Goal: Task Accomplishment & Management: Use online tool/utility

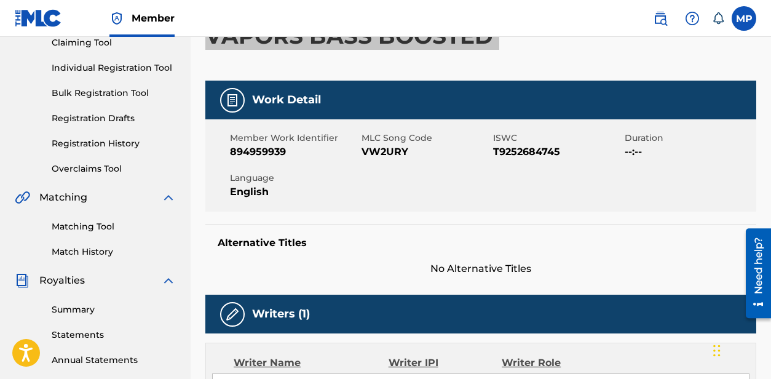
scroll to position [145, 0]
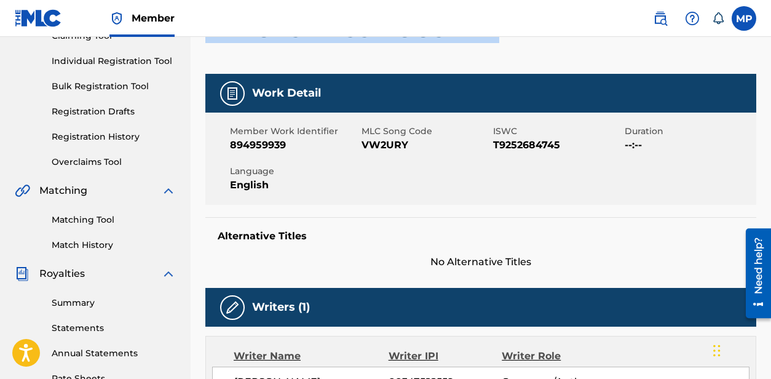
click at [97, 222] on link "Matching Tool" at bounding box center [114, 219] width 124 height 13
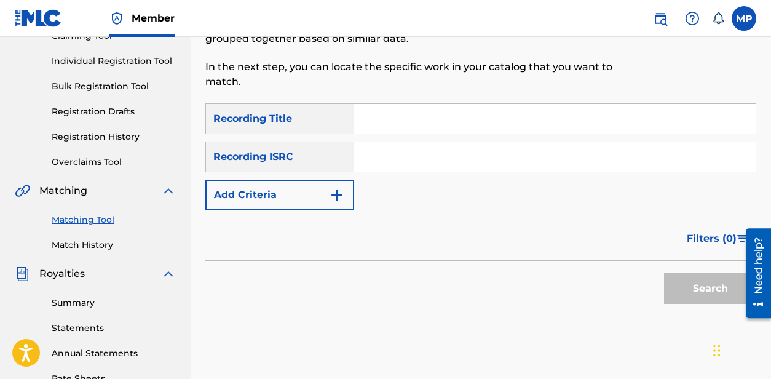
scroll to position [33, 0]
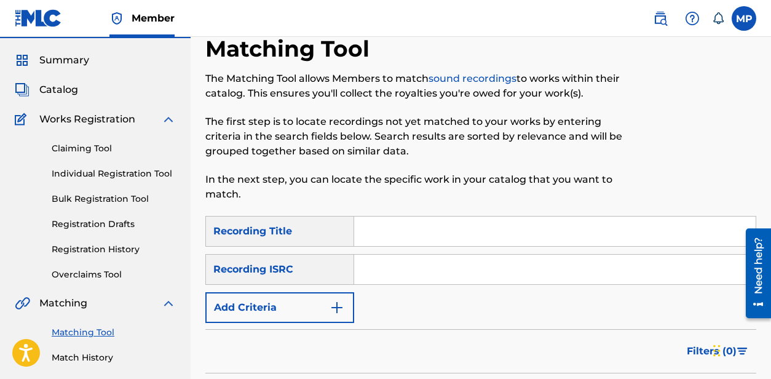
click at [371, 224] on input "Search Form" at bounding box center [555, 231] width 402 height 30
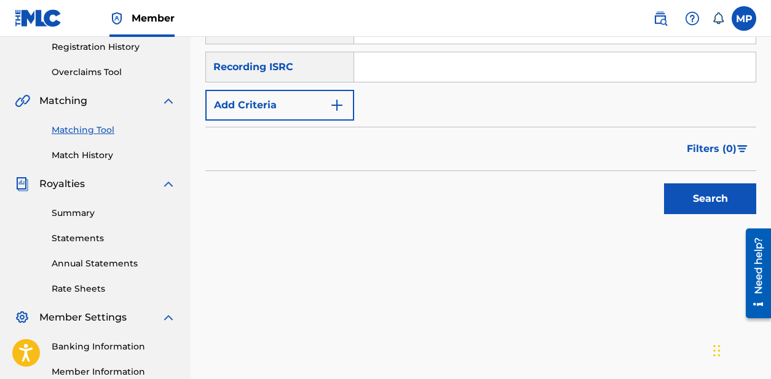
click at [699, 204] on button "Search" at bounding box center [710, 198] width 92 height 31
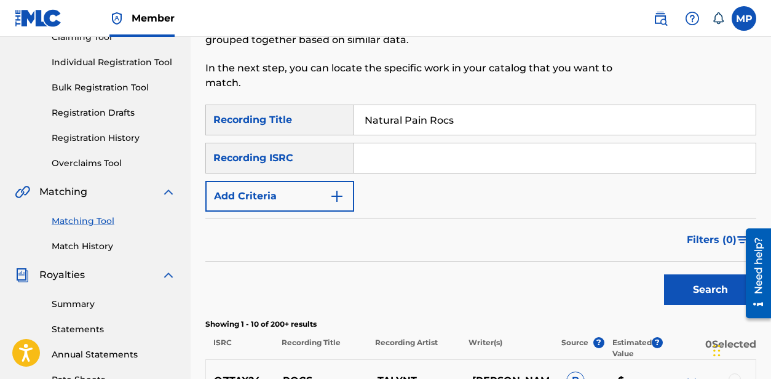
scroll to position [137, 0]
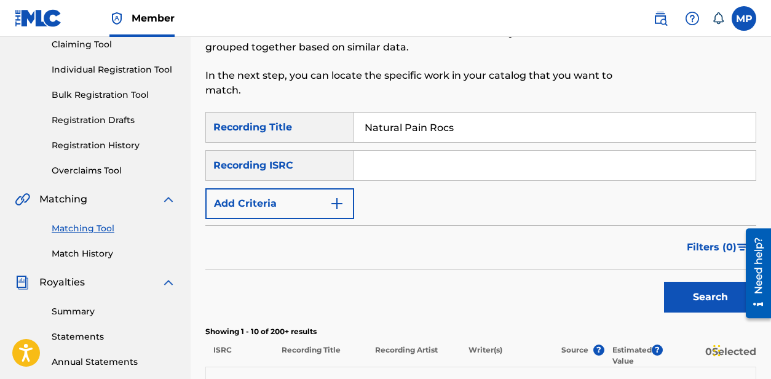
click at [448, 131] on input "Natural Pain Rocs" at bounding box center [555, 128] width 402 height 30
type input "Natural Pain Rocks"
click at [691, 295] on button "Search" at bounding box center [710, 297] width 92 height 31
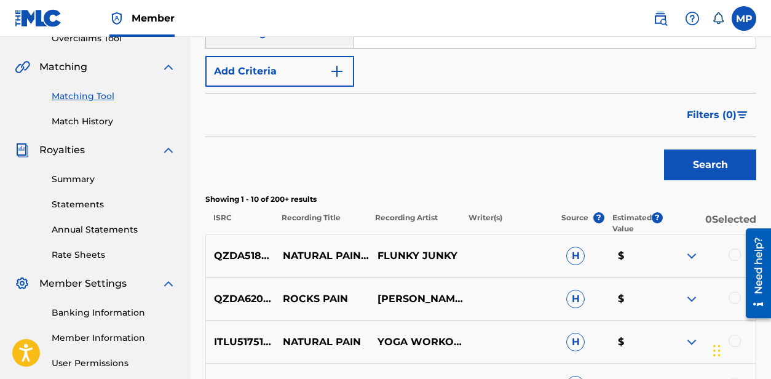
click at [263, 74] on button "Add Criteria" at bounding box center [279, 71] width 149 height 31
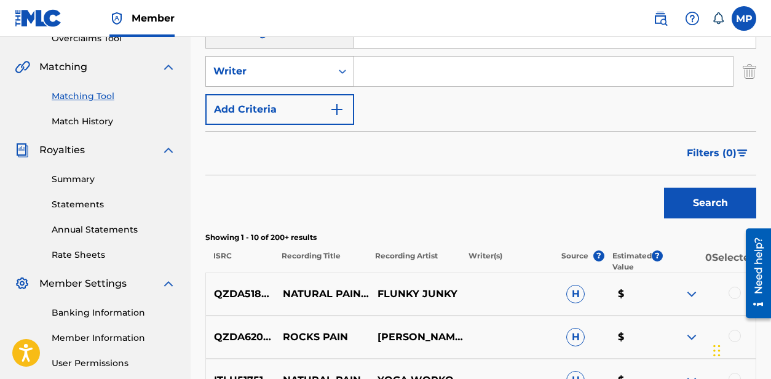
click at [293, 80] on div "Writer" at bounding box center [268, 71] width 125 height 23
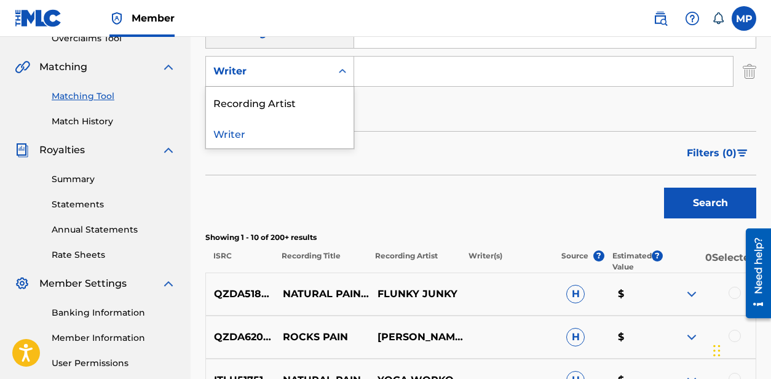
click at [291, 103] on div "Recording Artist" at bounding box center [280, 102] width 148 height 31
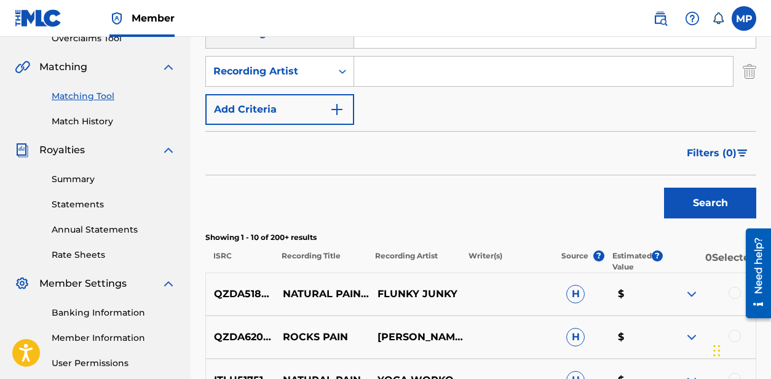
click at [419, 81] on input "Search Form" at bounding box center [543, 72] width 379 height 30
type input "Flunky Junky"
click at [685, 200] on button "Search" at bounding box center [710, 203] width 92 height 31
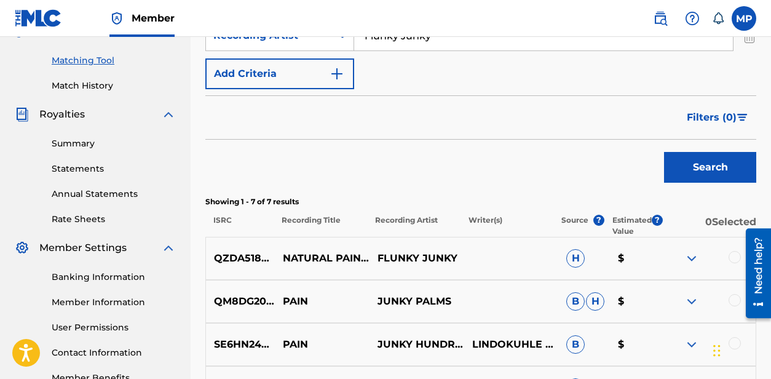
scroll to position [290, 0]
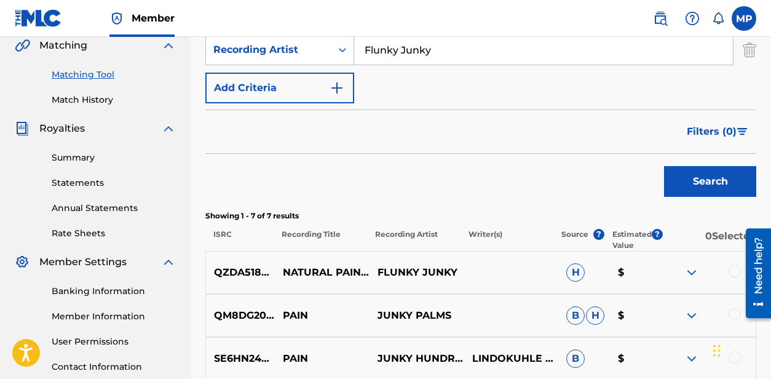
click at [732, 270] on div at bounding box center [735, 271] width 12 height 12
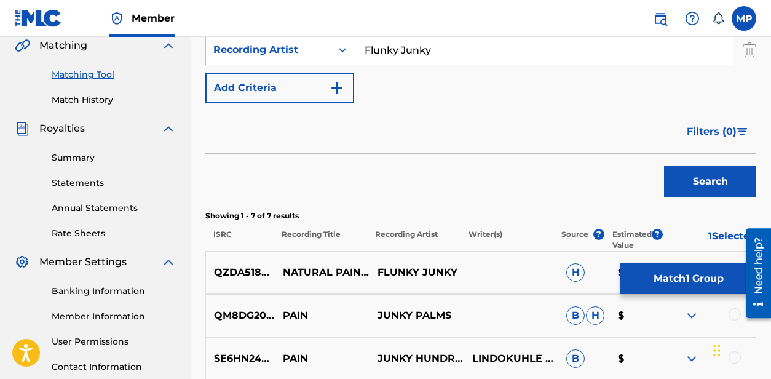
click at [717, 277] on button "Match 1 Group" at bounding box center [688, 278] width 136 height 31
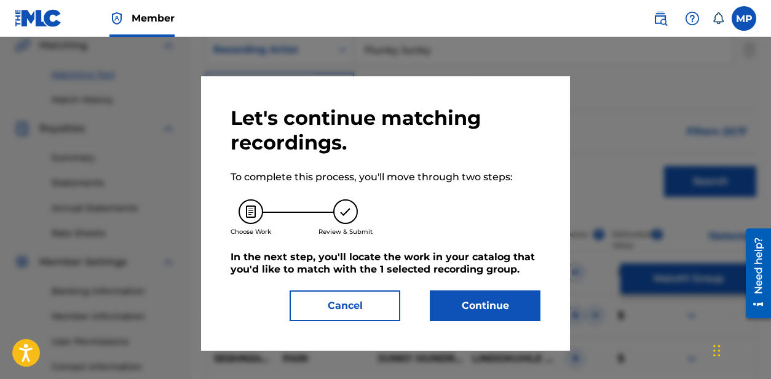
click at [515, 287] on div "Let's continue matching recordings. To complete this process, you'll move throu…" at bounding box center [386, 213] width 310 height 215
click at [510, 303] on button "Continue" at bounding box center [485, 305] width 111 height 31
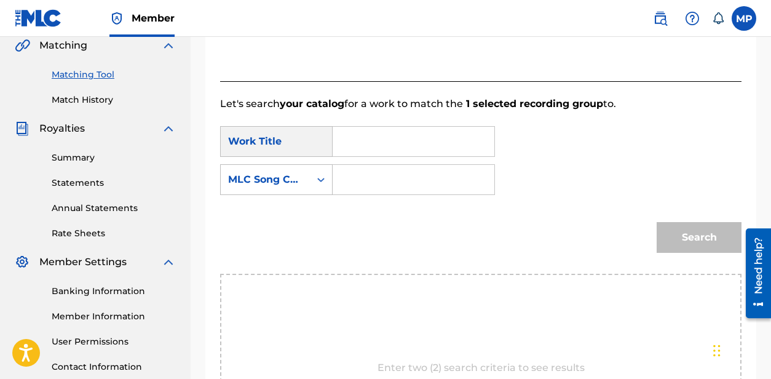
click at [353, 217] on div "Search" at bounding box center [480, 242] width 521 height 64
click at [340, 223] on div "Search" at bounding box center [480, 242] width 521 height 64
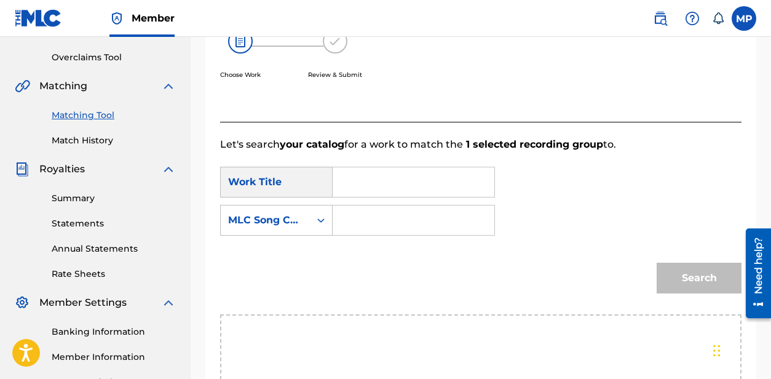
scroll to position [249, 0]
click at [402, 222] on input "Search Form" at bounding box center [413, 221] width 141 height 30
paste input "N9901V"
type input "N9901V"
click at [389, 191] on input "Search Form" at bounding box center [413, 183] width 141 height 30
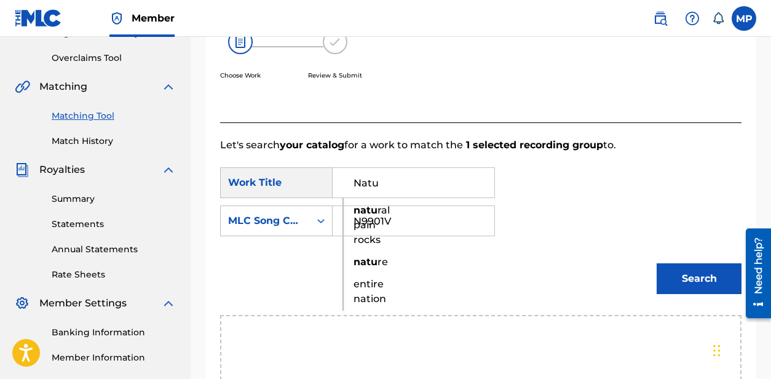
click at [371, 214] on strong "natu" at bounding box center [366, 210] width 24 height 12
type input "natural pain rocks"
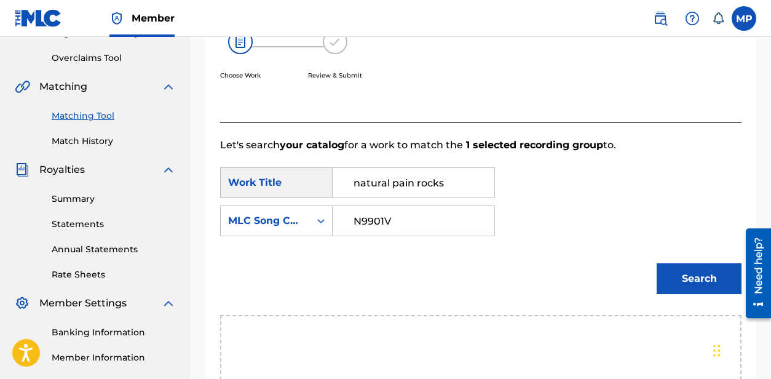
click at [696, 279] on button "Search" at bounding box center [699, 278] width 85 height 31
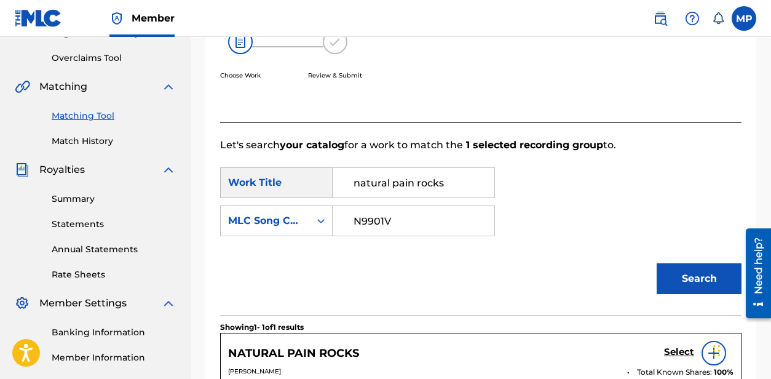
scroll to position [365, 0]
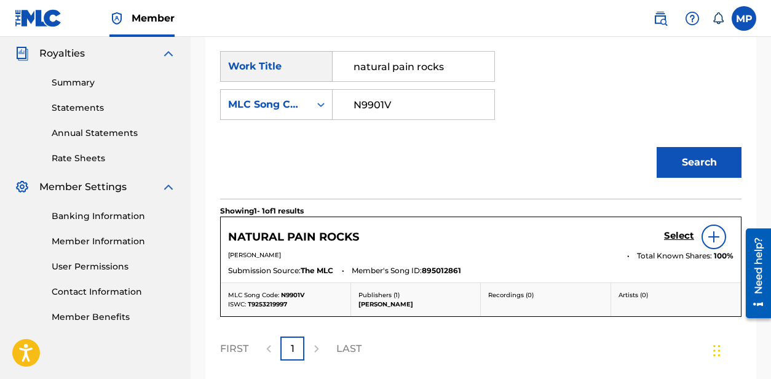
click at [685, 239] on h5 "Select" at bounding box center [679, 236] width 30 height 12
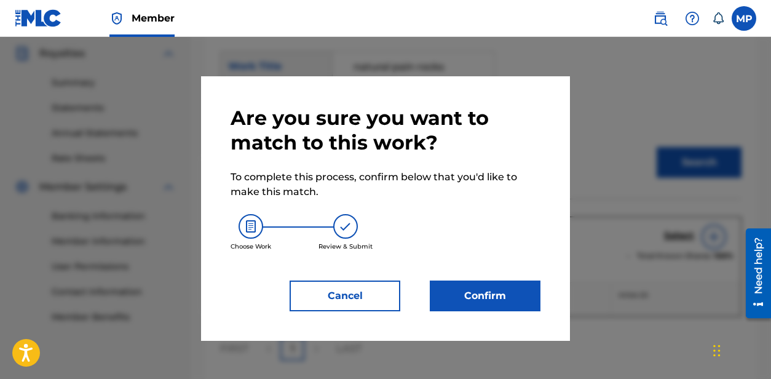
click at [491, 302] on button "Confirm" at bounding box center [485, 295] width 111 height 31
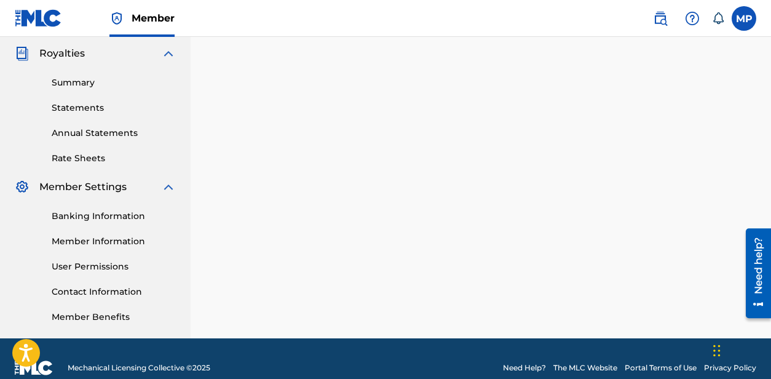
click at [287, 162] on div "1 Recording Groups are pending usage match to the work NATURAL PAIN ROCKS . Con…" at bounding box center [481, 20] width 580 height 636
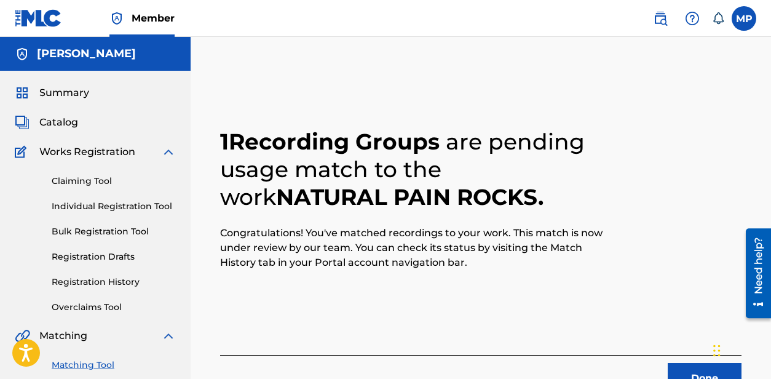
scroll to position [193, 0]
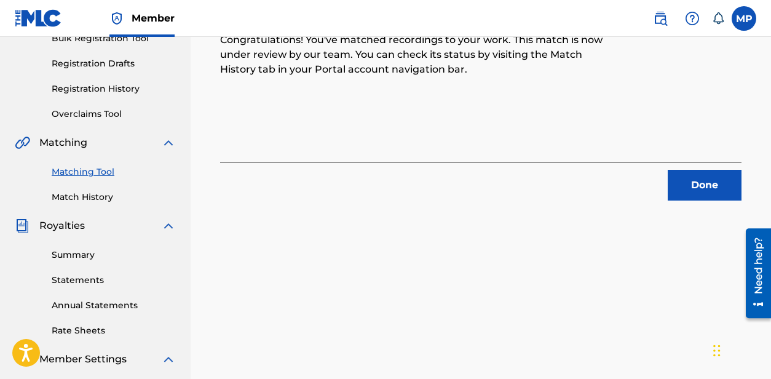
click at [686, 173] on button "Done" at bounding box center [705, 185] width 74 height 31
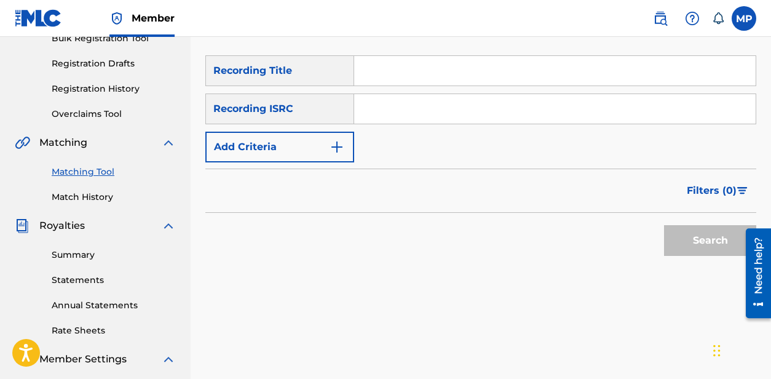
scroll to position [92, 0]
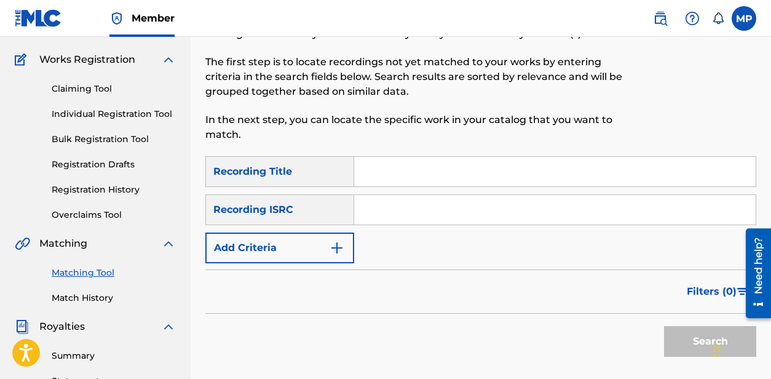
click at [463, 166] on input "Search Form" at bounding box center [555, 172] width 402 height 30
paste input "NATURE"
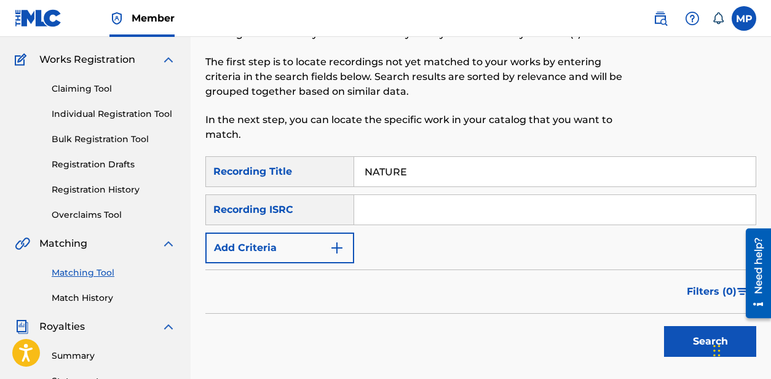
type input "NATURE"
click at [283, 263] on button "Add Criteria" at bounding box center [279, 247] width 149 height 31
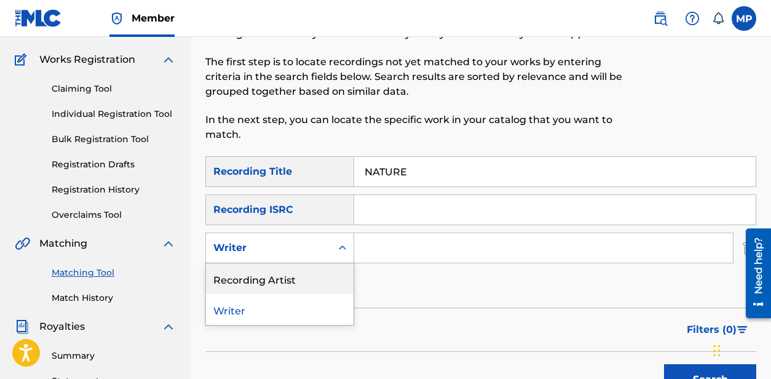
click at [263, 277] on div "Recording Artist" at bounding box center [280, 278] width 148 height 31
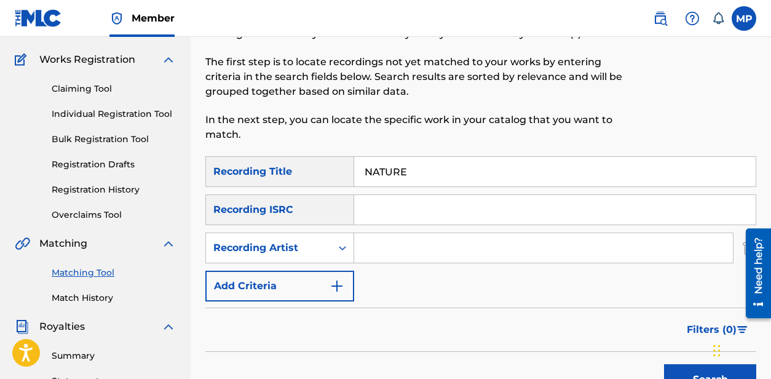
click at [414, 233] on input "Search Form" at bounding box center [543, 248] width 379 height 30
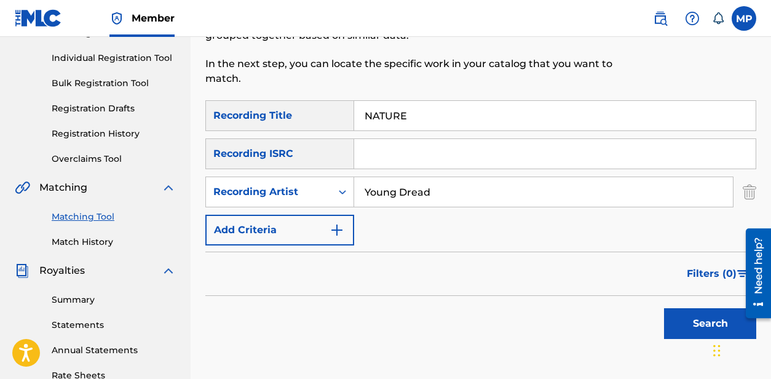
click at [678, 312] on button "Search" at bounding box center [710, 323] width 92 height 31
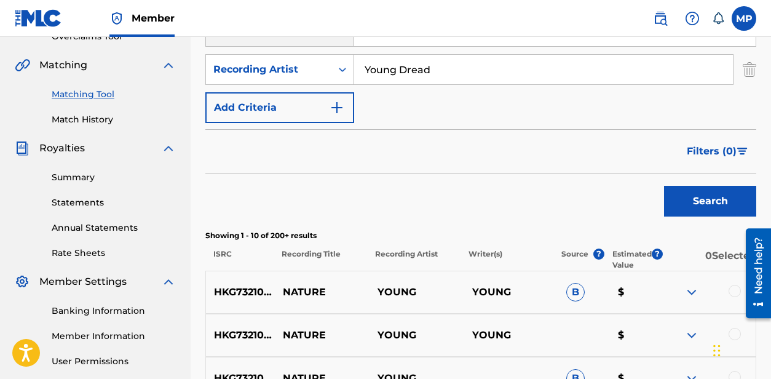
scroll to position [209, 0]
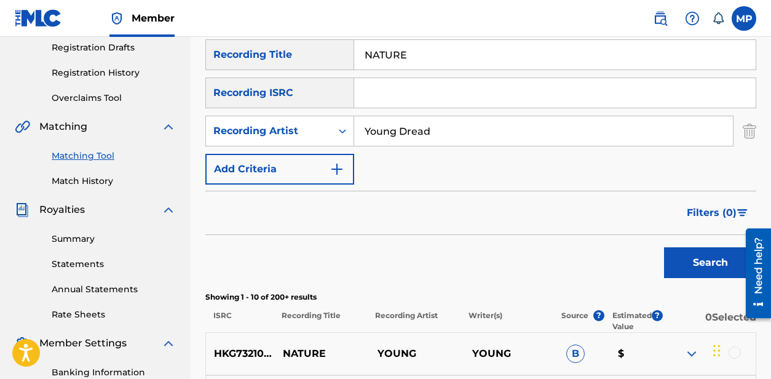
click at [504, 141] on input "Young Dread" at bounding box center [543, 131] width 379 height 30
type input "l"
click at [703, 256] on button "Search" at bounding box center [710, 262] width 92 height 31
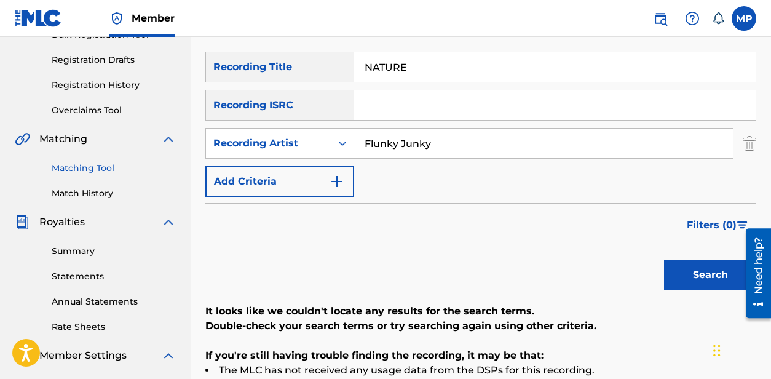
scroll to position [196, 0]
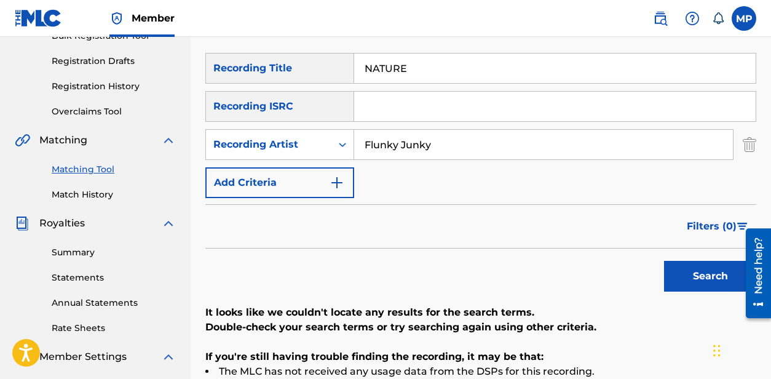
click at [510, 138] on input "Flunky Junky" at bounding box center [543, 145] width 379 height 30
click at [681, 271] on button "Search" at bounding box center [710, 276] width 92 height 31
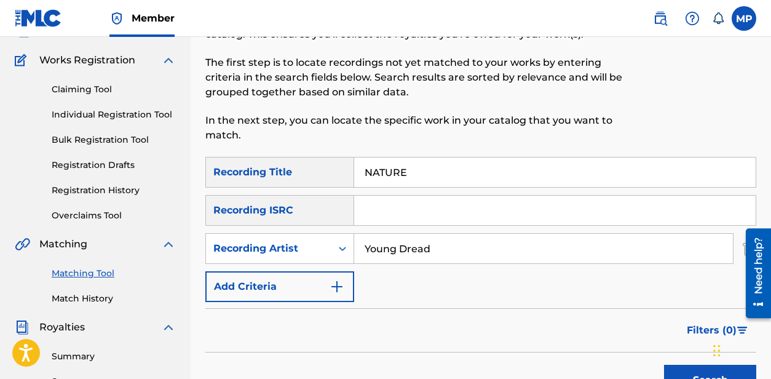
scroll to position [68, 0]
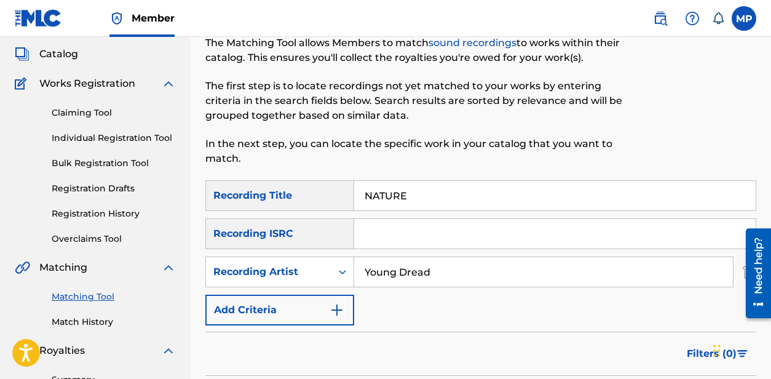
click at [418, 271] on input "Young Dread" at bounding box center [543, 272] width 379 height 30
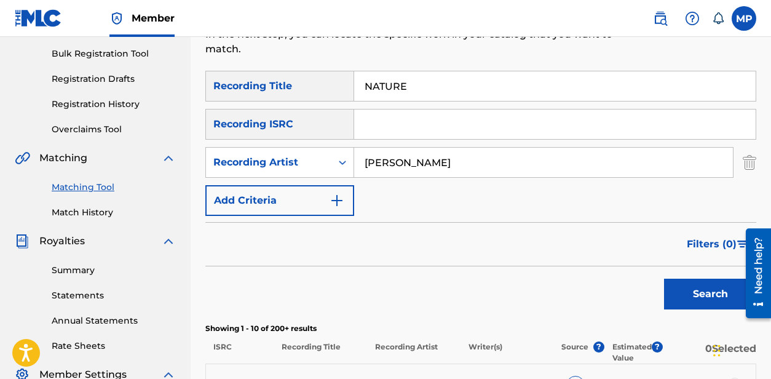
type input "[PERSON_NAME]"
click at [691, 295] on button "Search" at bounding box center [710, 294] width 92 height 31
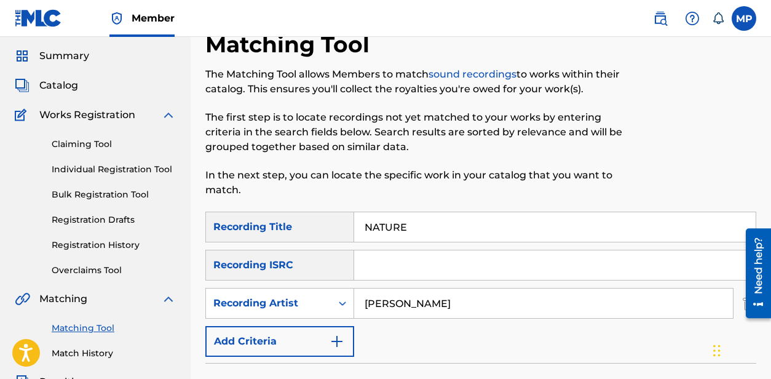
scroll to position [0, 0]
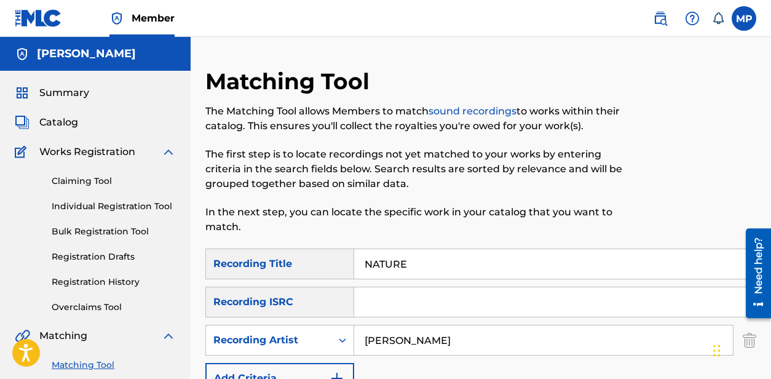
click at [380, 273] on input "NATURE" at bounding box center [555, 264] width 402 height 30
paste input "EED IT MORE NOW"
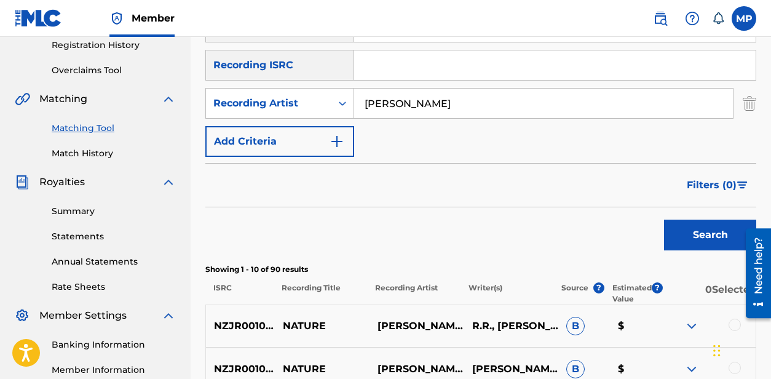
type input "NEED IT MORE NOW"
click at [713, 236] on button "Search" at bounding box center [710, 235] width 92 height 31
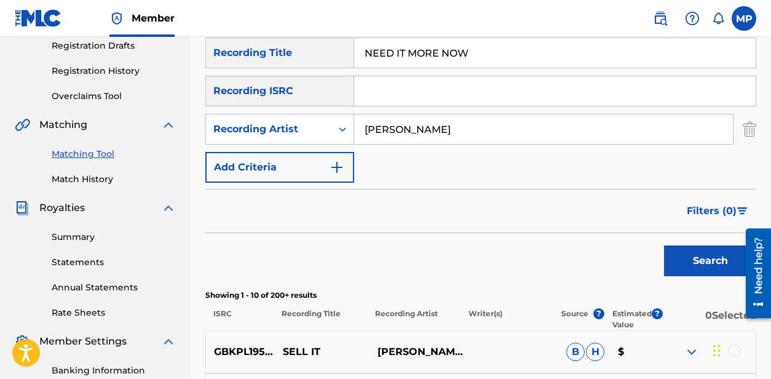
scroll to position [179, 0]
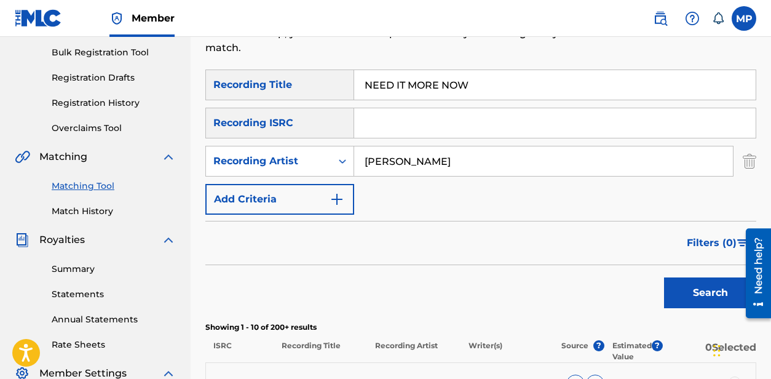
click at [560, 161] on input "[PERSON_NAME]" at bounding box center [543, 161] width 379 height 30
type input "Flunky Junky"
click at [664, 277] on button "Search" at bounding box center [710, 292] width 92 height 31
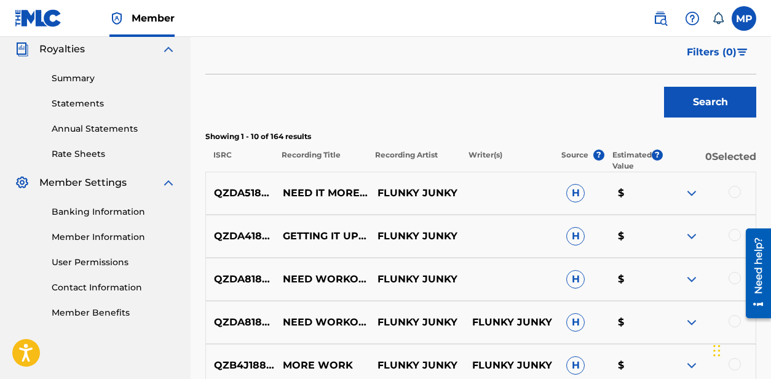
scroll to position [375, 0]
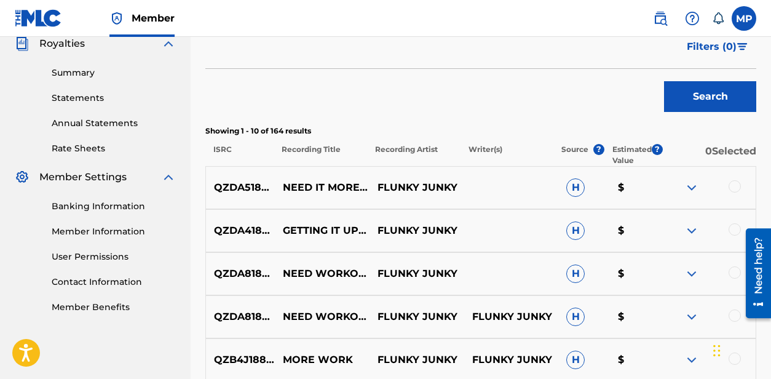
click at [733, 232] on div at bounding box center [735, 229] width 12 height 12
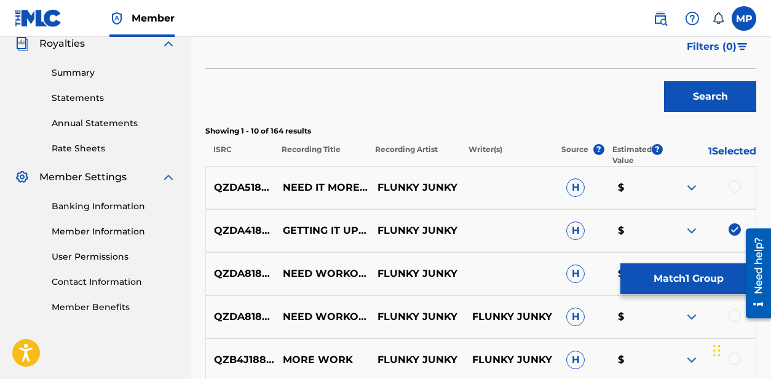
click at [734, 188] on div at bounding box center [735, 186] width 12 height 12
click at [689, 274] on button "Match 2 Groups" at bounding box center [688, 278] width 136 height 31
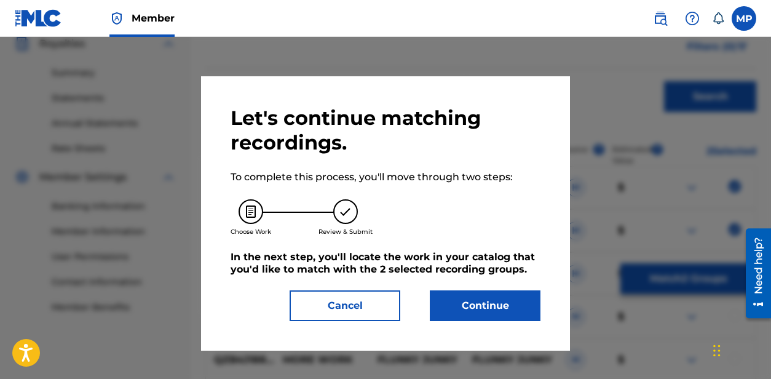
click at [500, 319] on button "Continue" at bounding box center [485, 305] width 111 height 31
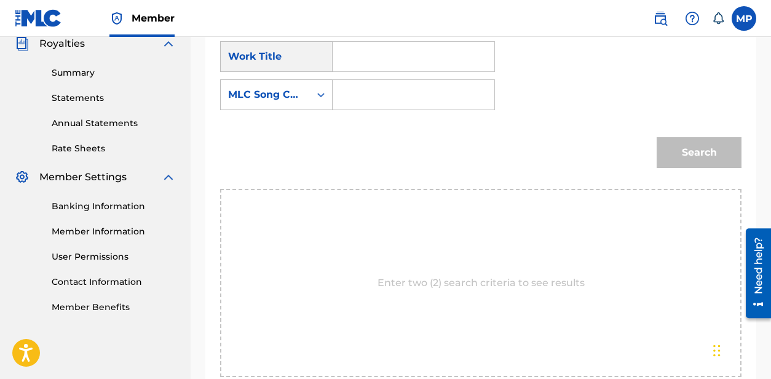
click at [410, 50] on input "Search Form" at bounding box center [413, 57] width 141 height 30
paste input "NEED IT MORE NOW"
type input "NEED IT MORE NOW"
click at [358, 101] on input "Search Form" at bounding box center [413, 95] width 141 height 30
paste input "N990YJ"
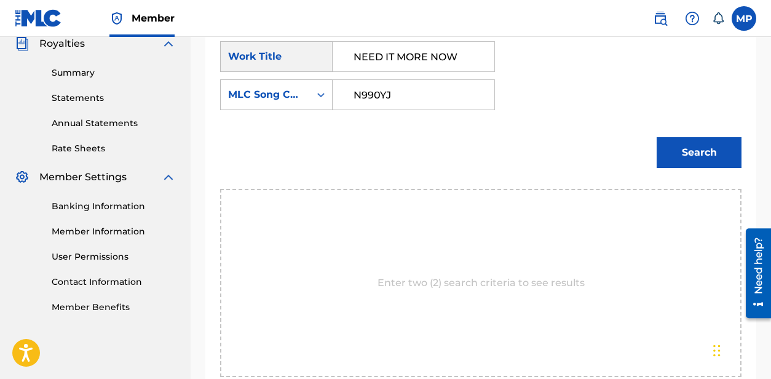
type input "N990YJ"
click at [700, 152] on button "Search" at bounding box center [699, 152] width 85 height 31
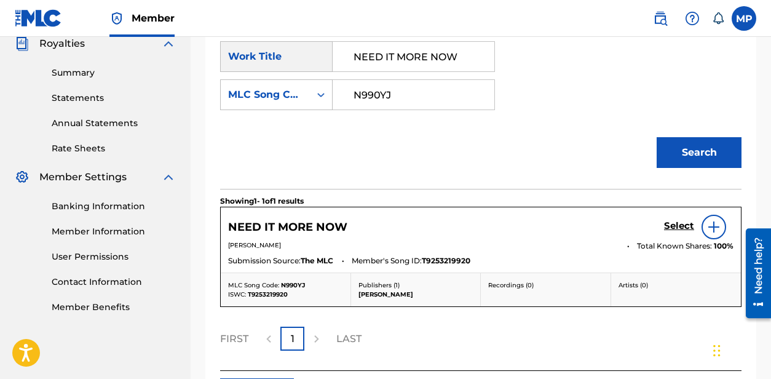
click at [669, 226] on h5 "Select" at bounding box center [679, 226] width 30 height 12
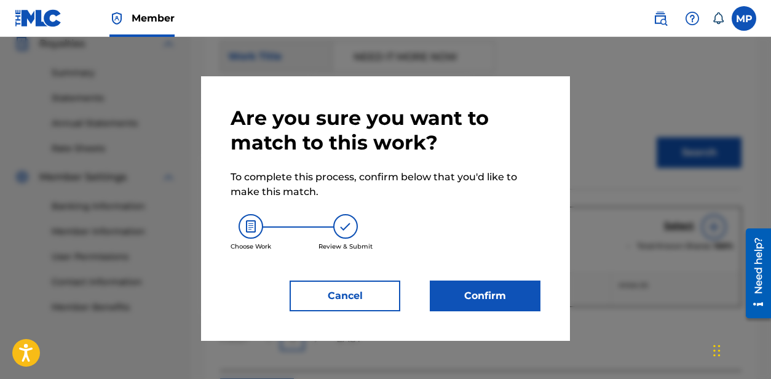
click at [465, 285] on button "Confirm" at bounding box center [485, 295] width 111 height 31
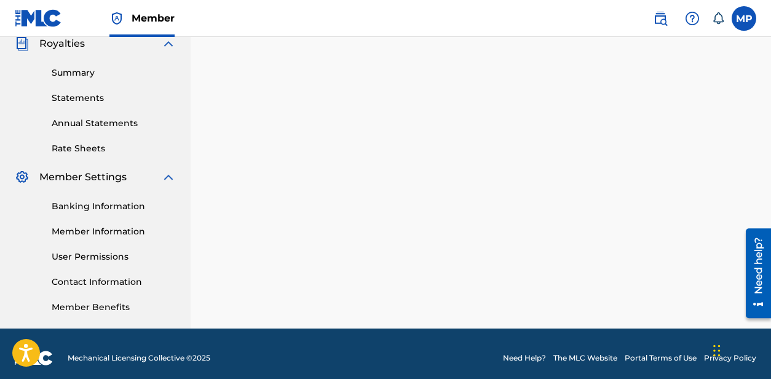
click at [392, 109] on div "2 Recording Groups are pending usage match to the work NEED IT MORE NOW . Congr…" at bounding box center [481, 11] width 580 height 636
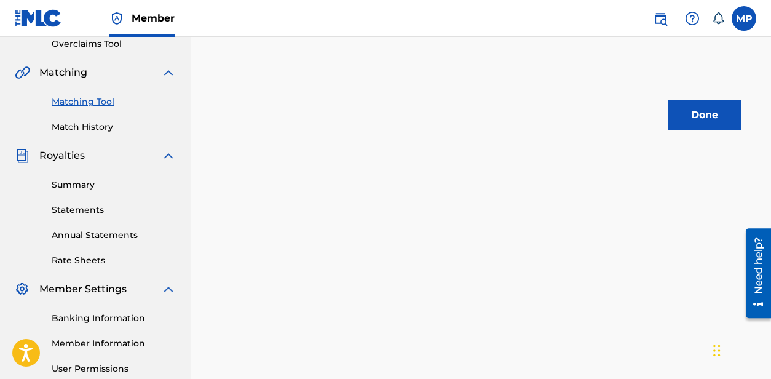
scroll to position [229, 0]
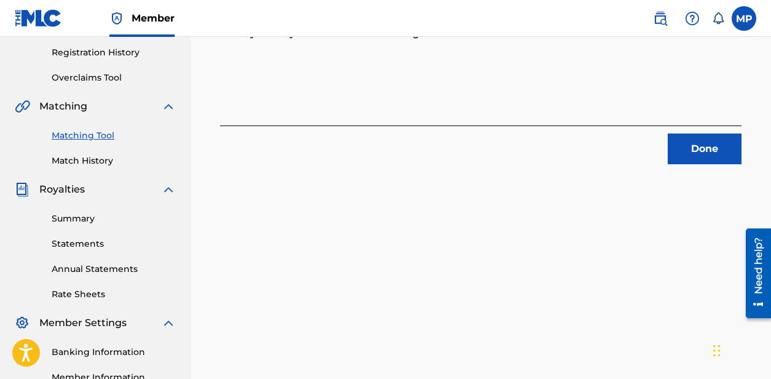
click at [702, 144] on button "Done" at bounding box center [705, 148] width 74 height 31
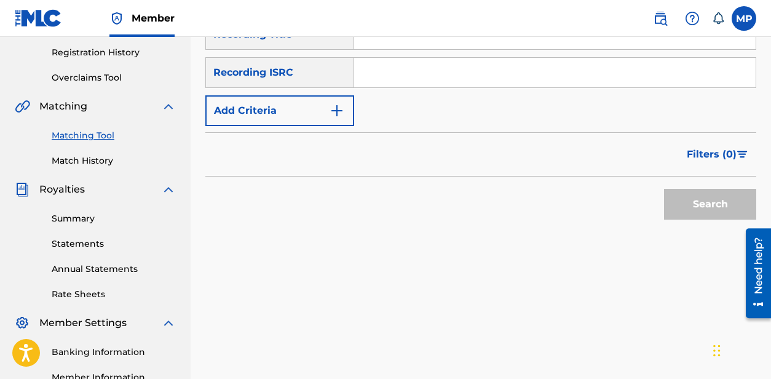
scroll to position [212, 0]
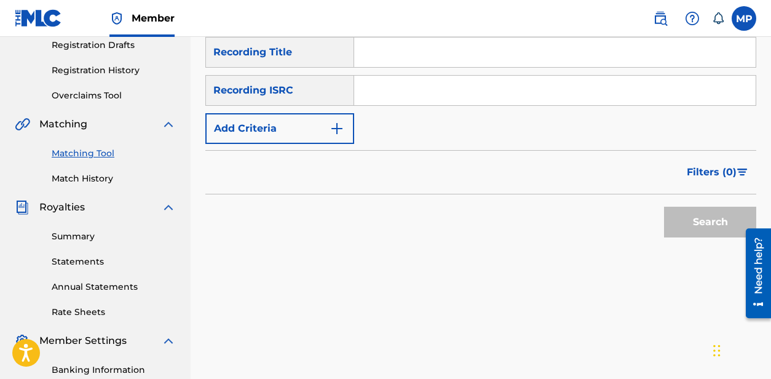
click at [342, 132] on img "Search Form" at bounding box center [337, 128] width 15 height 15
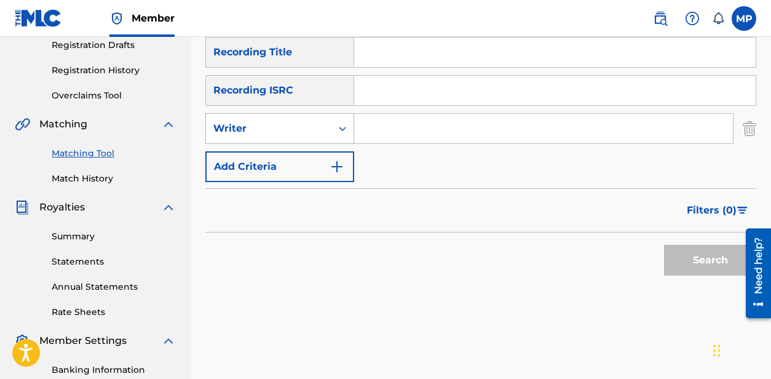
click at [298, 137] on div "Writer" at bounding box center [268, 128] width 125 height 23
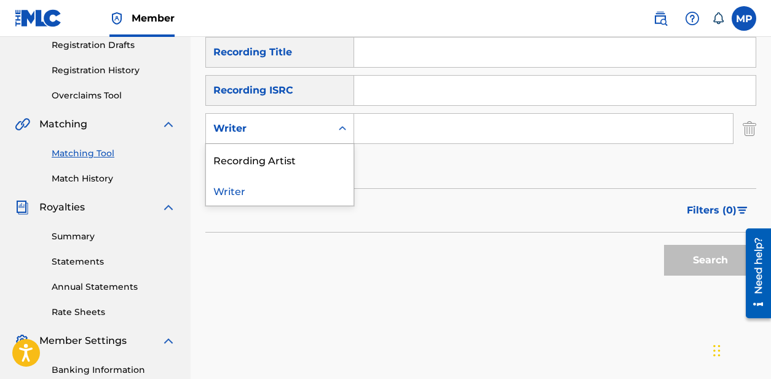
click at [286, 155] on div "Recording Artist" at bounding box center [280, 159] width 148 height 31
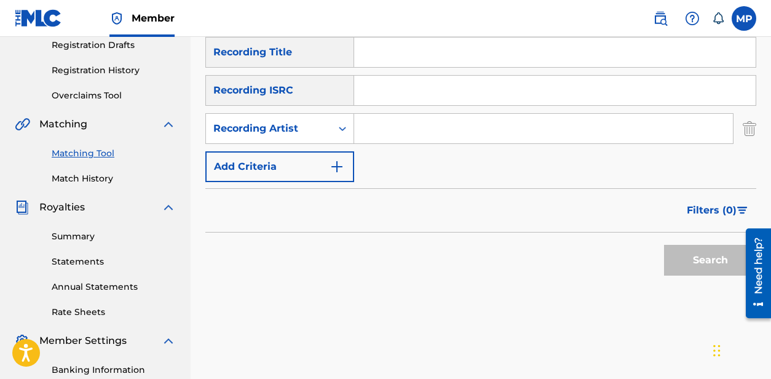
click at [331, 238] on div "Search" at bounding box center [480, 256] width 551 height 49
click at [392, 61] on input "Search Form" at bounding box center [555, 53] width 402 height 30
paste input "NEED WORKOUT"
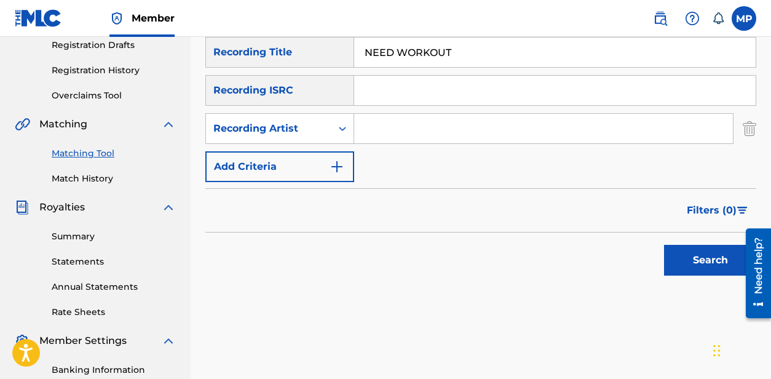
type input "NEED WORKOUT"
click at [376, 135] on input "Search Form" at bounding box center [543, 129] width 379 height 30
type input "Flunky Junky"
click at [691, 264] on button "Search" at bounding box center [710, 260] width 92 height 31
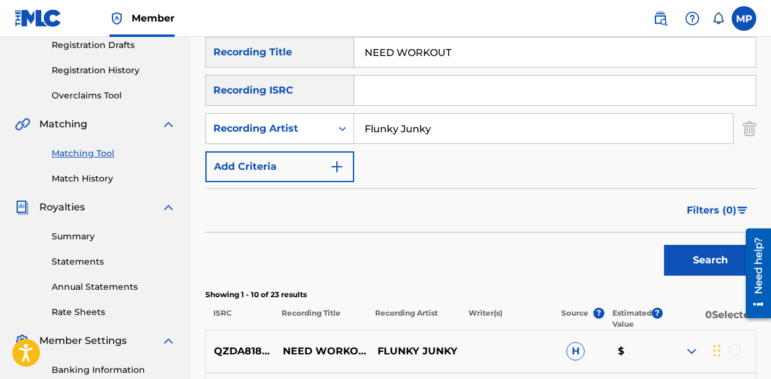
scroll to position [376, 0]
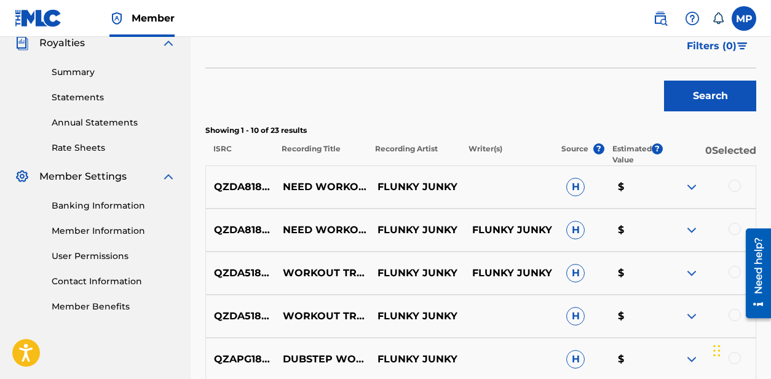
click at [735, 229] on div at bounding box center [735, 229] width 12 height 12
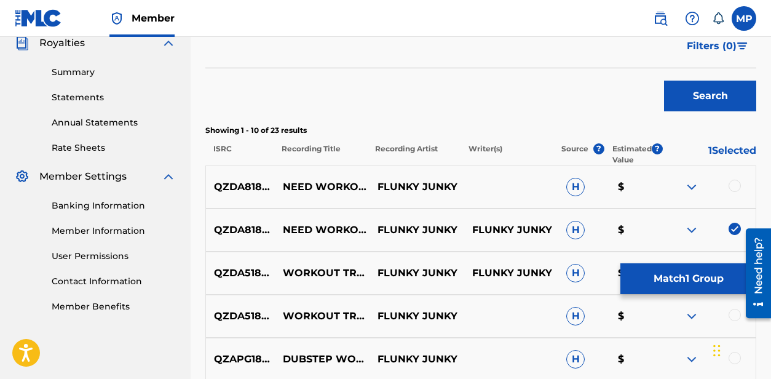
click at [735, 188] on div at bounding box center [735, 186] width 12 height 12
click at [687, 274] on button "Match 2 Groups" at bounding box center [688, 278] width 136 height 31
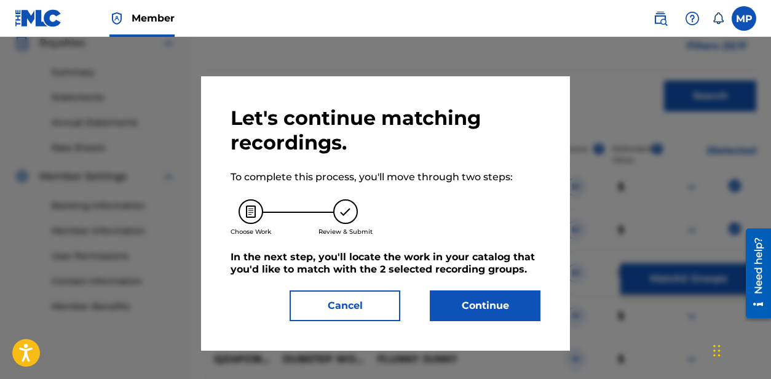
click at [502, 296] on button "Continue" at bounding box center [485, 305] width 111 height 31
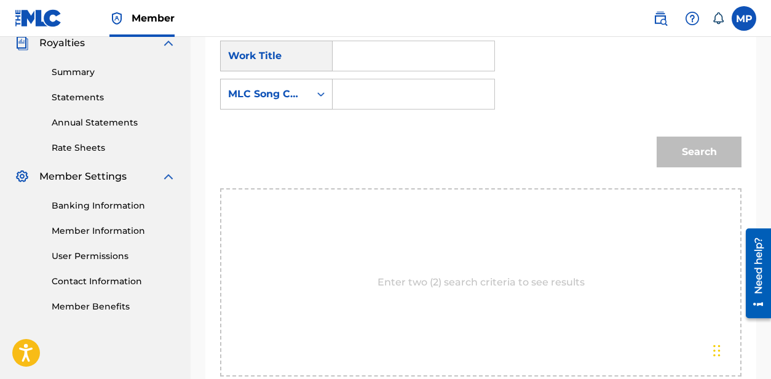
scroll to position [274, 0]
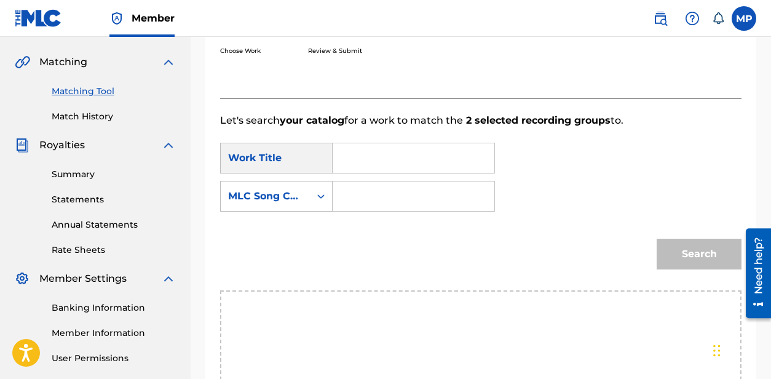
click at [478, 172] on input "Search Form" at bounding box center [413, 158] width 141 height 30
paste input "NEED WORKOUT"
type input "NEED WORKOUT"
click at [376, 200] on input "Search Form" at bounding box center [413, 196] width 141 height 30
paste input "N9470H"
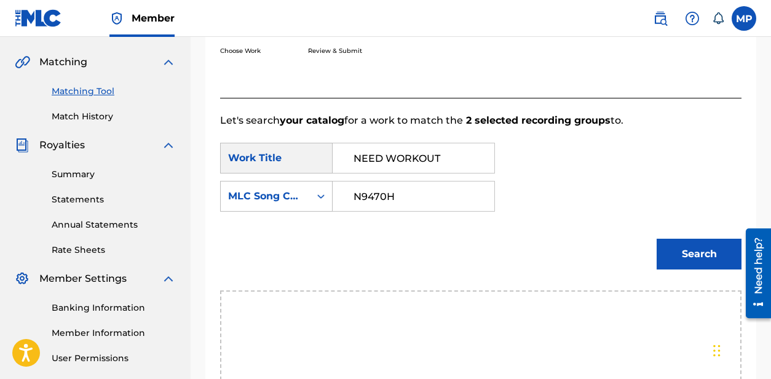
type input "N9470H"
click at [707, 259] on button "Search" at bounding box center [699, 254] width 85 height 31
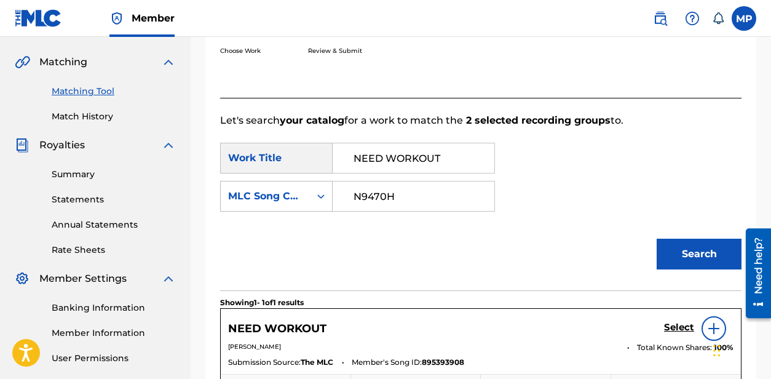
click at [675, 332] on h5 "Select" at bounding box center [679, 328] width 30 height 12
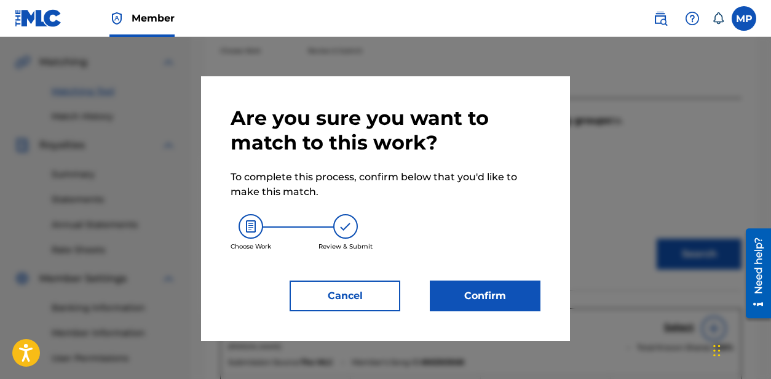
click at [465, 283] on button "Confirm" at bounding box center [485, 295] width 111 height 31
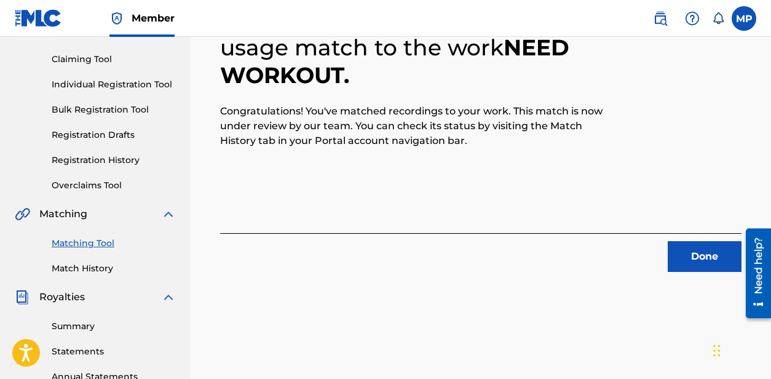
scroll to position [106, 0]
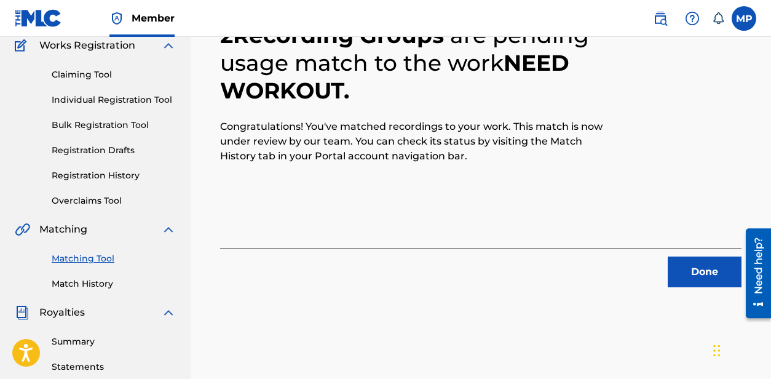
click at [677, 281] on button "Done" at bounding box center [705, 271] width 74 height 31
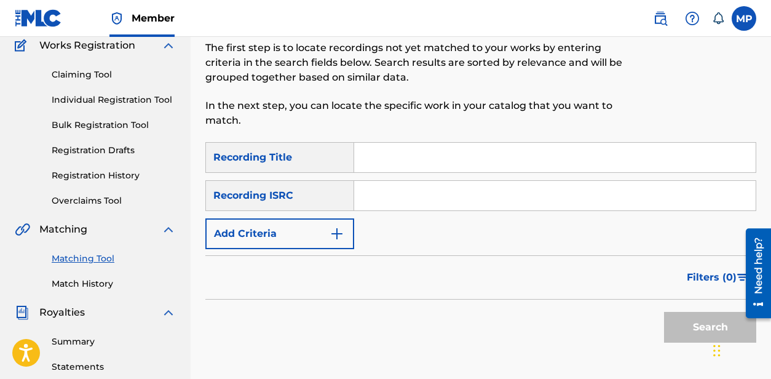
click at [271, 245] on button "Add Criteria" at bounding box center [279, 233] width 149 height 31
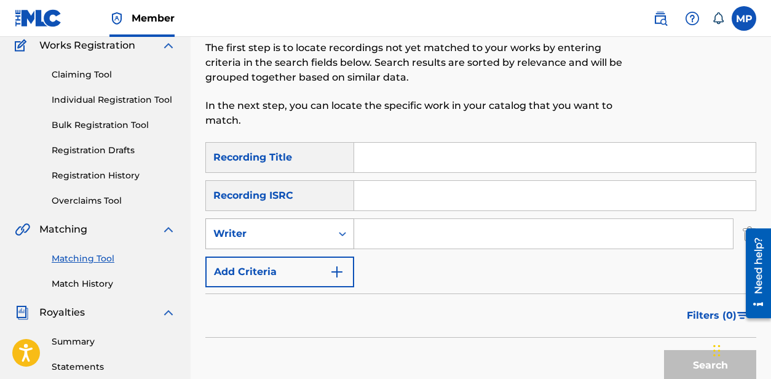
click at [292, 226] on div "Writer" at bounding box center [268, 233] width 111 height 15
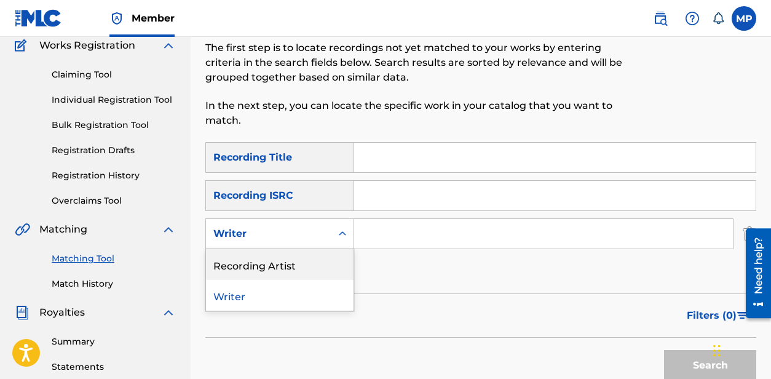
click at [280, 263] on div "Recording Artist" at bounding box center [280, 264] width 148 height 31
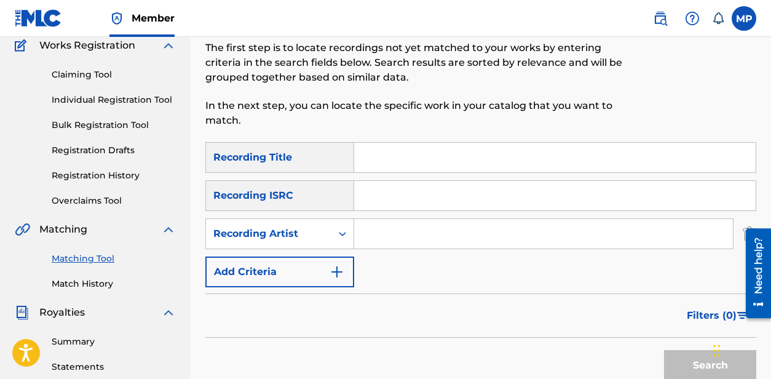
click at [402, 167] on input "Search Form" at bounding box center [555, 158] width 402 height 30
paste input "NERD SWAGG"
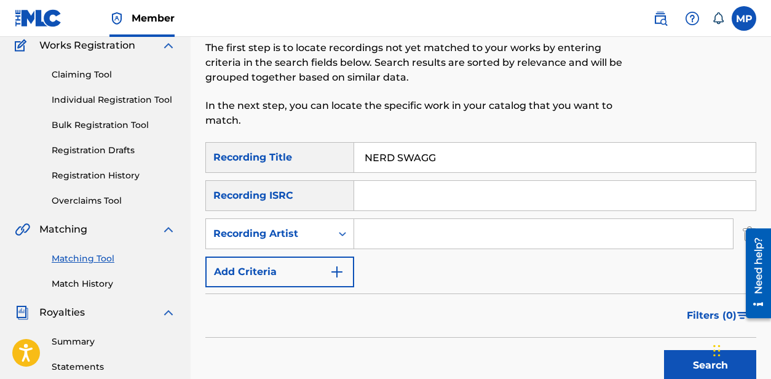
type input "NERD SWAGG"
click at [421, 233] on input "Search Form" at bounding box center [543, 234] width 379 height 30
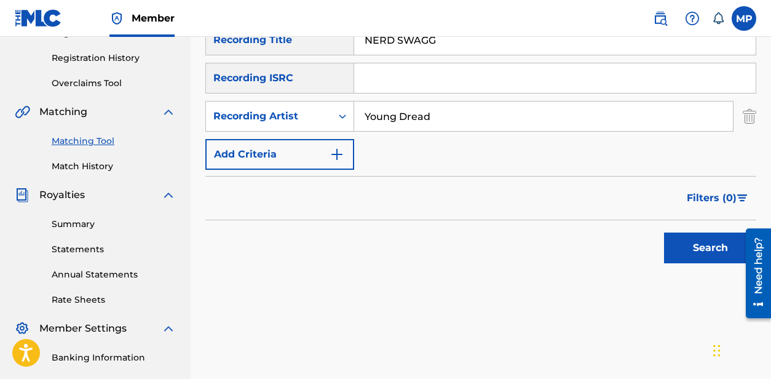
type input "Young Dread"
click at [670, 244] on button "Search" at bounding box center [710, 247] width 92 height 31
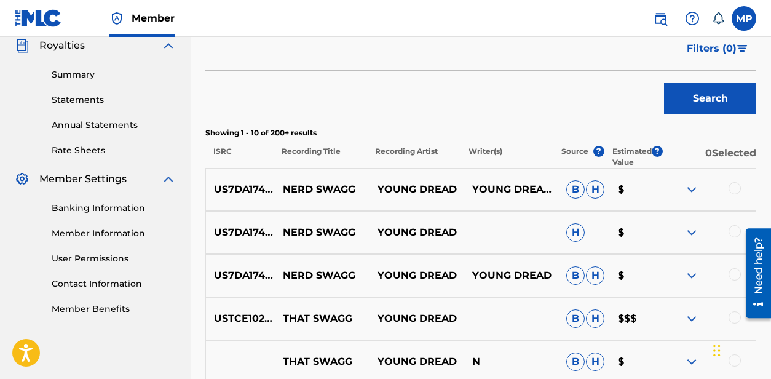
scroll to position [392, 0]
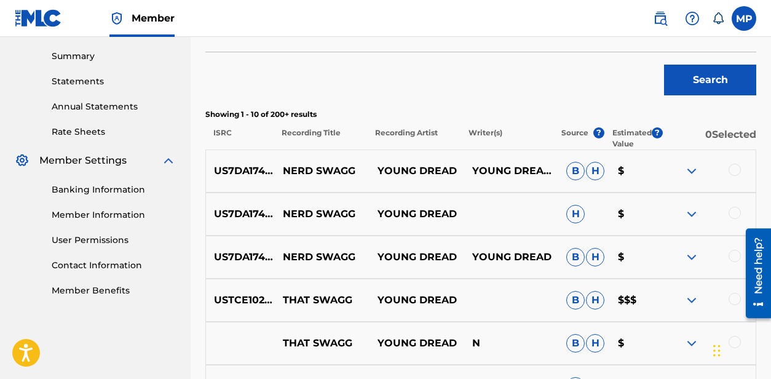
click at [732, 258] on div at bounding box center [735, 256] width 12 height 12
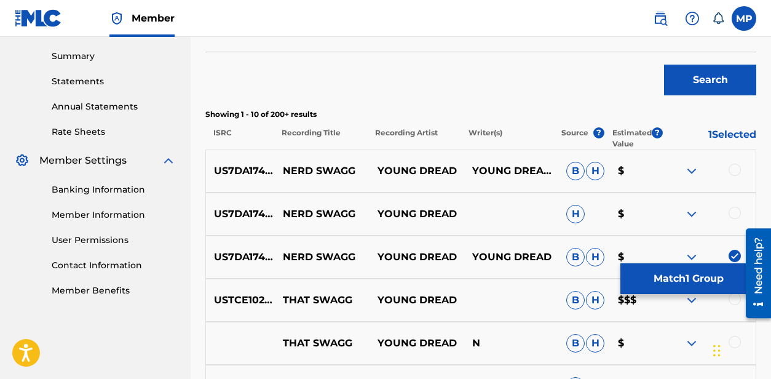
click at [735, 218] on div at bounding box center [735, 213] width 12 height 12
click at [735, 171] on div at bounding box center [735, 170] width 12 height 12
click at [673, 277] on button "Match 3 Groups" at bounding box center [688, 278] width 136 height 31
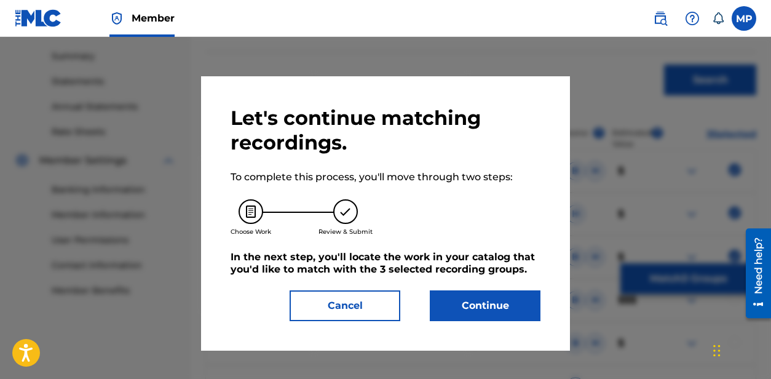
click at [480, 317] on button "Continue" at bounding box center [485, 305] width 111 height 31
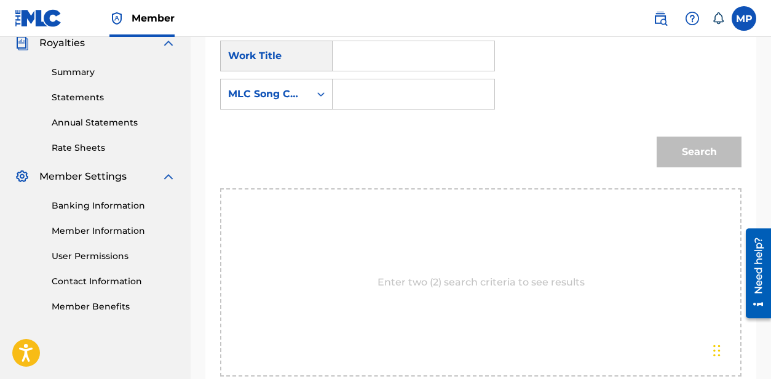
scroll to position [333, 0]
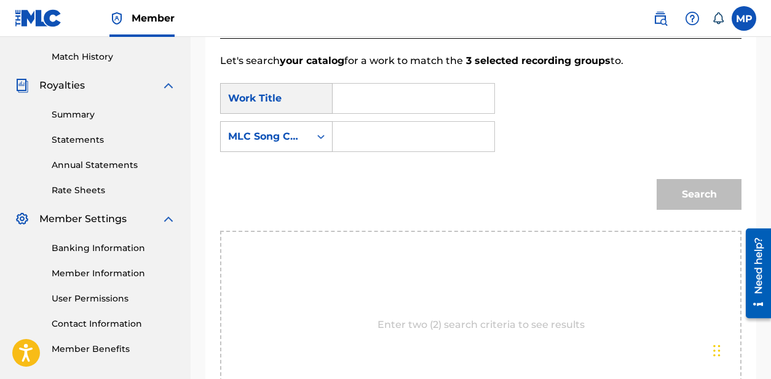
click at [484, 107] on input "Search Form" at bounding box center [413, 99] width 141 height 30
paste input "NERD SWAGG"
type input "NERD SWAGG"
click at [395, 135] on input "Search Form" at bounding box center [413, 137] width 141 height 30
paste input "N99TDV"
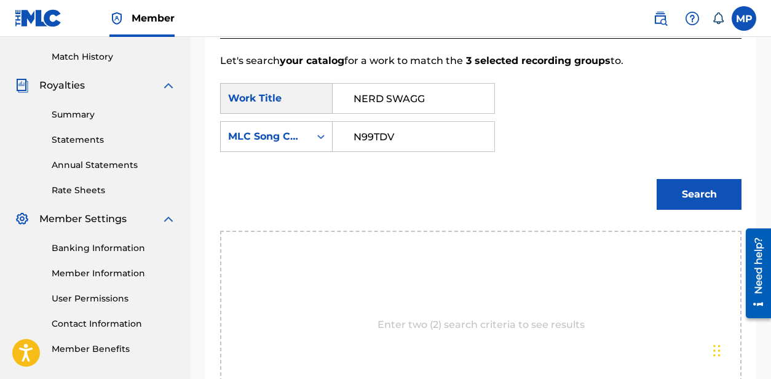
type input "N99TDV"
click at [692, 186] on button "Search" at bounding box center [699, 194] width 85 height 31
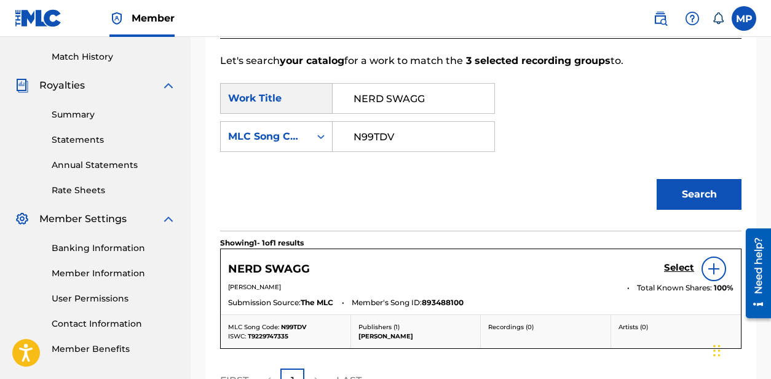
scroll to position [465, 0]
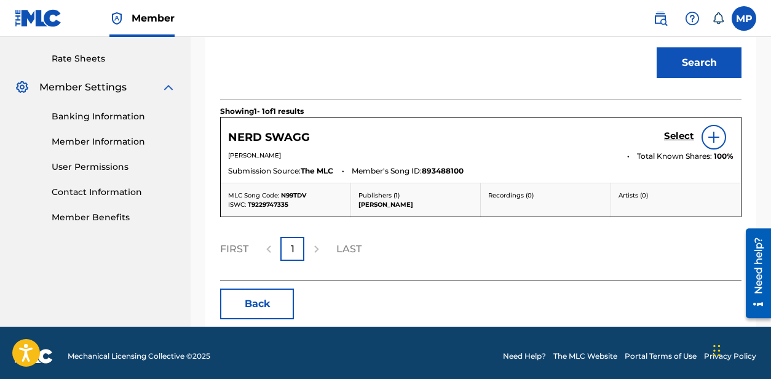
click at [681, 133] on h5 "Select" at bounding box center [679, 136] width 30 height 12
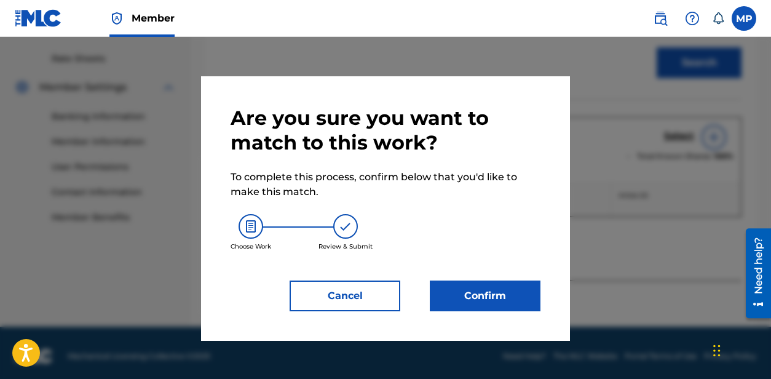
click at [502, 272] on div "Are you sure you want to match to this work? To complete this process, confirm …" at bounding box center [386, 208] width 310 height 205
click at [489, 287] on button "Confirm" at bounding box center [485, 295] width 111 height 31
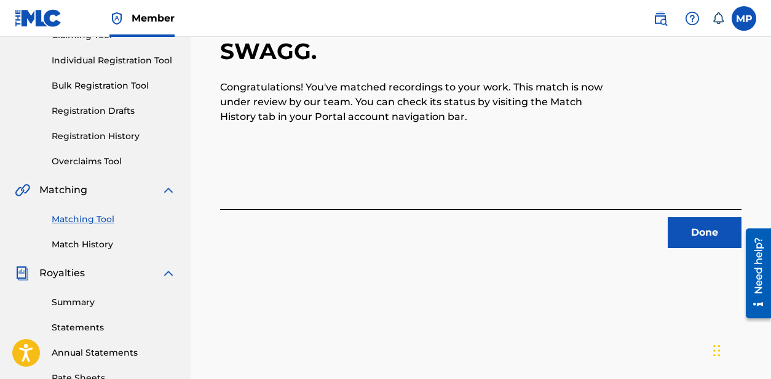
scroll to position [138, 0]
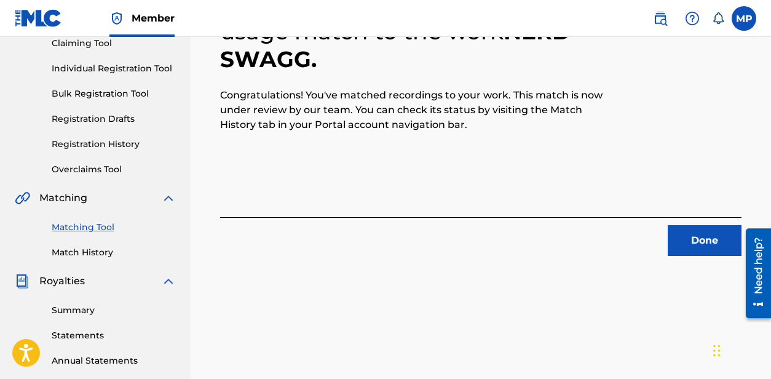
click at [707, 253] on button "Done" at bounding box center [705, 240] width 74 height 31
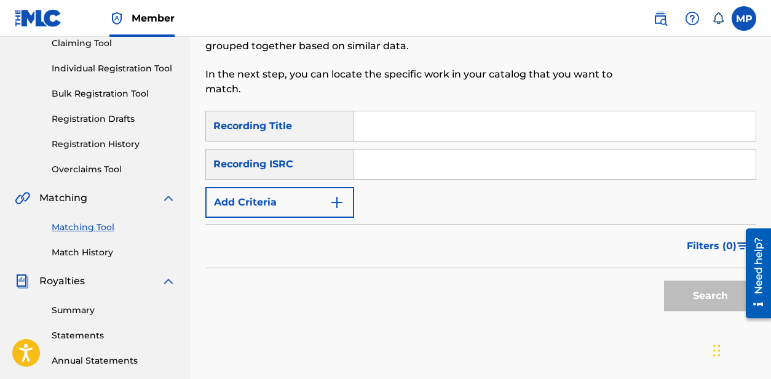
click at [295, 200] on button "Add Criteria" at bounding box center [279, 202] width 149 height 31
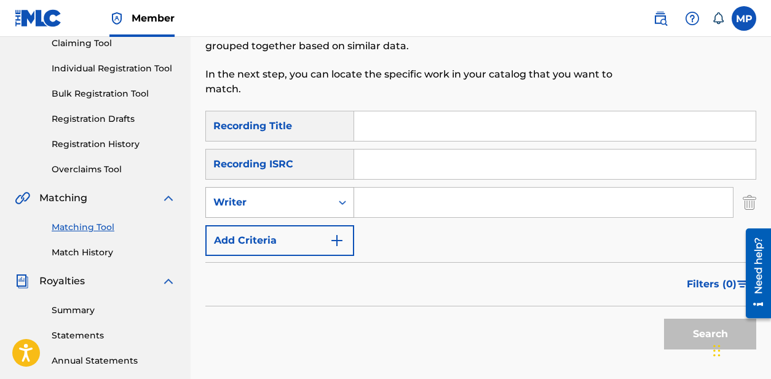
click at [282, 207] on div "Writer" at bounding box center [268, 202] width 111 height 15
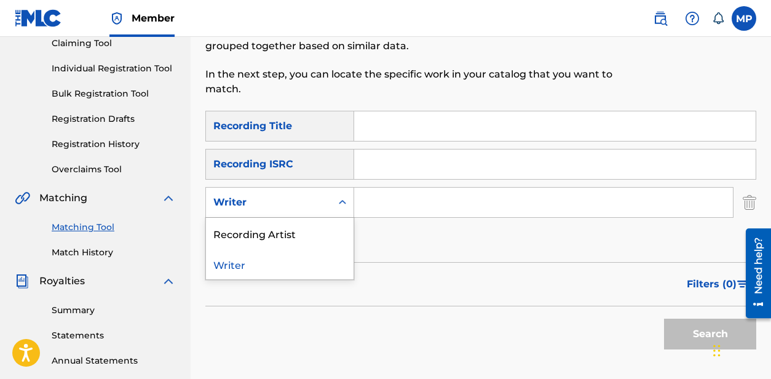
click at [291, 226] on div "Recording Artist" at bounding box center [280, 233] width 148 height 31
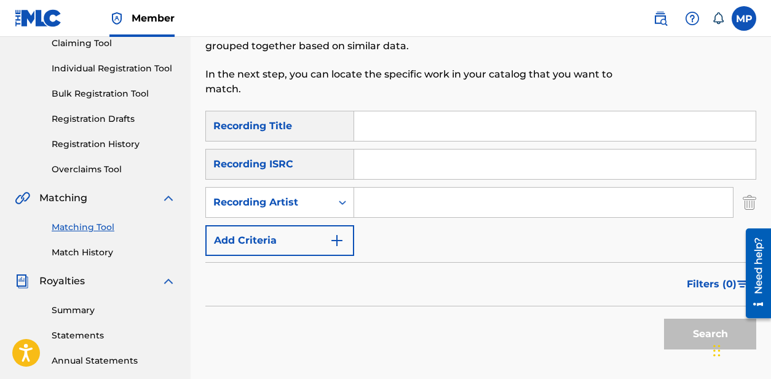
click at [413, 126] on input "Search Form" at bounding box center [555, 126] width 402 height 30
paste input "[PERSON_NAME] GAVE A"
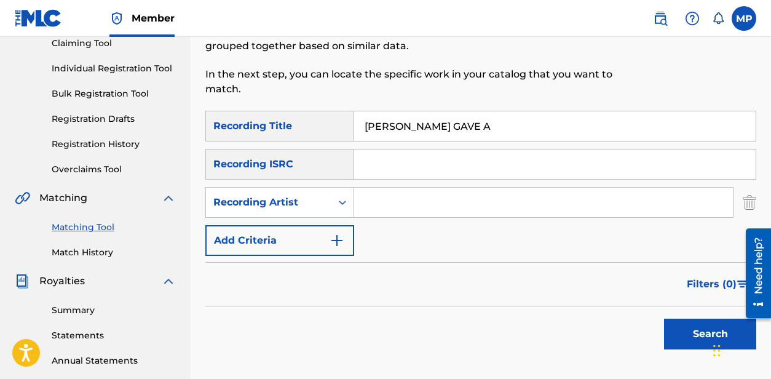
type input "[PERSON_NAME] GAVE A"
click at [427, 208] on input "Search Form" at bounding box center [543, 203] width 379 height 30
click at [675, 338] on button "Search" at bounding box center [710, 334] width 92 height 31
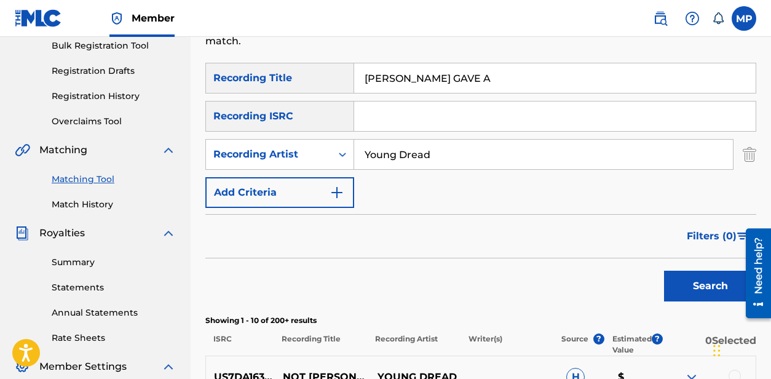
scroll to position [196, 0]
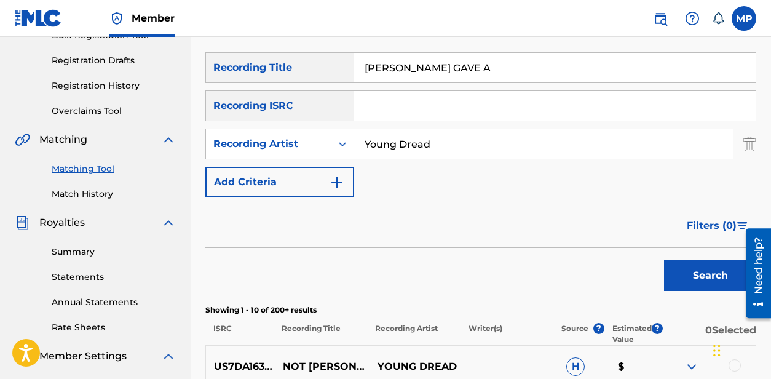
click at [456, 145] on input "Young Dread" at bounding box center [543, 144] width 379 height 30
type input "[PERSON_NAME]"
click at [677, 270] on button "Search" at bounding box center [710, 275] width 92 height 31
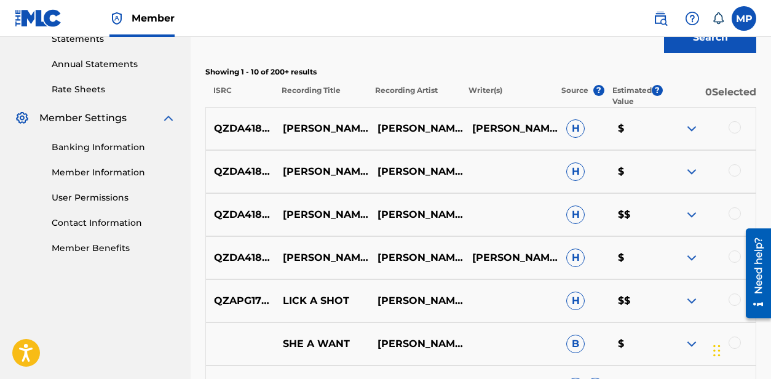
scroll to position [448, 0]
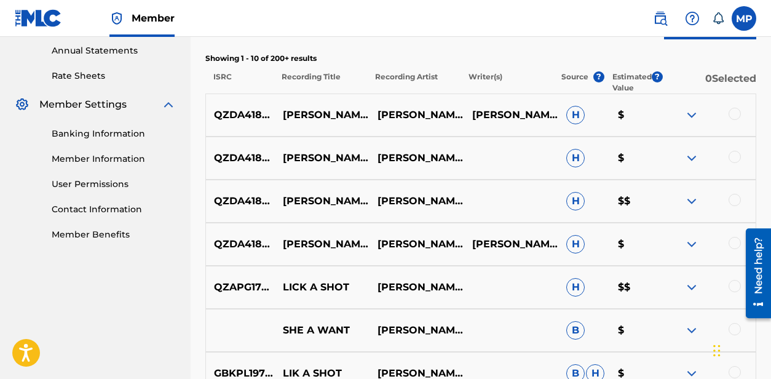
click at [734, 243] on div at bounding box center [735, 243] width 12 height 12
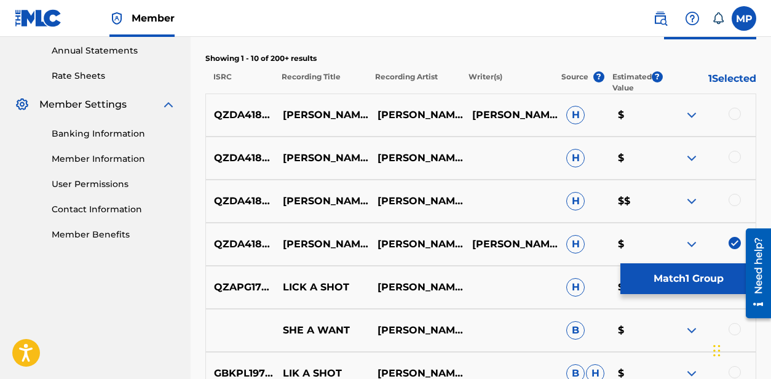
click at [737, 202] on div at bounding box center [735, 200] width 12 height 12
click at [735, 158] on div at bounding box center [735, 157] width 12 height 12
click at [735, 114] on div at bounding box center [735, 114] width 12 height 12
click at [670, 271] on button "Match 4 Groups" at bounding box center [688, 278] width 136 height 31
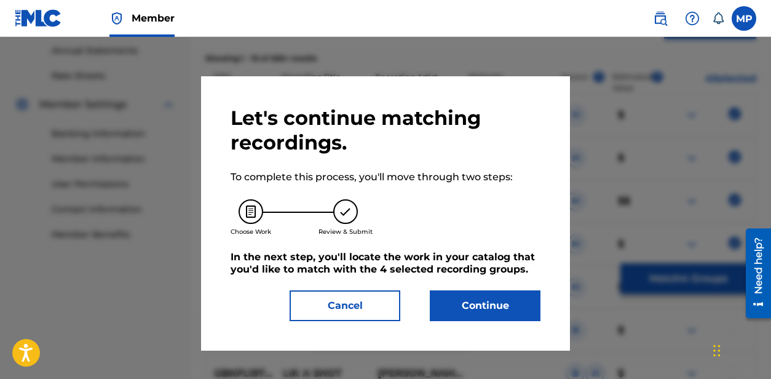
click at [349, 309] on button "Cancel" at bounding box center [345, 305] width 111 height 31
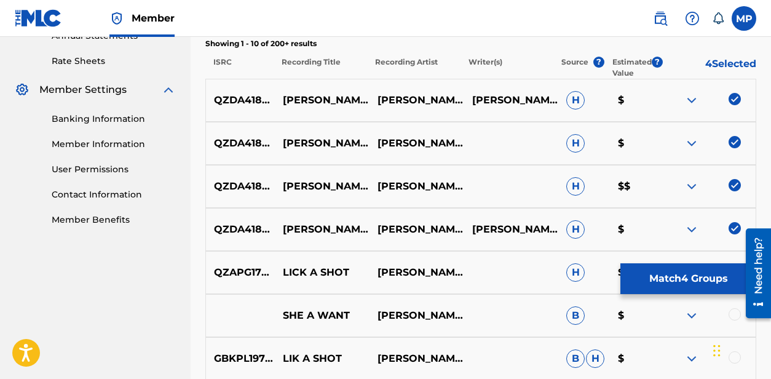
scroll to position [502, 0]
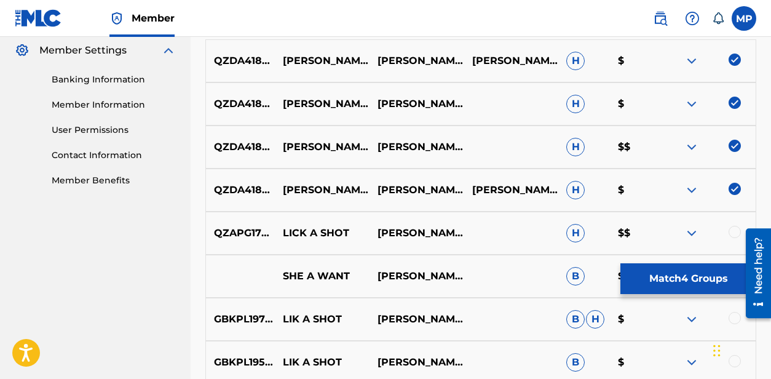
click at [735, 188] on img at bounding box center [735, 189] width 12 height 12
click at [694, 271] on button "Match 3 Groups" at bounding box center [688, 278] width 136 height 31
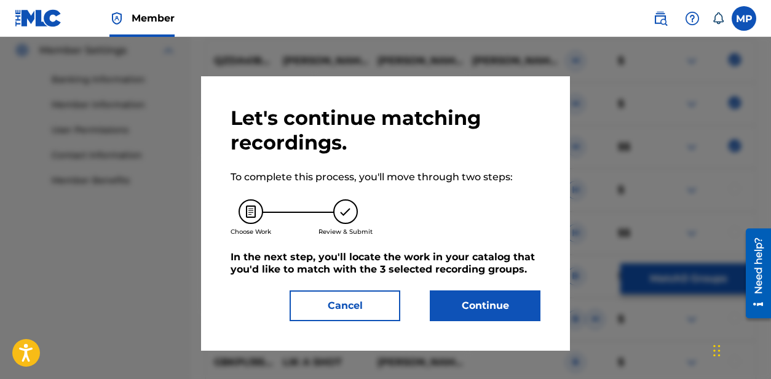
click at [523, 301] on button "Continue" at bounding box center [485, 305] width 111 height 31
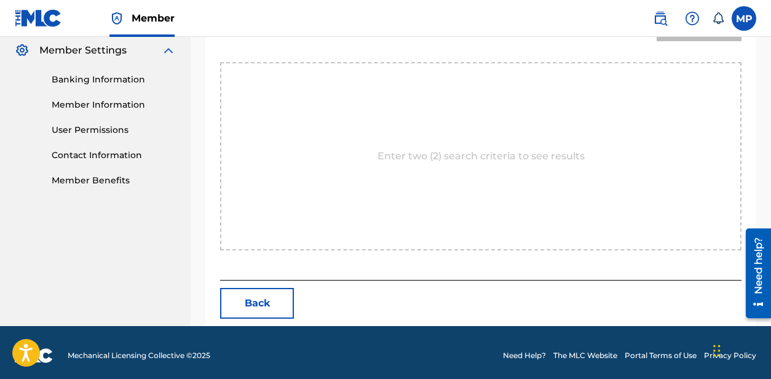
scroll to position [298, 0]
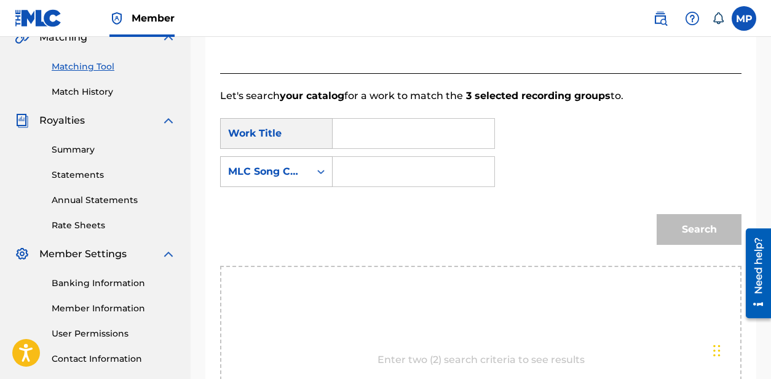
click at [450, 132] on input "Search Form" at bounding box center [413, 134] width 141 height 30
paste input "[PERSON_NAME] GAVE A"
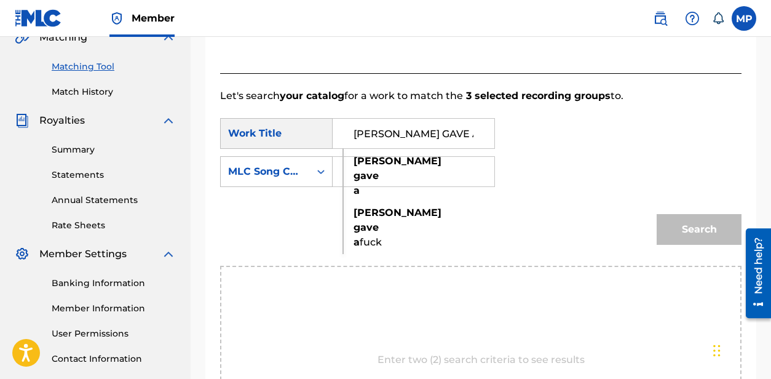
type input "[PERSON_NAME] GAVE A"
click at [596, 142] on div "SearchWithCriteria39084078-ddd6-4ee5-8b33-a8319af4a9bd Work Title [PERSON_NAME]…" at bounding box center [480, 156] width 521 height 76
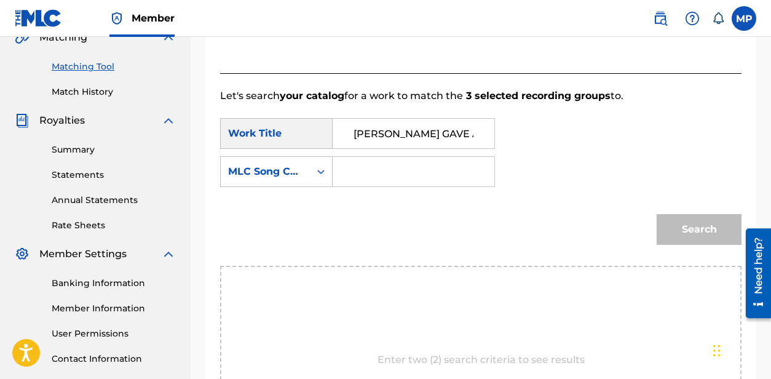
click at [381, 162] on input "Search Form" at bounding box center [413, 172] width 141 height 30
paste input "N9900D"
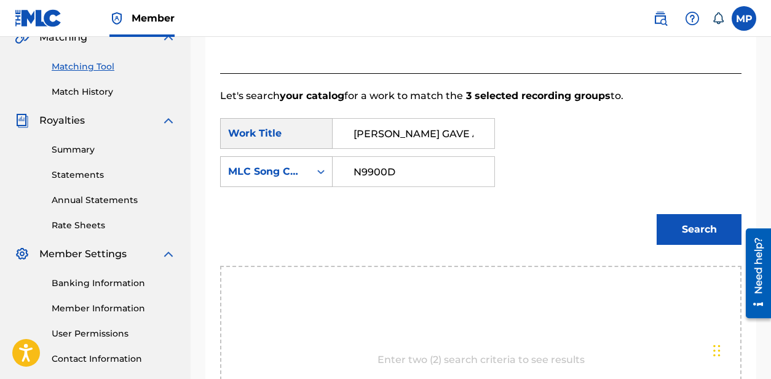
type input "N9900D"
click at [708, 226] on button "Search" at bounding box center [699, 229] width 85 height 31
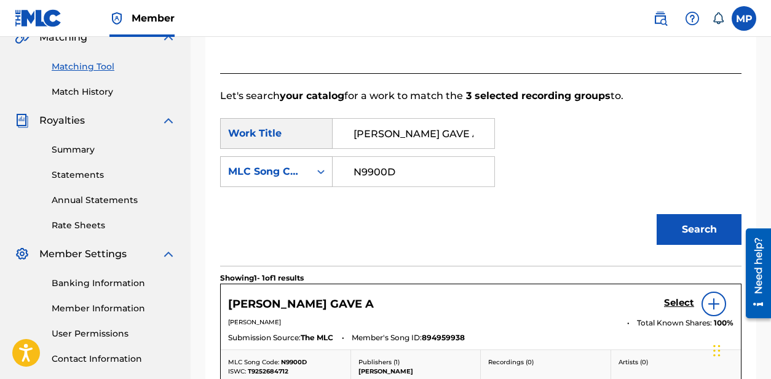
scroll to position [371, 0]
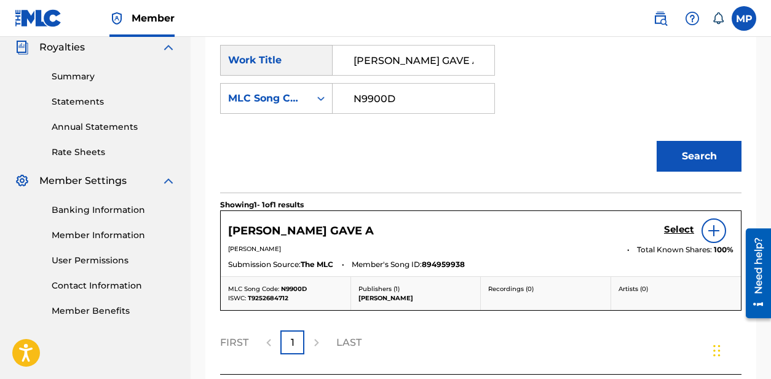
click at [681, 230] on h5 "Select" at bounding box center [679, 230] width 30 height 12
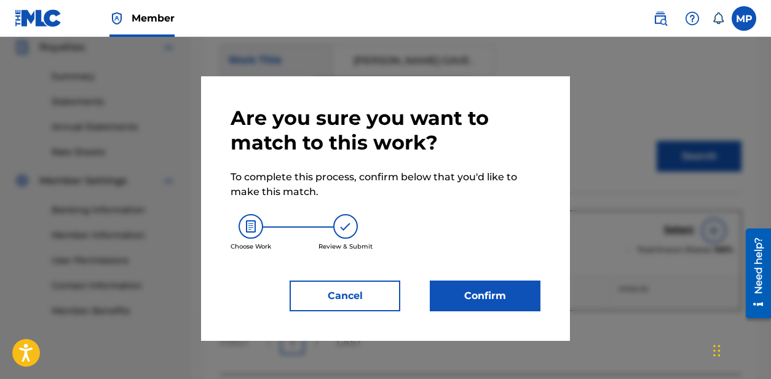
click at [529, 286] on button "Confirm" at bounding box center [485, 295] width 111 height 31
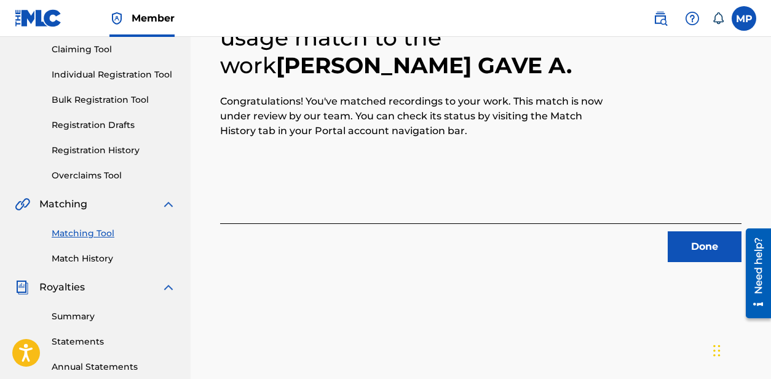
scroll to position [98, 0]
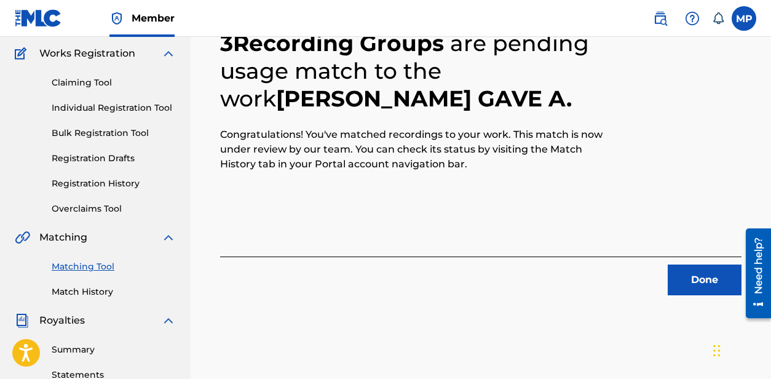
click at [710, 278] on button "Done" at bounding box center [705, 279] width 74 height 31
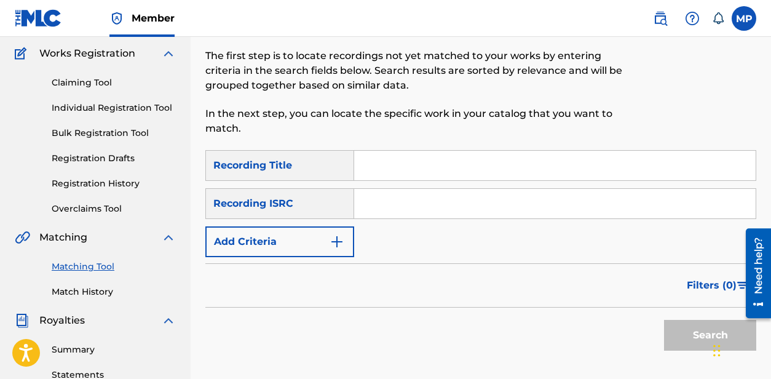
click at [316, 247] on button "Add Criteria" at bounding box center [279, 241] width 149 height 31
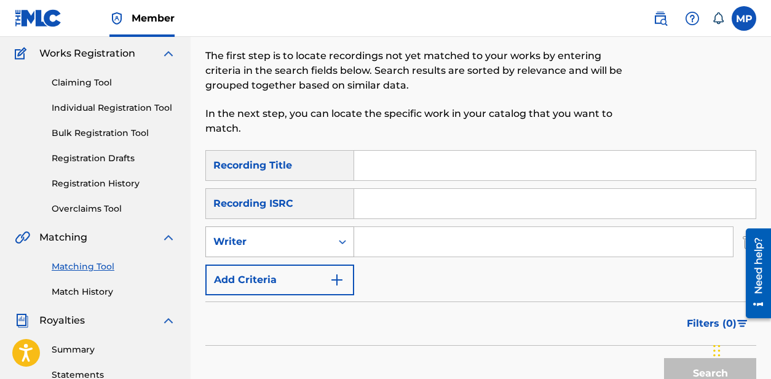
click at [321, 247] on div "Writer" at bounding box center [268, 241] width 111 height 15
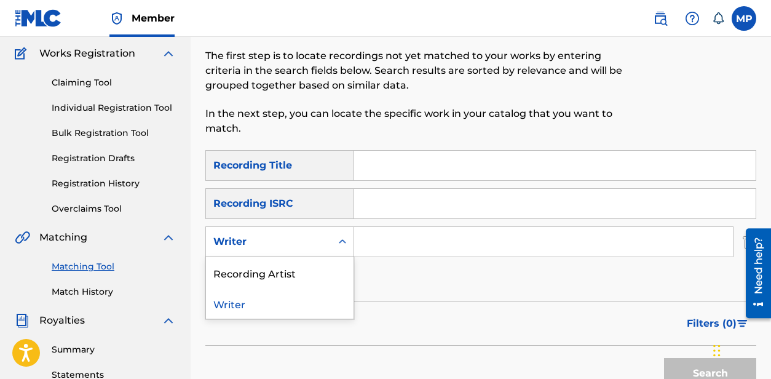
click at [299, 264] on div "Recording Artist" at bounding box center [280, 272] width 148 height 31
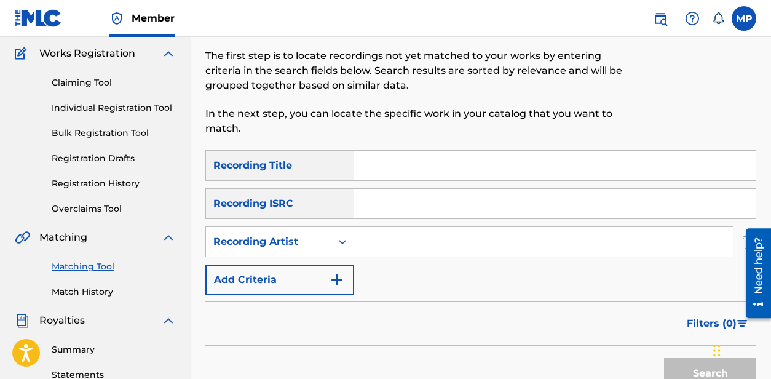
click at [384, 172] on input "Search Form" at bounding box center [555, 166] width 402 height 30
paste input "[PERSON_NAME] GAVE A FUCK"
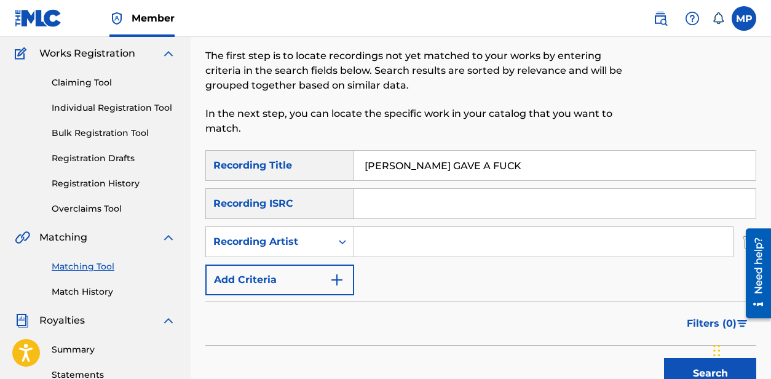
type input "[PERSON_NAME] GAVE A FUCK"
click at [388, 241] on input "Search Form" at bounding box center [543, 242] width 379 height 30
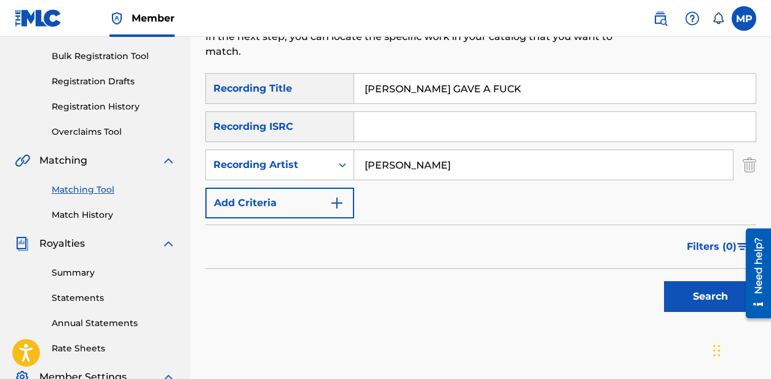
type input "[PERSON_NAME]"
click at [698, 293] on button "Search" at bounding box center [710, 296] width 92 height 31
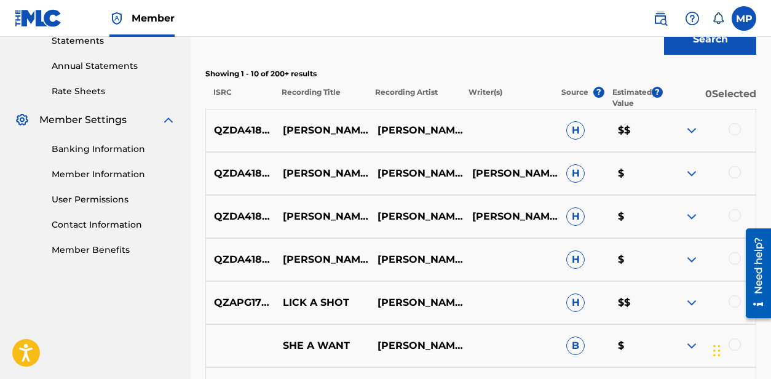
scroll to position [451, 0]
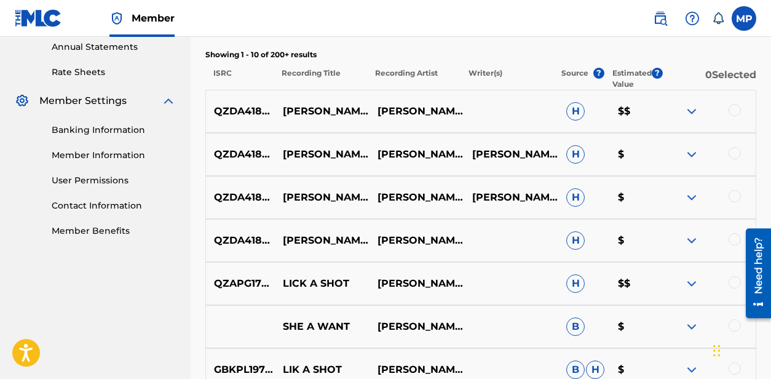
click at [738, 154] on div at bounding box center [735, 153] width 12 height 12
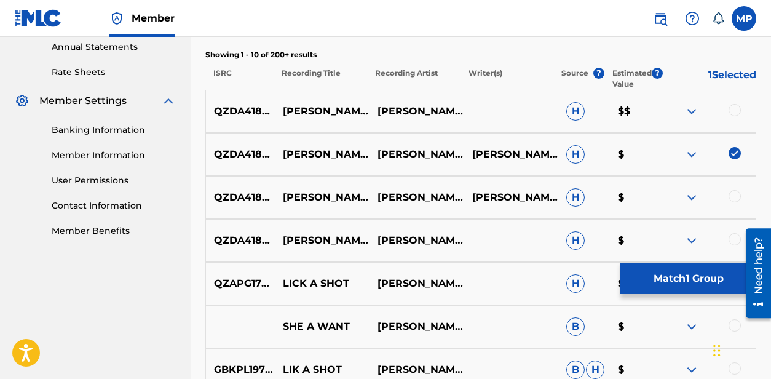
click at [737, 108] on div at bounding box center [735, 110] width 12 height 12
click at [670, 274] on button "Match 2 Groups" at bounding box center [688, 278] width 136 height 31
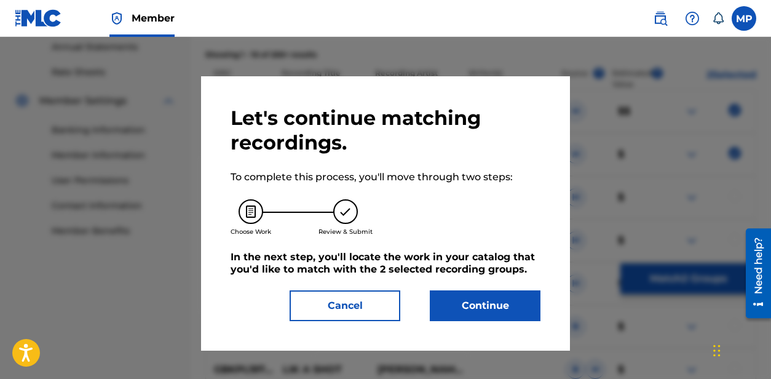
click at [515, 306] on button "Continue" at bounding box center [485, 305] width 111 height 31
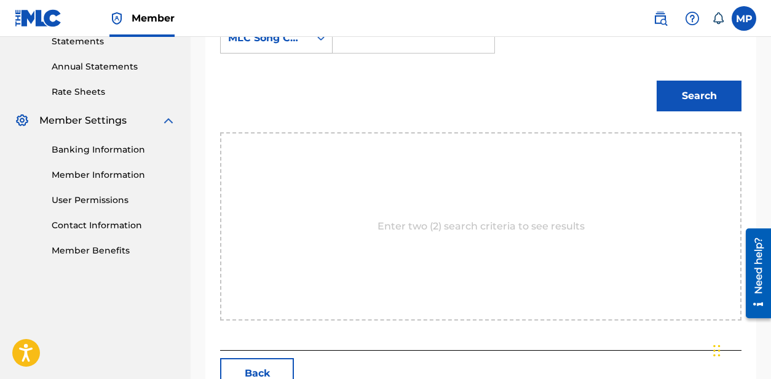
scroll to position [266, 0]
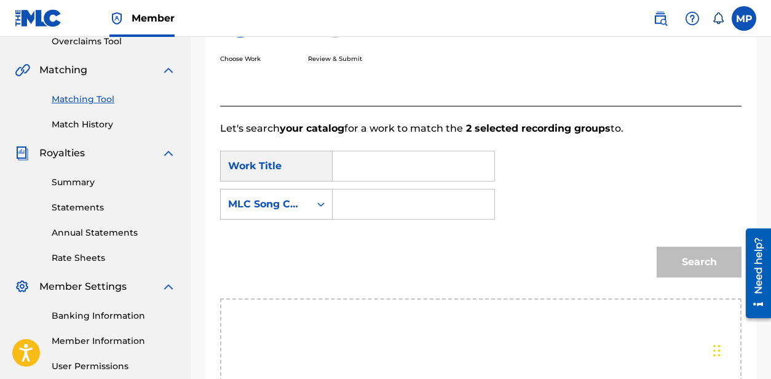
click at [461, 181] on input "Search Form" at bounding box center [413, 166] width 141 height 30
paste input "[PERSON_NAME] GAVE A FUCK"
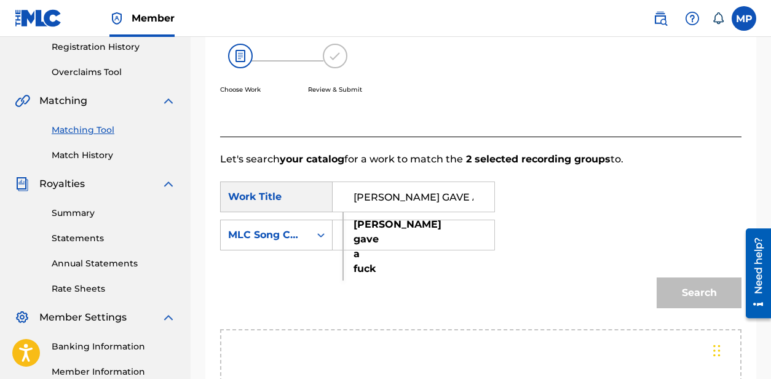
type input "[PERSON_NAME] GAVE A FUCK"
click at [397, 242] on input "Search Form" at bounding box center [413, 235] width 141 height 30
paste input "N990UZ"
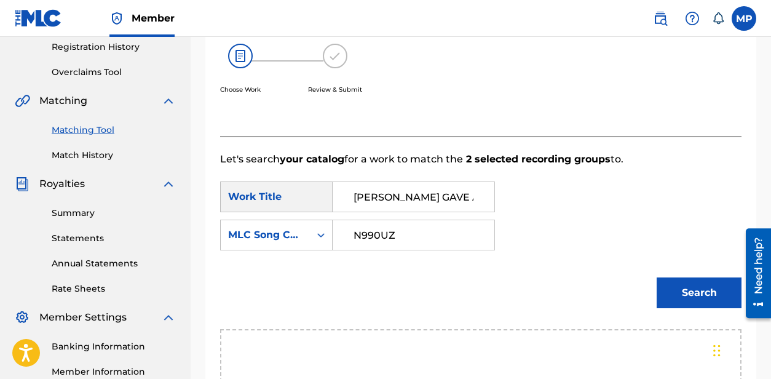
type input "N990UZ"
click at [660, 279] on button "Search" at bounding box center [699, 292] width 85 height 31
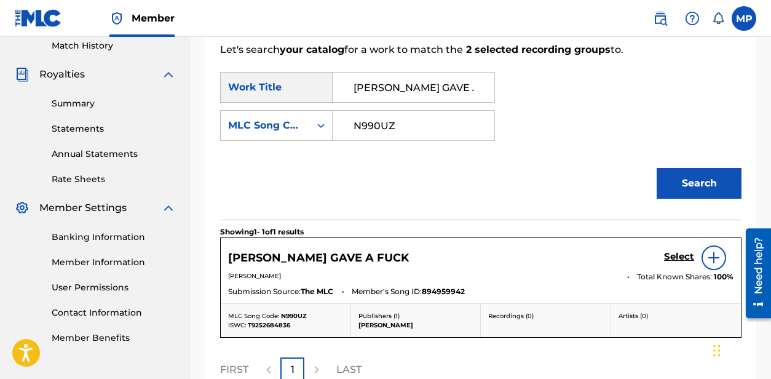
click at [668, 258] on h5 "Select" at bounding box center [679, 257] width 30 height 12
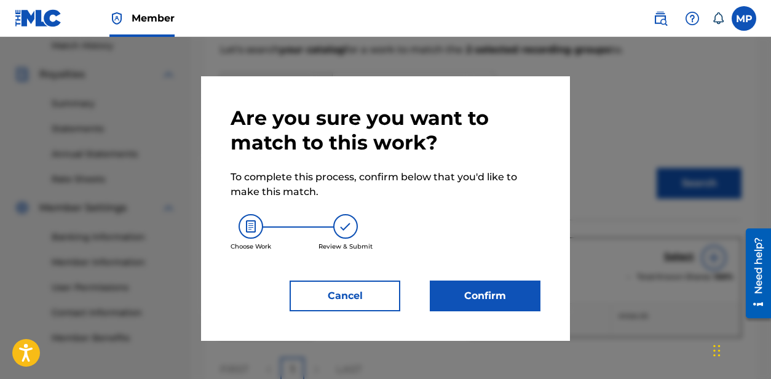
click at [510, 290] on button "Confirm" at bounding box center [485, 295] width 111 height 31
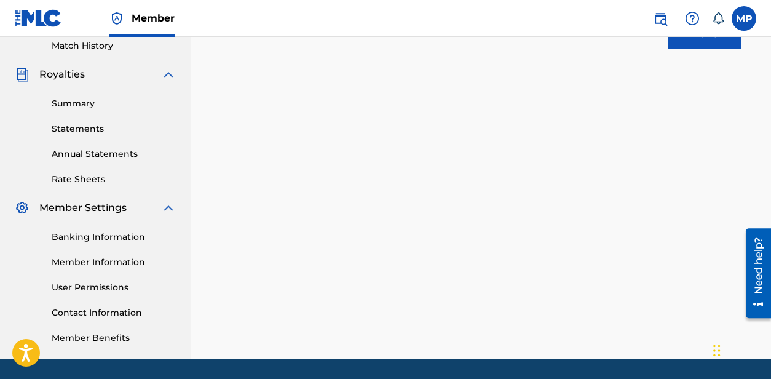
click at [322, 345] on div "2 Recording Groups are pending usage match to the work [PERSON_NAME] GAVE A FUC…" at bounding box center [481, 41] width 580 height 636
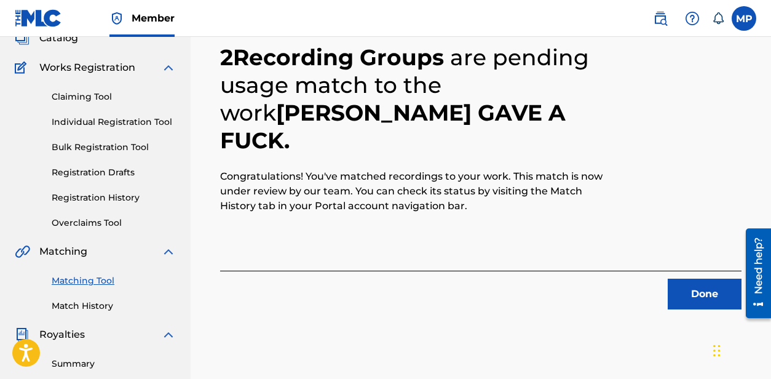
scroll to position [89, 0]
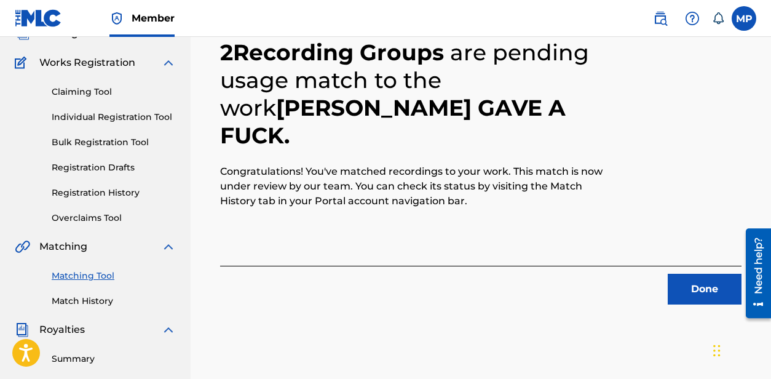
click at [709, 287] on button "Done" at bounding box center [705, 289] width 74 height 31
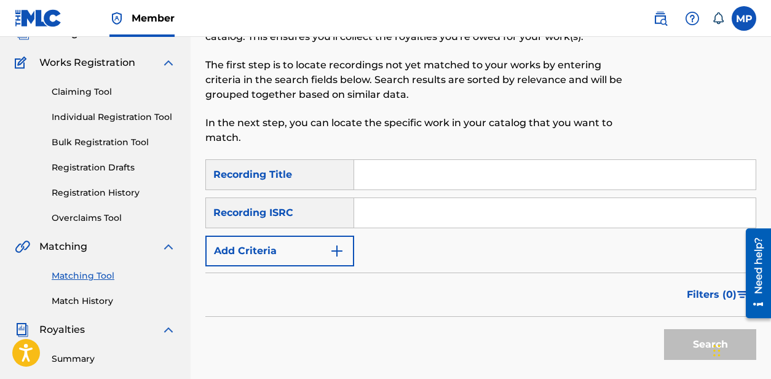
click at [394, 171] on input "Search Form" at bounding box center [555, 175] width 402 height 30
paste input "NEVER CUFF HER AHH"
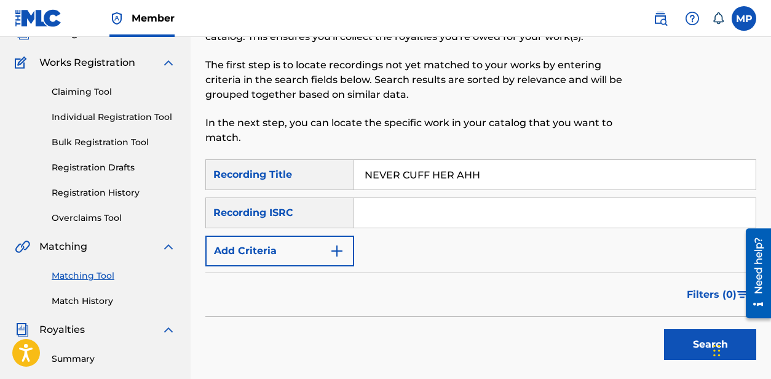
type input "NEVER CUFF HER AHH"
click at [322, 242] on button "Add Criteria" at bounding box center [279, 251] width 149 height 31
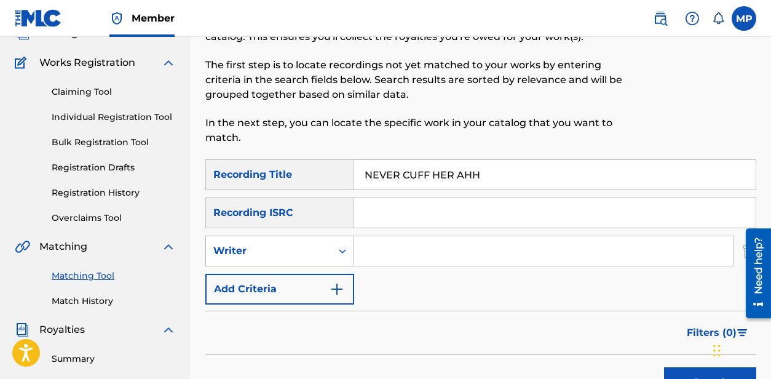
click at [314, 255] on div "Writer" at bounding box center [268, 251] width 111 height 15
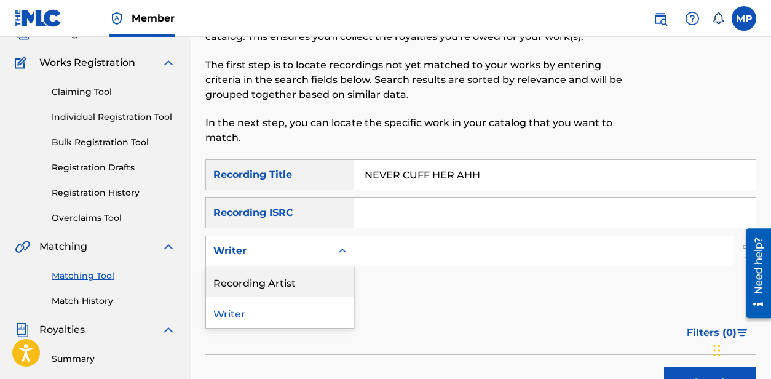
click at [299, 282] on div "Recording Artist" at bounding box center [280, 281] width 148 height 31
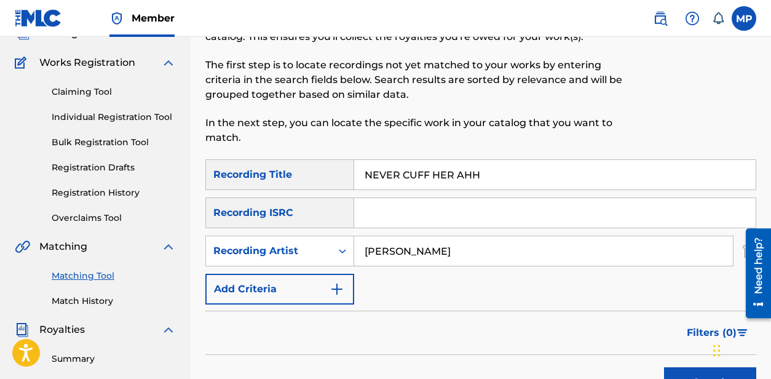
click at [692, 367] on button "Search" at bounding box center [710, 382] width 92 height 31
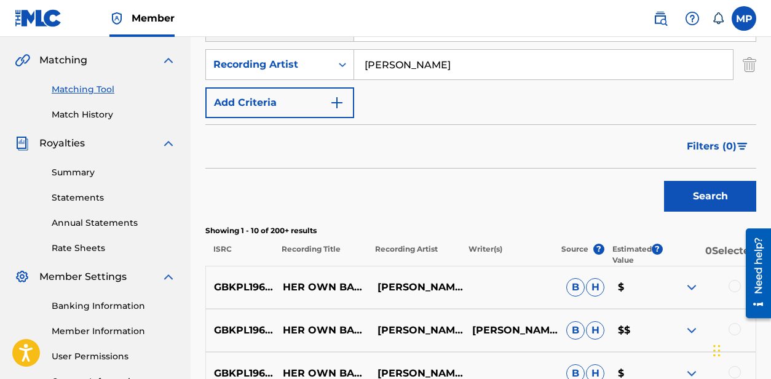
scroll to position [220, 0]
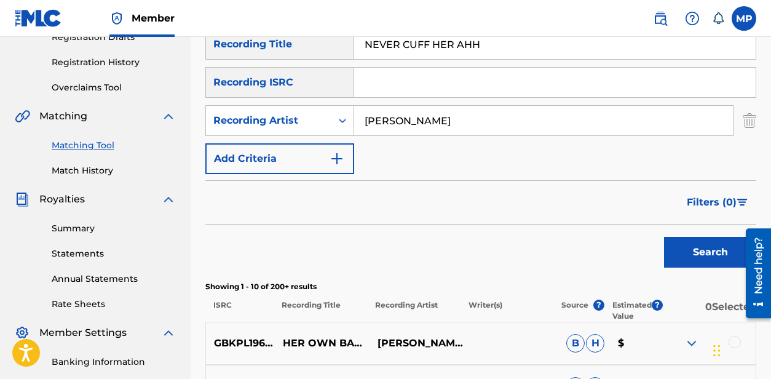
click at [492, 135] on input "[PERSON_NAME]" at bounding box center [543, 121] width 379 height 30
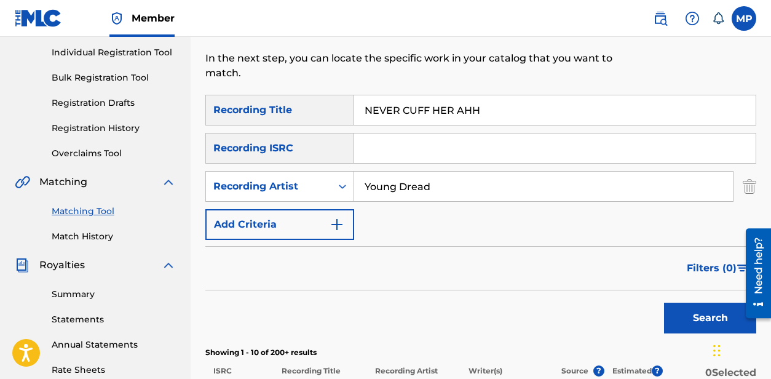
type input "Young Dread"
click at [699, 309] on button "Search" at bounding box center [710, 318] width 92 height 31
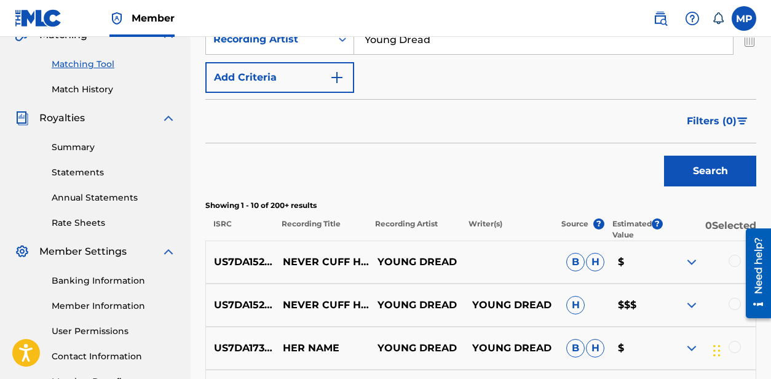
scroll to position [366, 0]
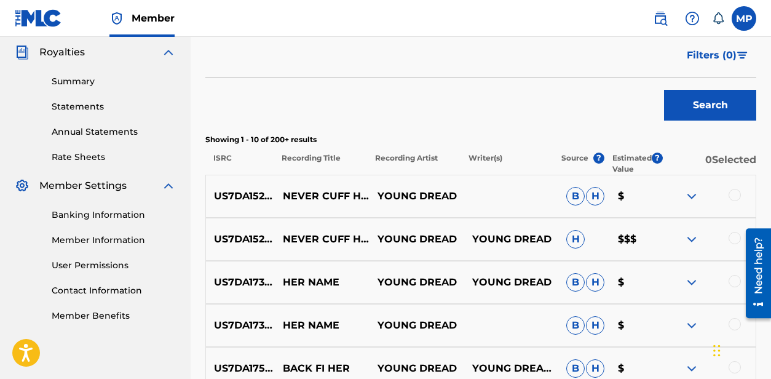
click at [735, 238] on div at bounding box center [735, 238] width 12 height 12
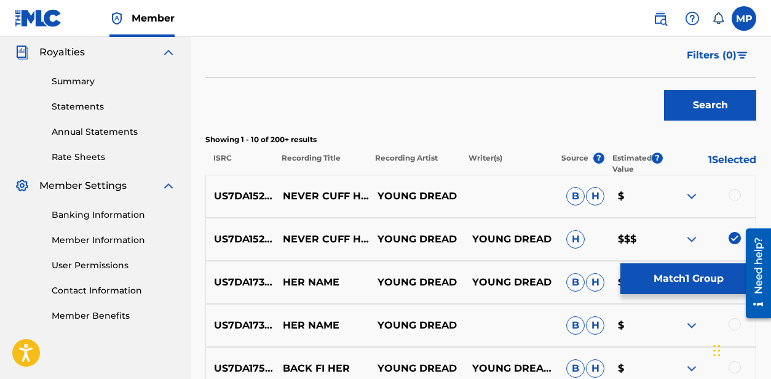
click at [736, 197] on div at bounding box center [735, 195] width 12 height 12
click at [673, 281] on button "Match 2 Groups" at bounding box center [688, 278] width 136 height 31
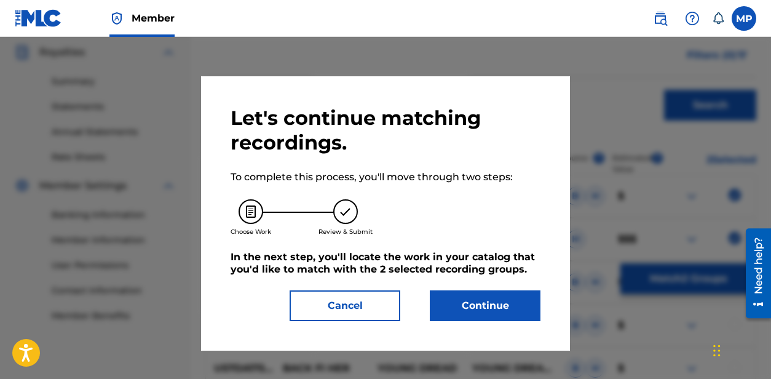
click at [479, 300] on button "Continue" at bounding box center [485, 305] width 111 height 31
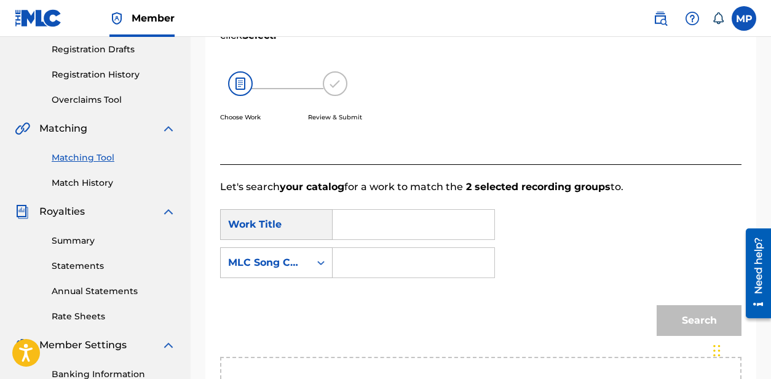
scroll to position [161, 0]
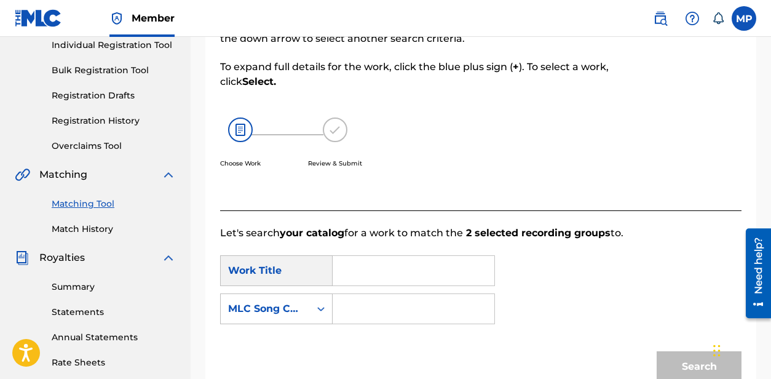
click at [459, 263] on input "Search Form" at bounding box center [413, 271] width 141 height 30
paste input "NEVER CUFF HER AHH"
type input "NEVER CUFF HER AHH"
click at [373, 312] on input "Search Form" at bounding box center [413, 309] width 141 height 30
paste input "N99LI5"
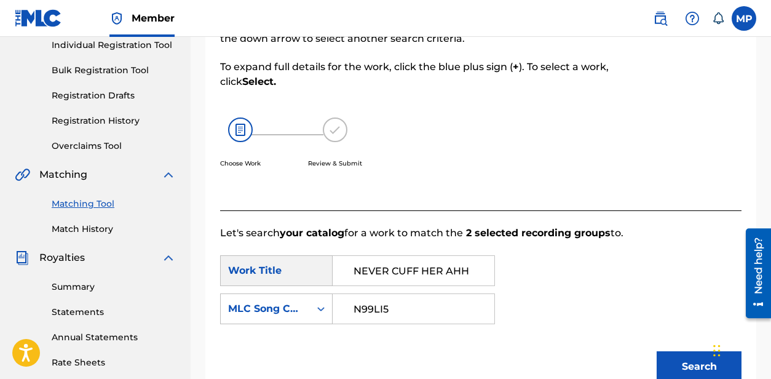
scroll to position [248, 0]
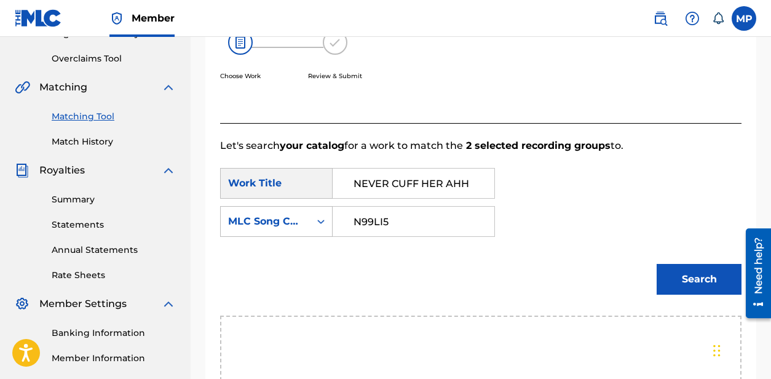
type input "N99LI5"
click at [679, 271] on button "Search" at bounding box center [699, 279] width 85 height 31
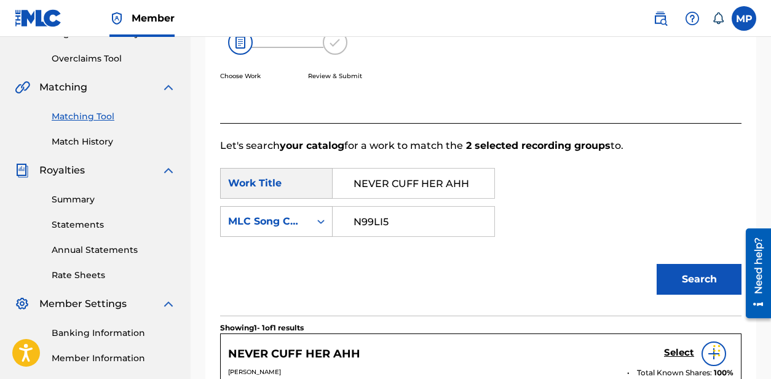
scroll to position [409, 0]
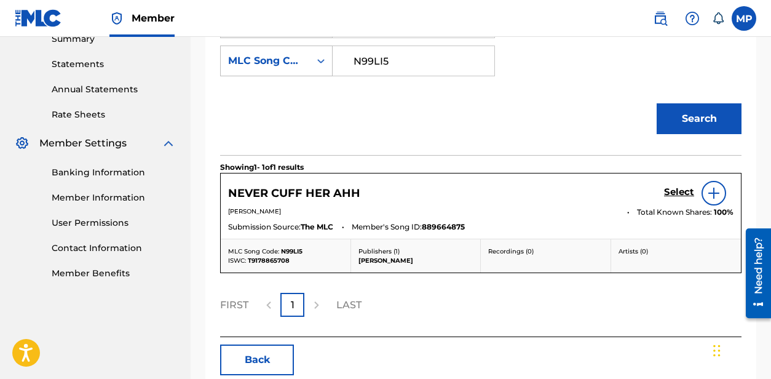
click at [668, 191] on h5 "Select" at bounding box center [679, 192] width 30 height 12
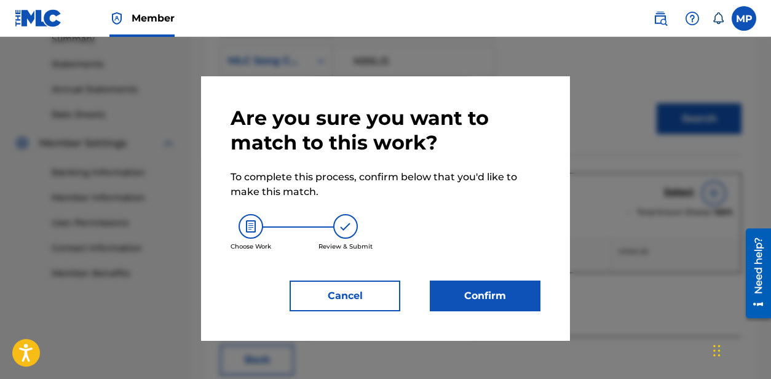
click at [481, 293] on button "Confirm" at bounding box center [485, 295] width 111 height 31
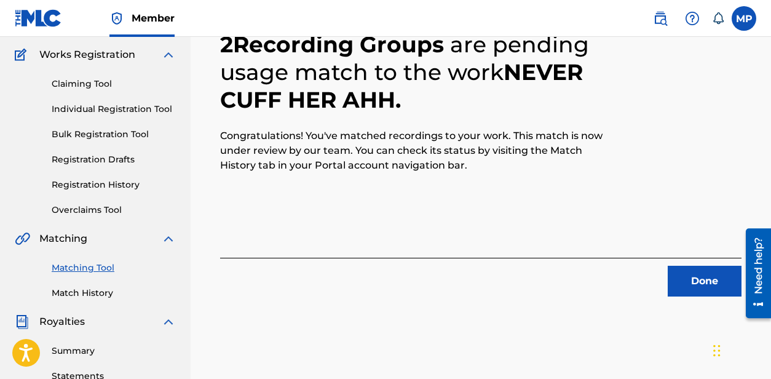
scroll to position [98, 0]
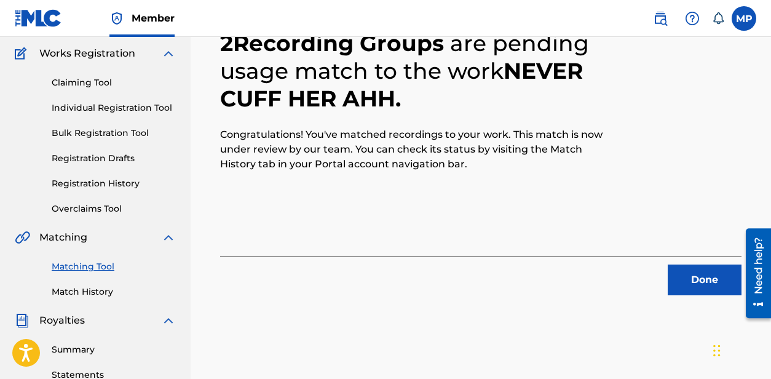
click at [682, 293] on button "Done" at bounding box center [705, 279] width 74 height 31
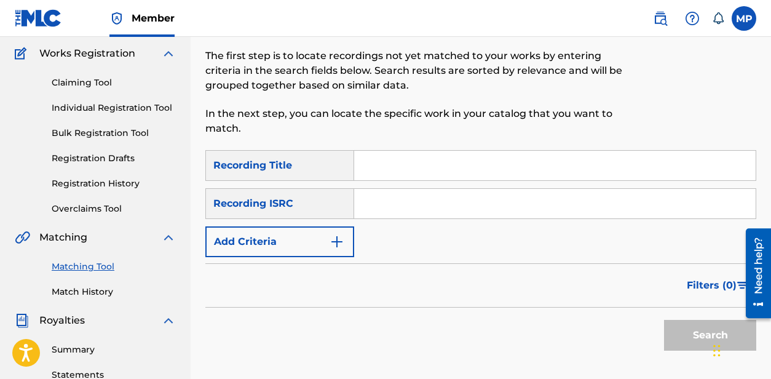
click at [387, 168] on input "Search Form" at bounding box center [555, 166] width 402 height 30
paste input "MAGICAL BOX"
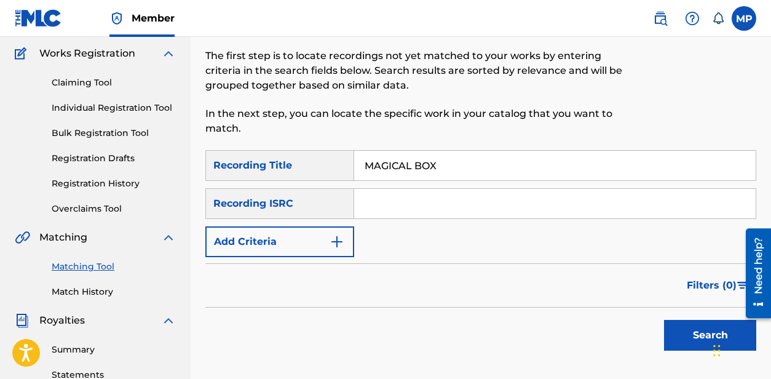
type input "MAGICAL BOX"
click at [336, 253] on button "Add Criteria" at bounding box center [279, 241] width 149 height 31
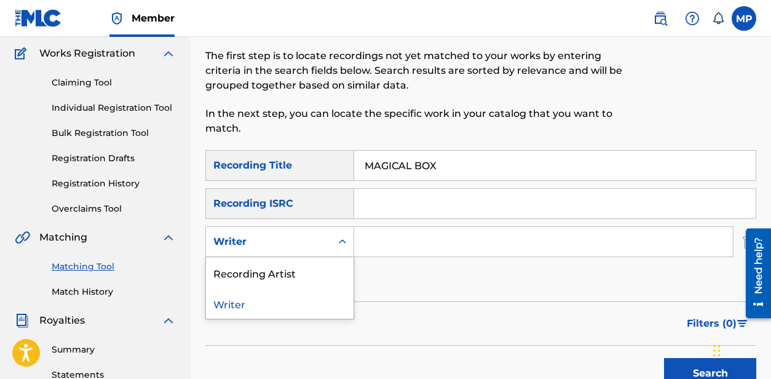
click at [288, 263] on div "Recording Artist" at bounding box center [280, 272] width 148 height 31
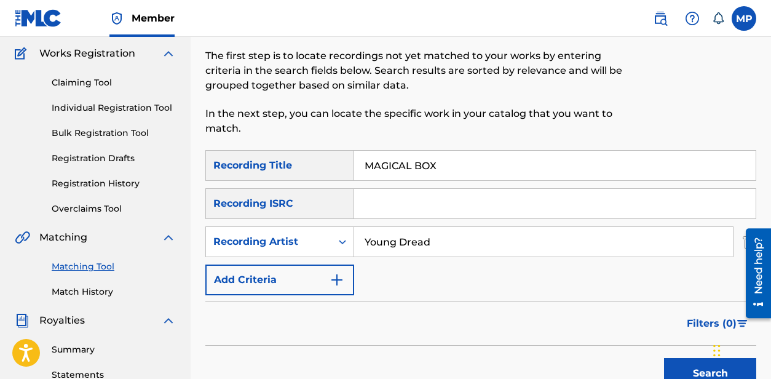
scroll to position [224, 0]
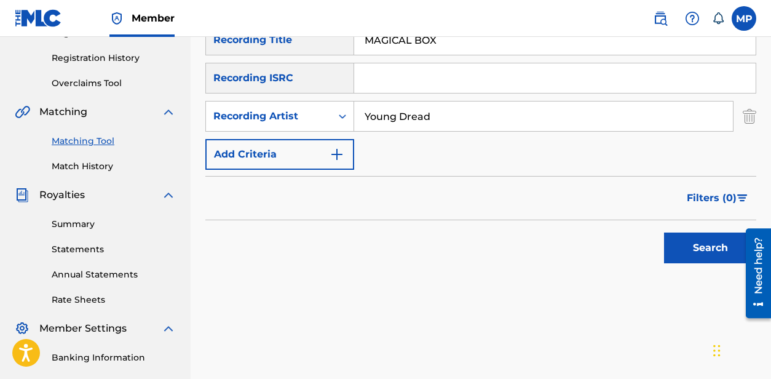
type input "Young Dread"
click at [673, 242] on button "Search" at bounding box center [710, 247] width 92 height 31
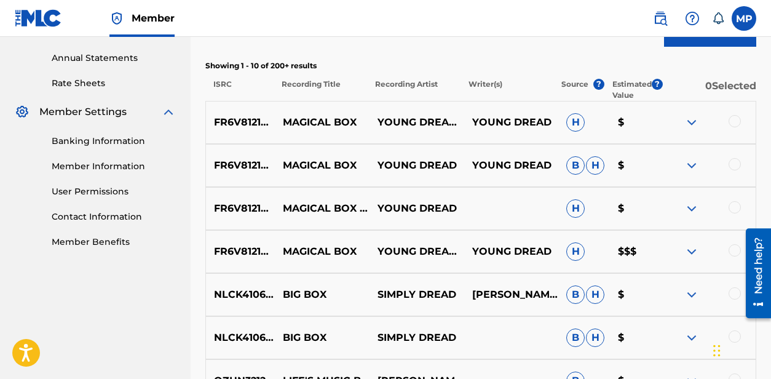
scroll to position [445, 0]
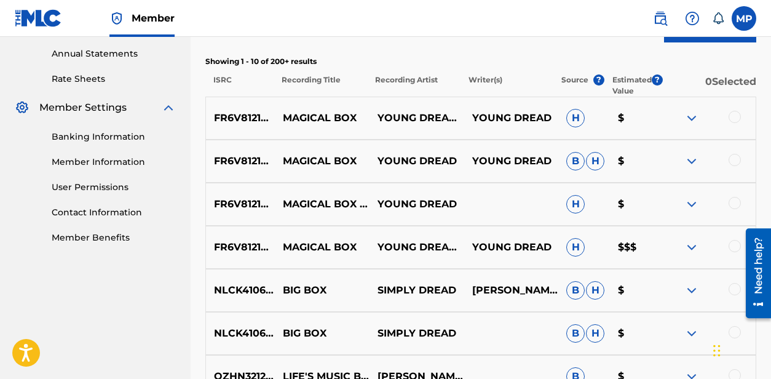
click at [735, 250] on div at bounding box center [735, 246] width 12 height 12
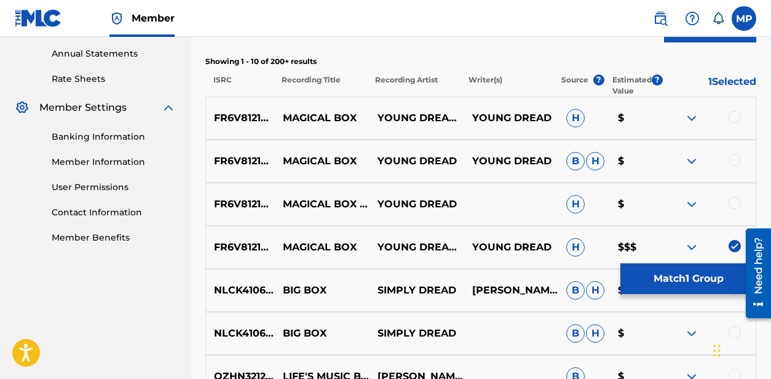
click at [733, 205] on div at bounding box center [735, 203] width 12 height 12
click at [735, 163] on div at bounding box center [735, 160] width 12 height 12
click at [734, 114] on div at bounding box center [735, 117] width 12 height 12
click at [687, 280] on button "Match 4 Groups" at bounding box center [688, 278] width 136 height 31
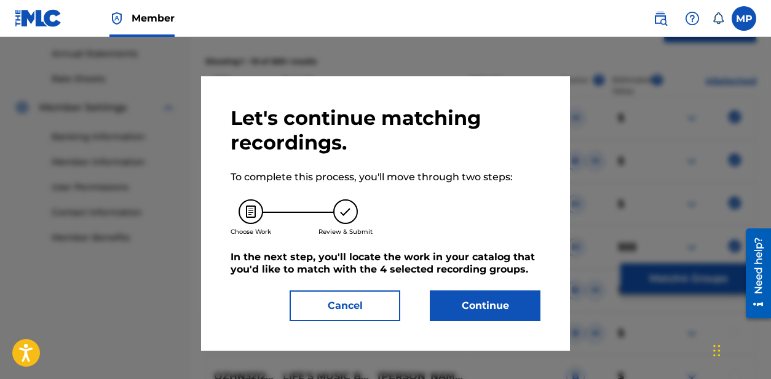
click at [504, 296] on button "Continue" at bounding box center [485, 305] width 111 height 31
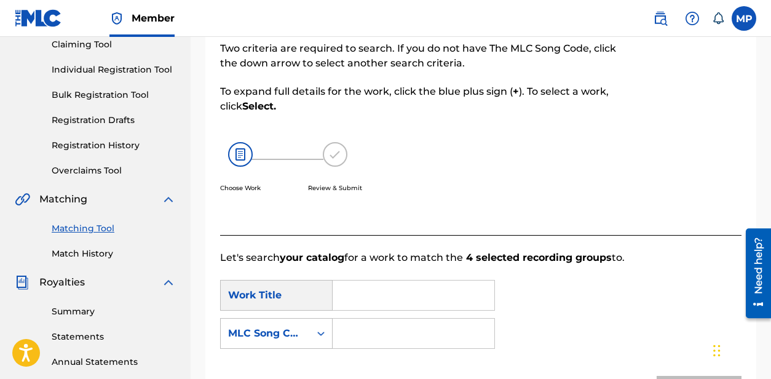
scroll to position [204, 0]
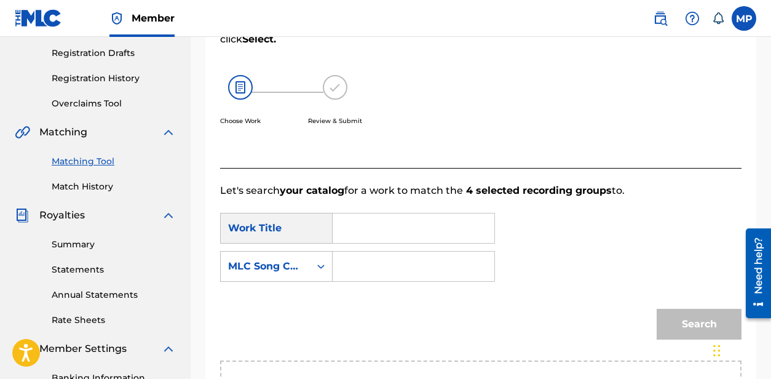
click at [438, 235] on input "Search Form" at bounding box center [413, 228] width 141 height 30
type input "Magical Box"
click at [596, 236] on div "SearchWithCriteria39084078-ddd6-4ee5-8b33-a8319af4a9bd Work Title Magical Box m…" at bounding box center [480, 251] width 521 height 76
click at [473, 271] on input "Search Form" at bounding box center [413, 266] width 141 height 30
paste input "MAGICAL BOX"
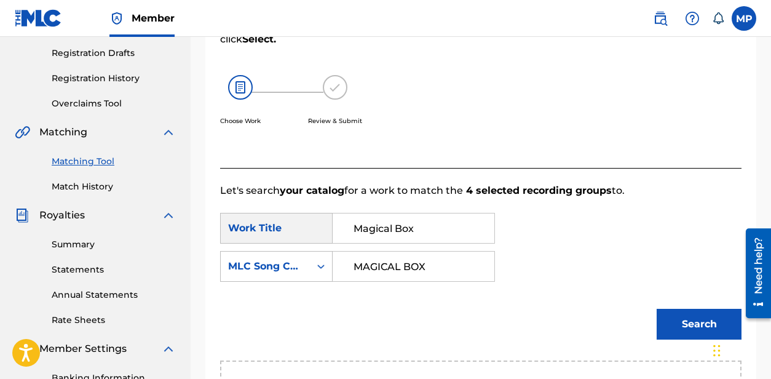
click at [406, 270] on input "MAGICAL BOX" at bounding box center [413, 266] width 141 height 30
paste input "N9JK7"
type input "MN9JK7"
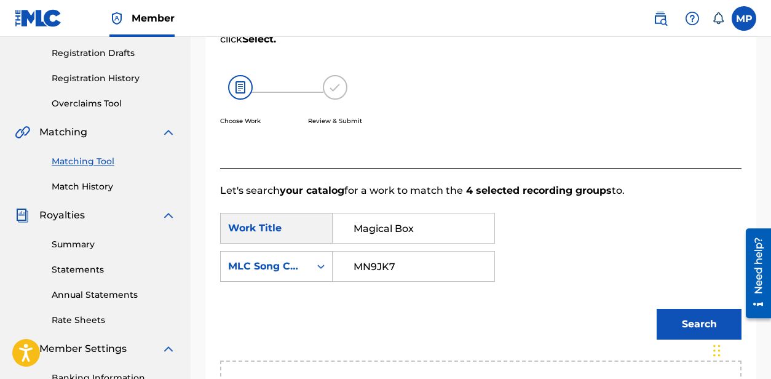
click at [672, 323] on button "Search" at bounding box center [699, 324] width 85 height 31
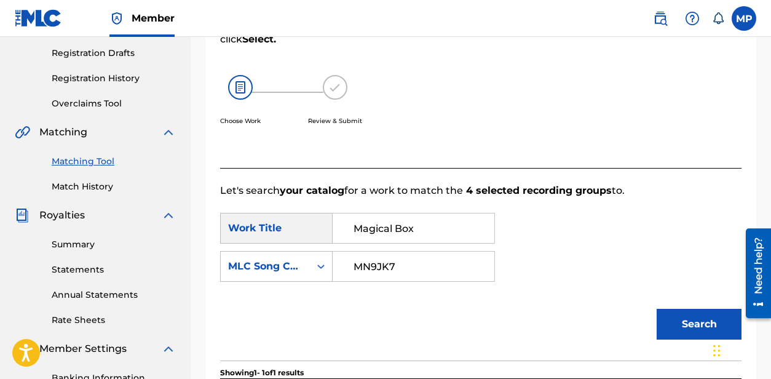
scroll to position [397, 0]
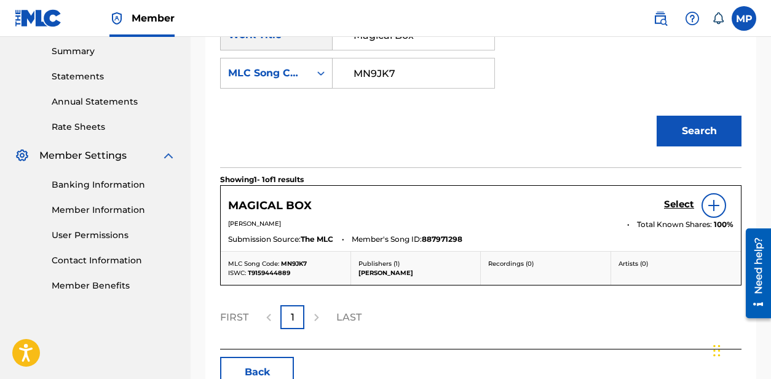
click at [676, 205] on h5 "Select" at bounding box center [679, 205] width 30 height 12
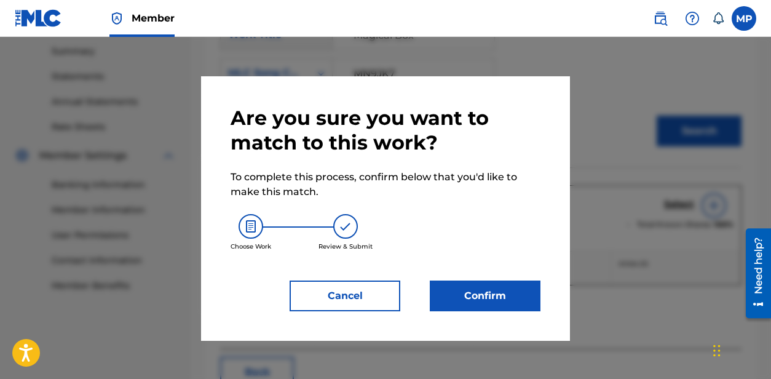
click at [469, 291] on button "Confirm" at bounding box center [485, 295] width 111 height 31
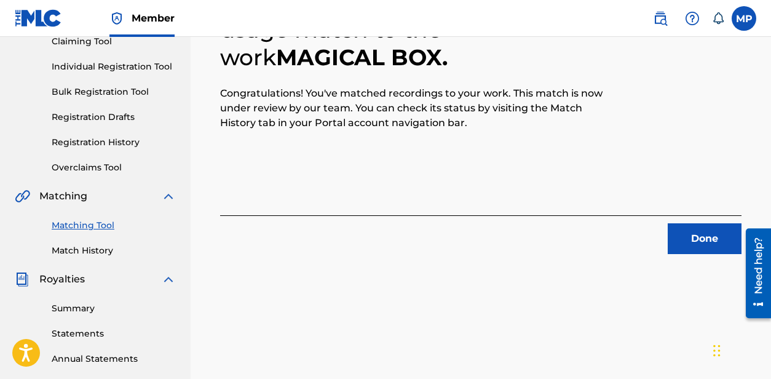
scroll to position [117, 0]
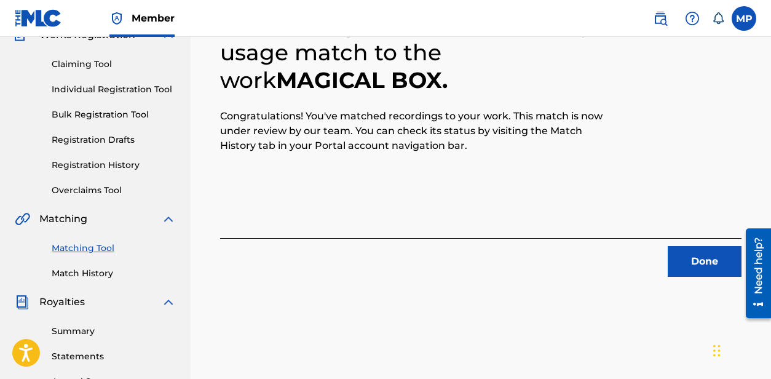
click at [703, 263] on button "Done" at bounding box center [705, 261] width 74 height 31
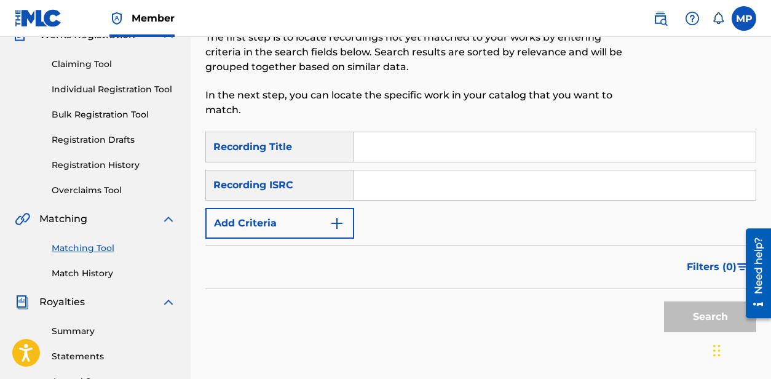
click at [315, 271] on div "Filters ( 0 )" at bounding box center [480, 267] width 551 height 44
click at [401, 140] on input "Search Form" at bounding box center [555, 147] width 402 height 30
paste input "MAKE A PLAY"
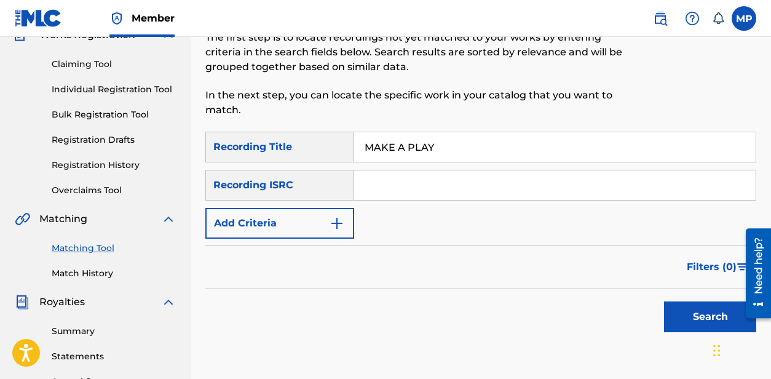
type input "MAKE A PLAY"
click at [343, 225] on img "Search Form" at bounding box center [337, 223] width 15 height 15
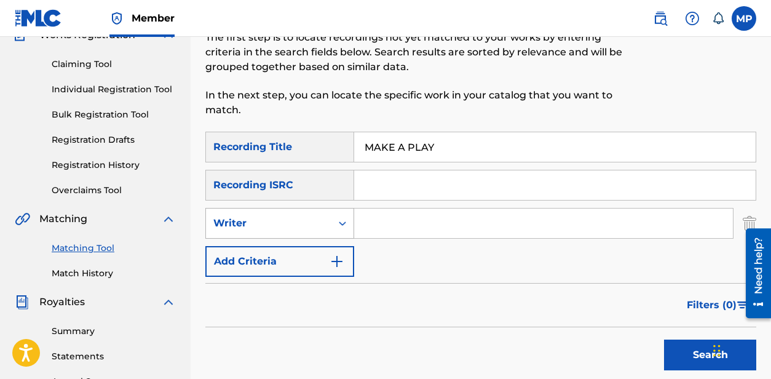
click at [326, 215] on div "Writer" at bounding box center [268, 223] width 125 height 23
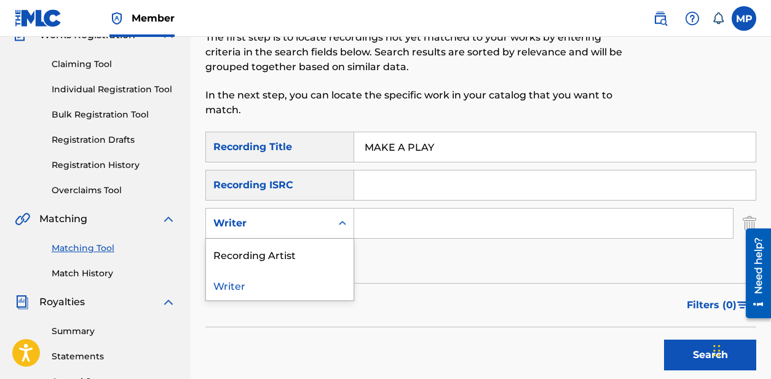
click at [296, 251] on div "Recording Artist" at bounding box center [280, 254] width 148 height 31
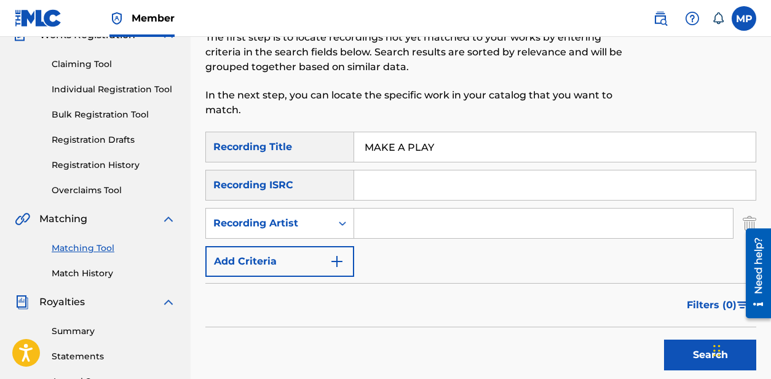
click at [396, 234] on input "Search Form" at bounding box center [543, 223] width 379 height 30
click at [679, 344] on button "Search" at bounding box center [710, 354] width 92 height 31
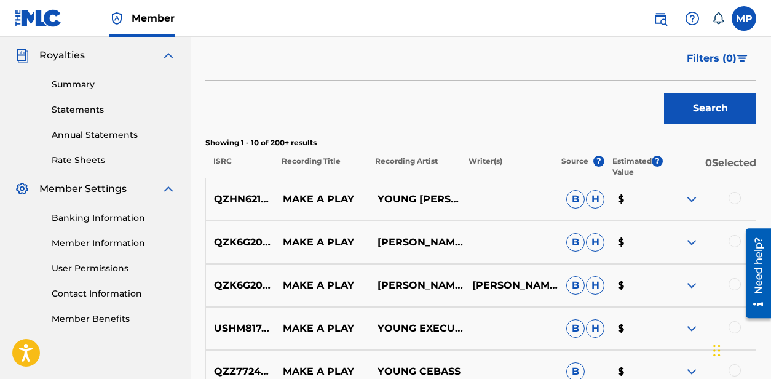
scroll to position [176, 0]
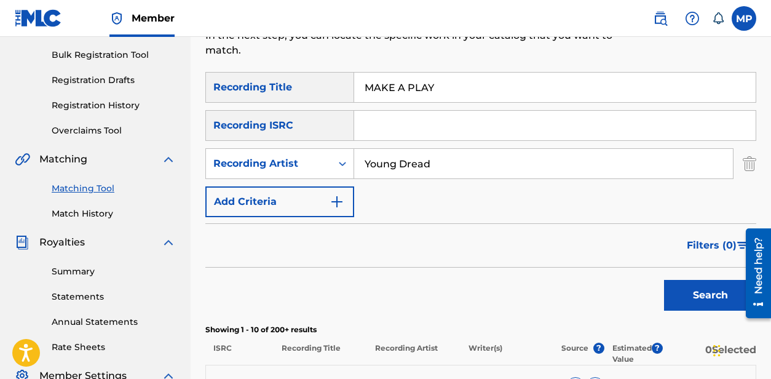
click at [490, 156] on input "Young Dread" at bounding box center [543, 164] width 379 height 30
type input "Flunky Junky"
click at [689, 283] on button "Search" at bounding box center [710, 295] width 92 height 31
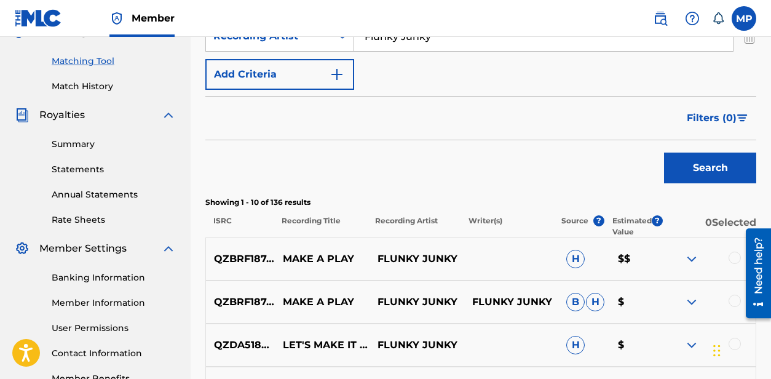
scroll to position [347, 0]
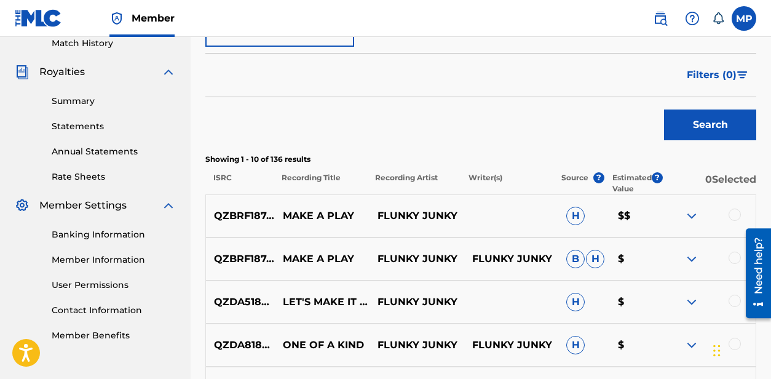
click at [732, 260] on div at bounding box center [735, 257] width 12 height 12
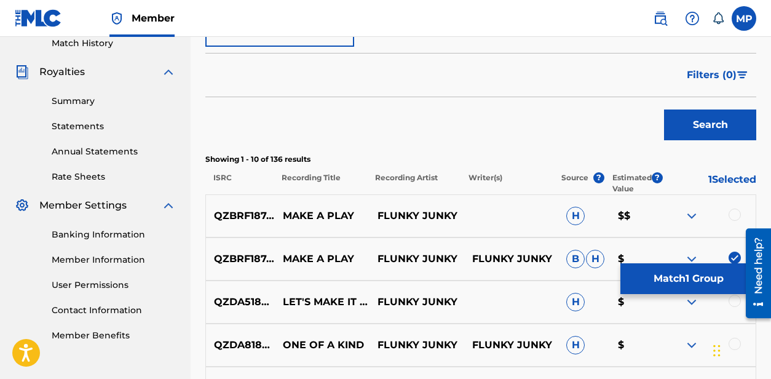
click at [735, 212] on div at bounding box center [735, 214] width 12 height 12
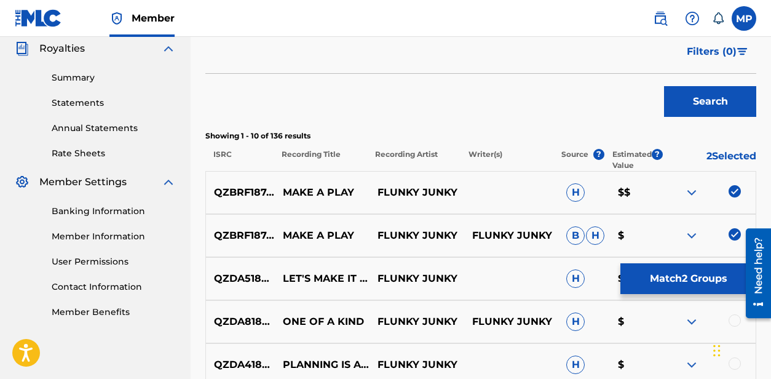
scroll to position [367, 0]
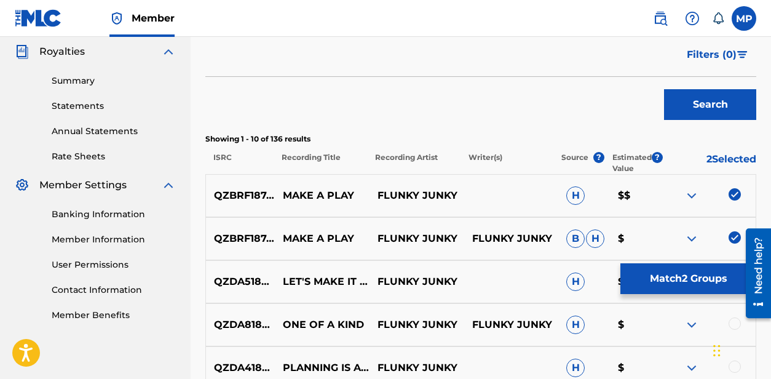
click at [702, 283] on button "Match 2 Groups" at bounding box center [688, 278] width 136 height 31
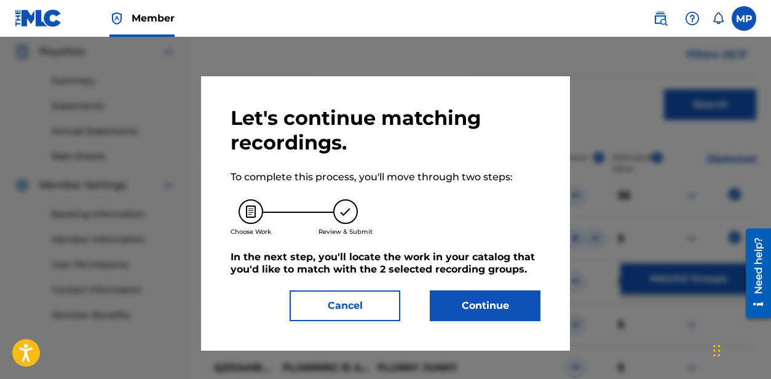
click at [498, 309] on button "Continue" at bounding box center [485, 305] width 111 height 31
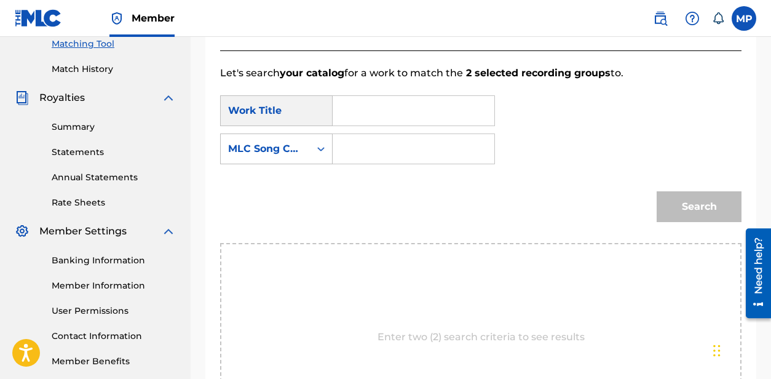
scroll to position [210, 0]
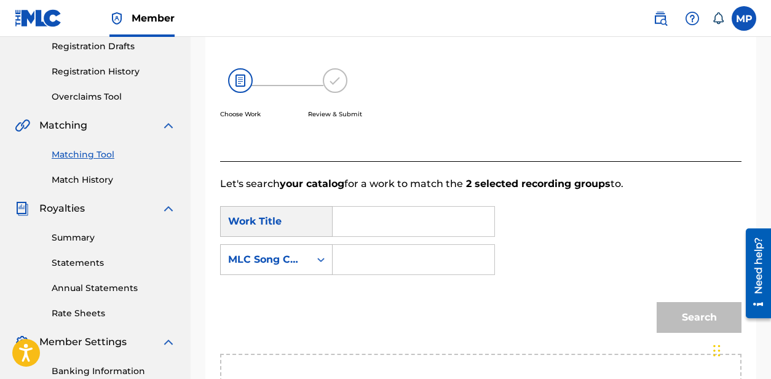
click at [466, 227] on input "Search Form" at bounding box center [413, 222] width 141 height 30
paste input "MAKE A PLAY"
type input "MAKE A PLAY"
click at [399, 258] on input "Search Form" at bounding box center [413, 260] width 141 height 30
paste input "MO0KXS"
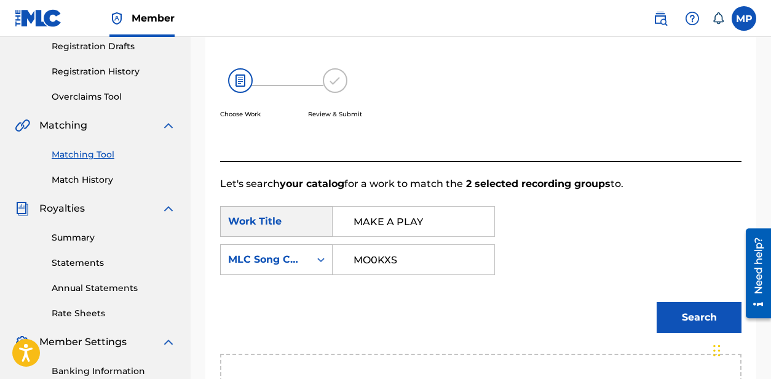
type input "MO0KXS"
click at [663, 315] on button "Search" at bounding box center [699, 317] width 85 height 31
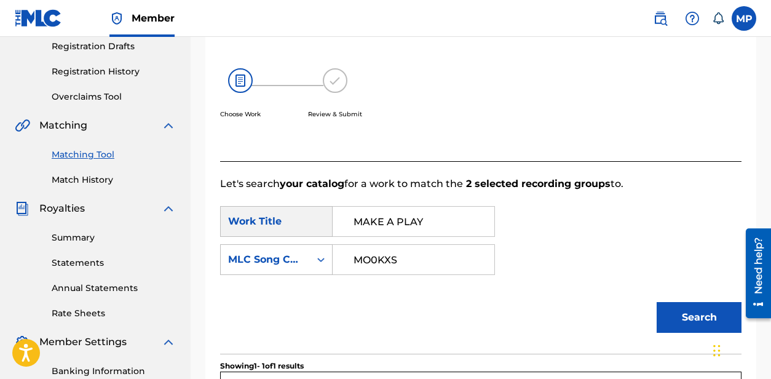
scroll to position [384, 0]
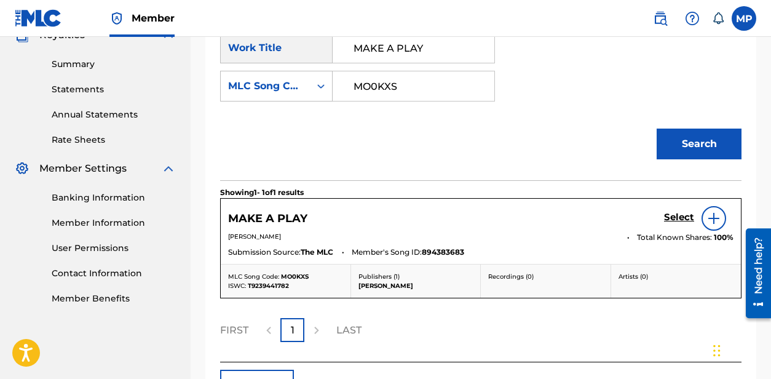
click at [676, 218] on h5 "Select" at bounding box center [679, 218] width 30 height 12
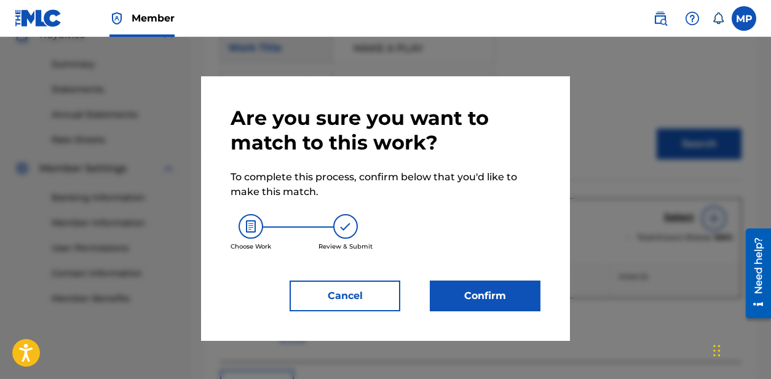
click at [487, 292] on button "Confirm" at bounding box center [485, 295] width 111 height 31
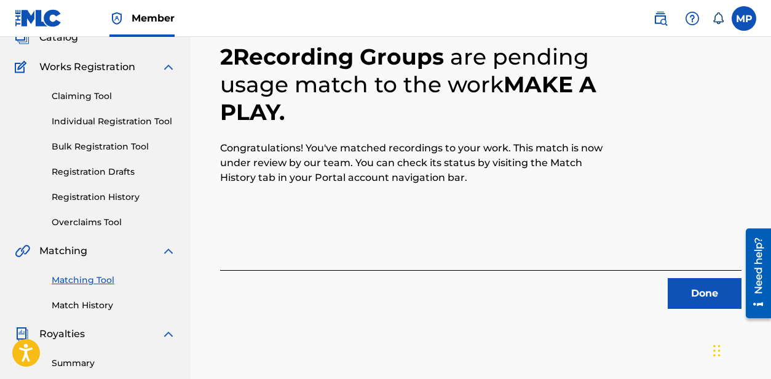
scroll to position [28, 0]
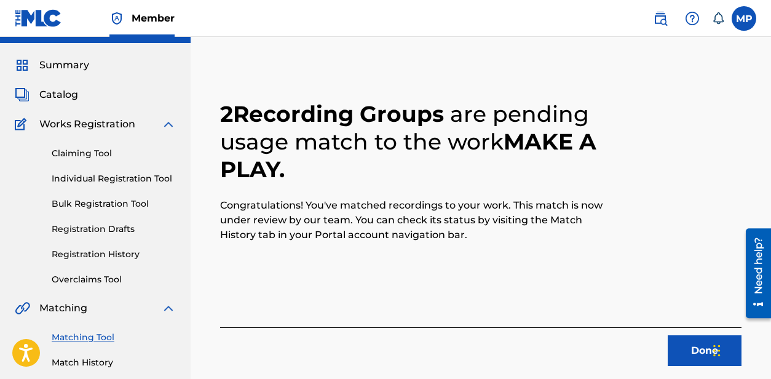
click at [694, 345] on button "Done" at bounding box center [705, 350] width 74 height 31
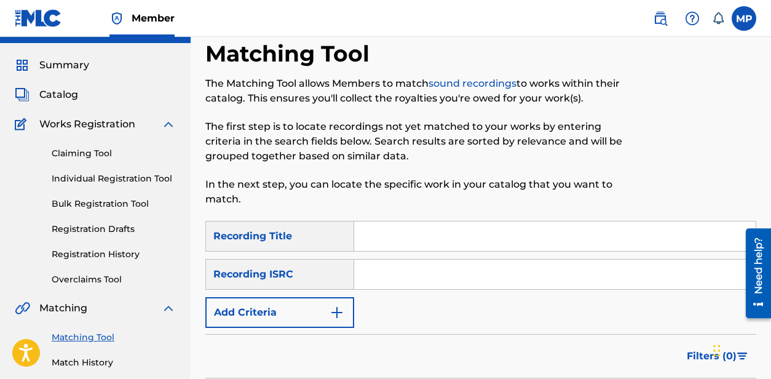
click at [370, 236] on input "Search Form" at bounding box center [555, 236] width 402 height 30
paste input "MAKE EM SAY"
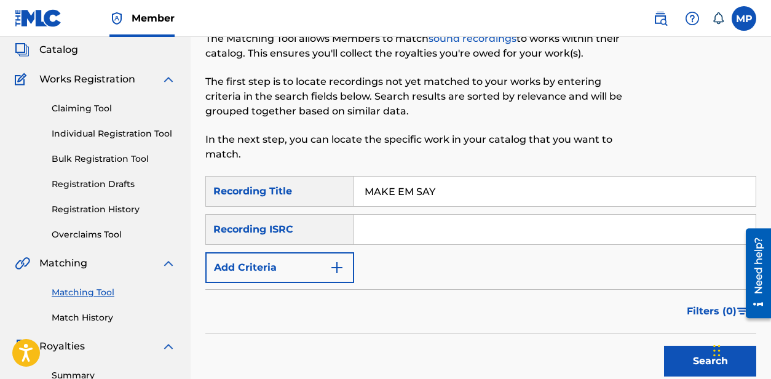
type input "MAKE EM SAY"
click at [327, 269] on button "Add Criteria" at bounding box center [279, 267] width 149 height 31
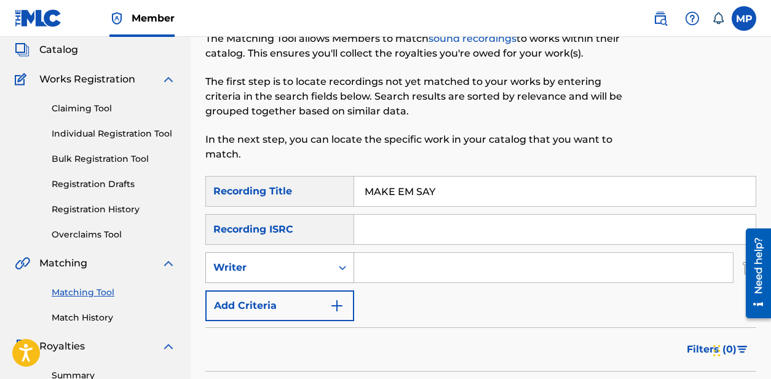
click at [290, 279] on div "Writer" at bounding box center [279, 267] width 149 height 31
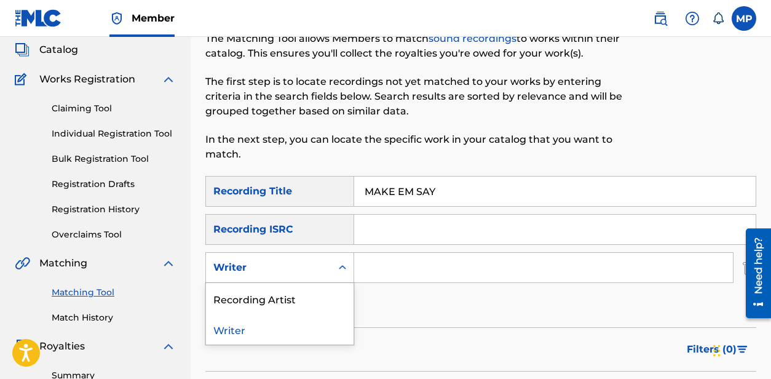
click at [267, 301] on div "Recording Artist" at bounding box center [280, 298] width 148 height 31
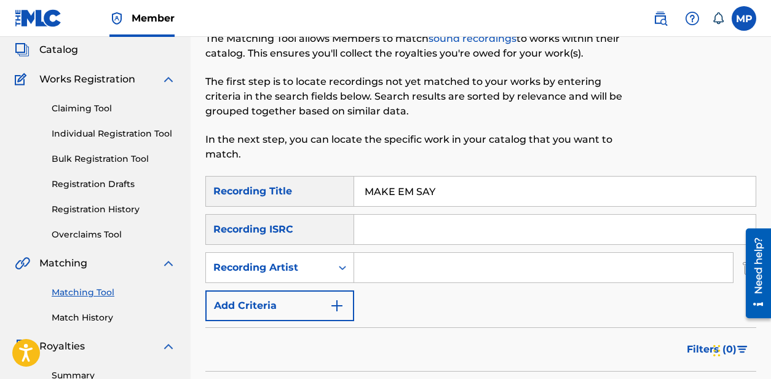
click at [408, 269] on input "Search Form" at bounding box center [543, 268] width 379 height 30
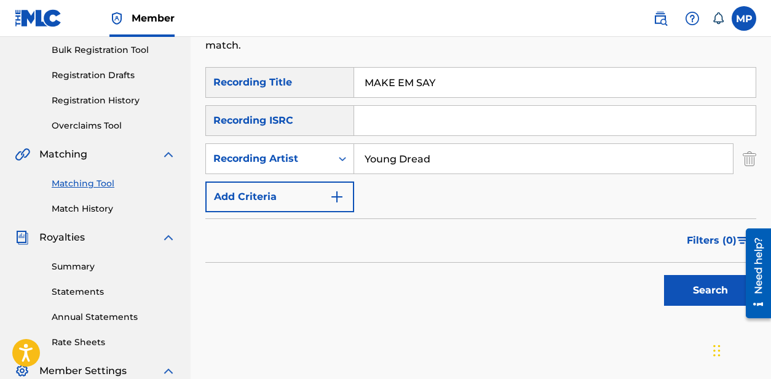
click at [713, 285] on button "Search" at bounding box center [710, 290] width 92 height 31
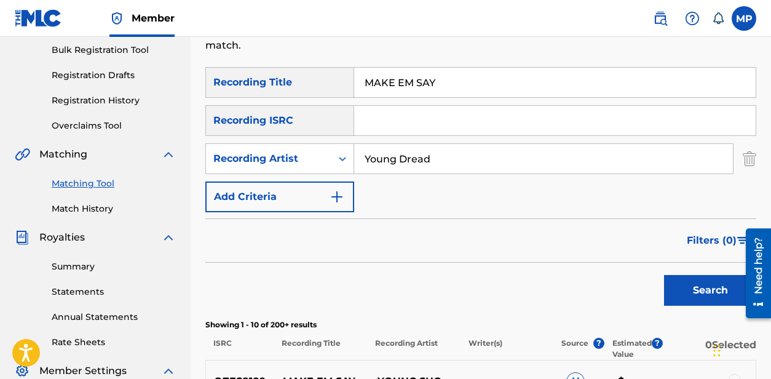
scroll to position [162, 0]
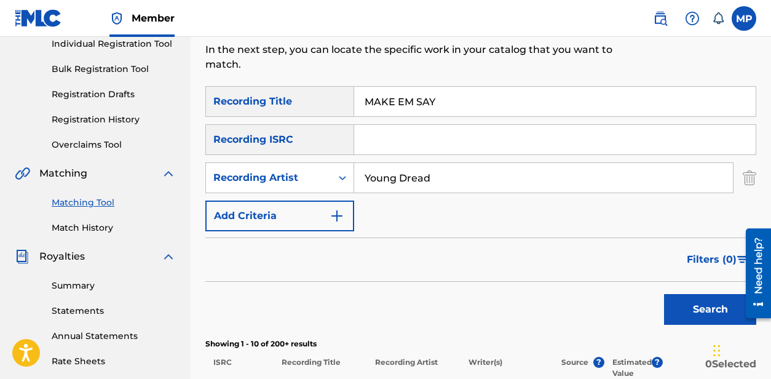
click at [481, 178] on input "Young Dread" at bounding box center [543, 178] width 379 height 30
type input "[PERSON_NAME]"
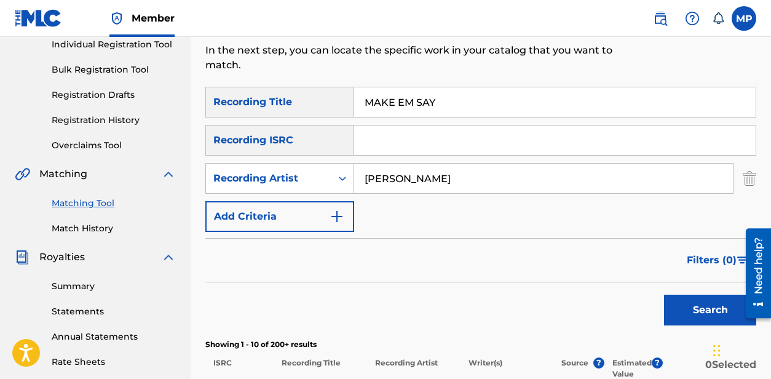
click at [691, 307] on button "Search" at bounding box center [710, 310] width 92 height 31
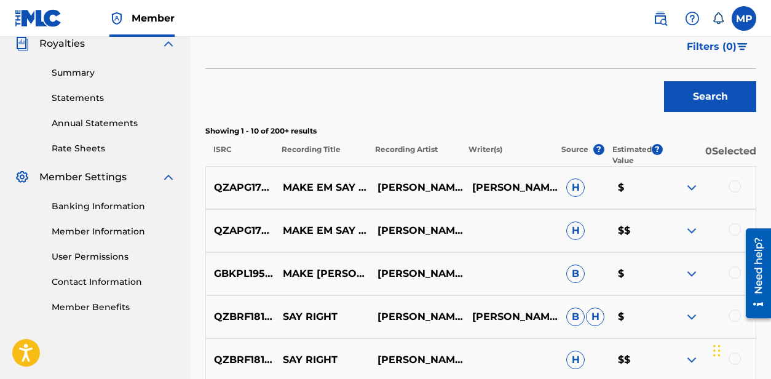
scroll to position [387, 0]
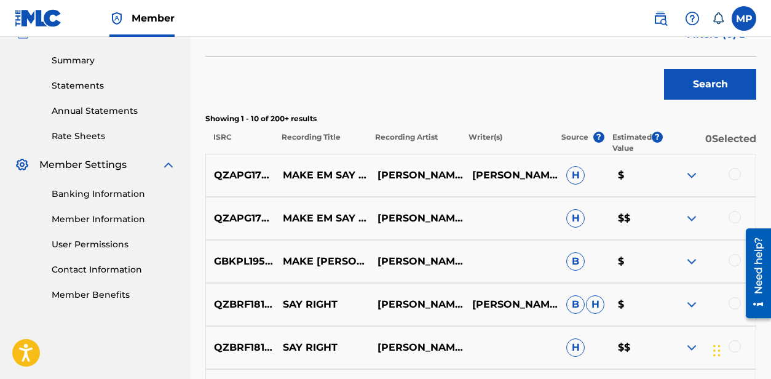
click at [733, 216] on div at bounding box center [735, 217] width 12 height 12
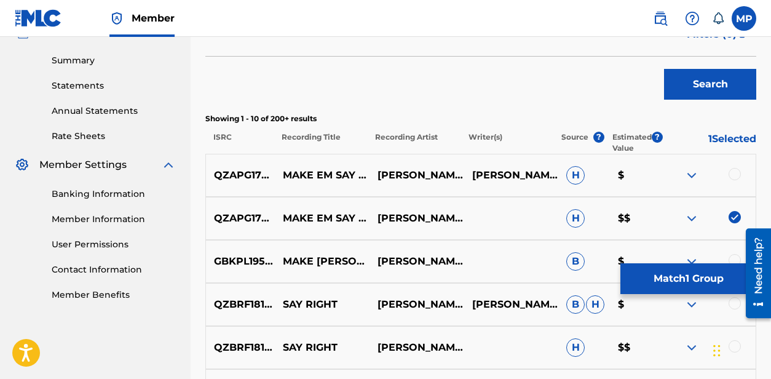
click at [735, 174] on div at bounding box center [735, 174] width 12 height 12
click at [663, 283] on button "Match 2 Groups" at bounding box center [688, 278] width 136 height 31
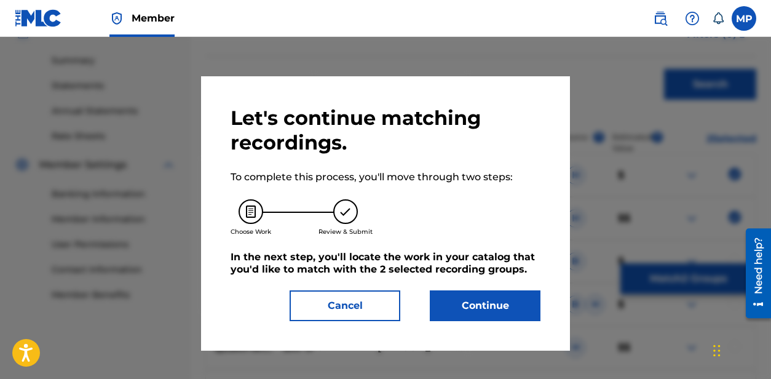
click at [495, 300] on button "Continue" at bounding box center [485, 305] width 111 height 31
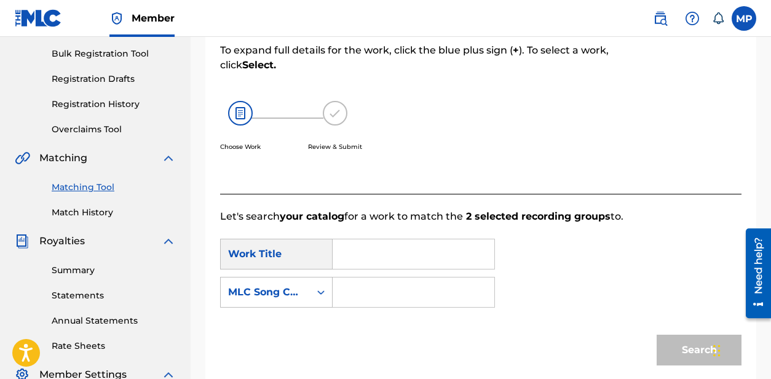
scroll to position [197, 0]
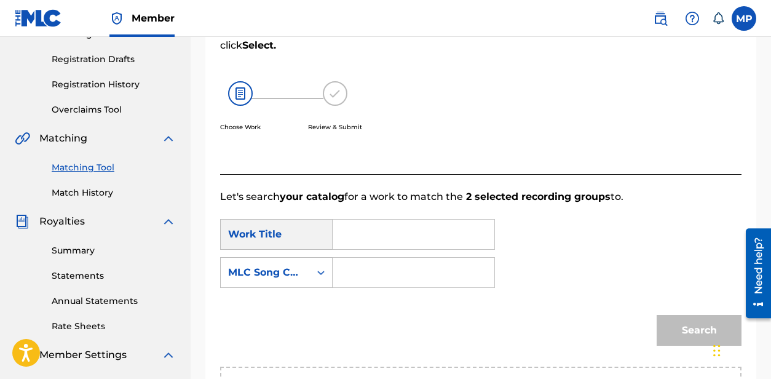
click at [465, 248] on input "Search Form" at bounding box center [413, 235] width 141 height 30
paste input "MAKE EM SAY"
type input "MAKE EM SAY"
click at [389, 275] on input "Search Form" at bounding box center [413, 273] width 141 height 30
paste input "MN9528"
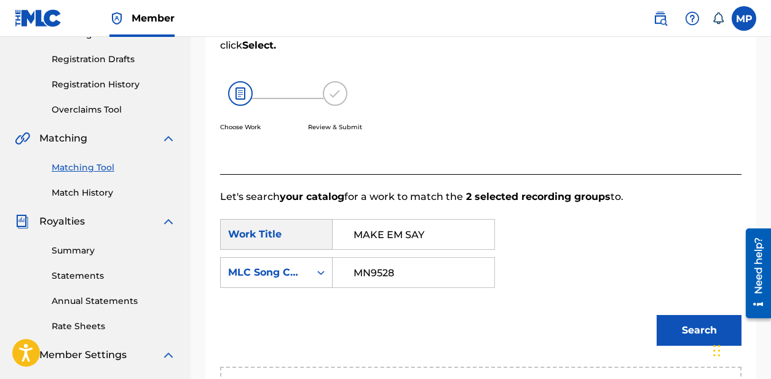
scroll to position [306, 0]
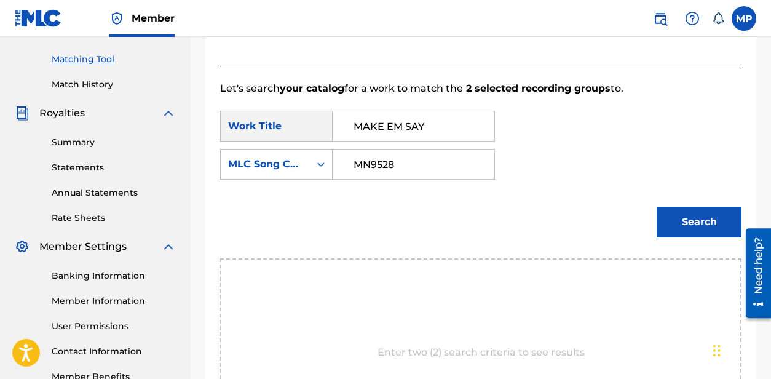
type input "MN9528"
click at [689, 223] on button "Search" at bounding box center [699, 222] width 85 height 31
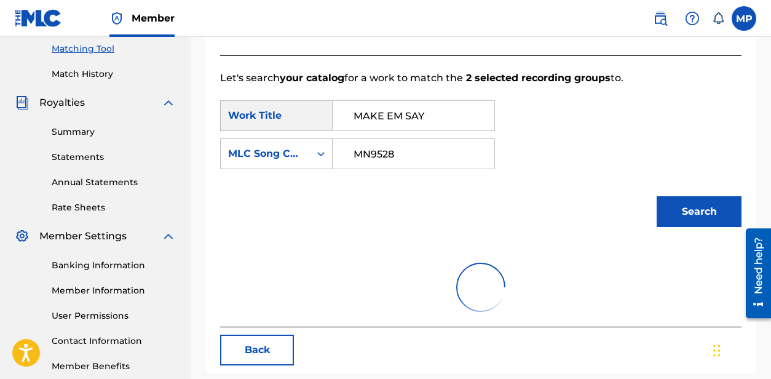
scroll to position [314, 0]
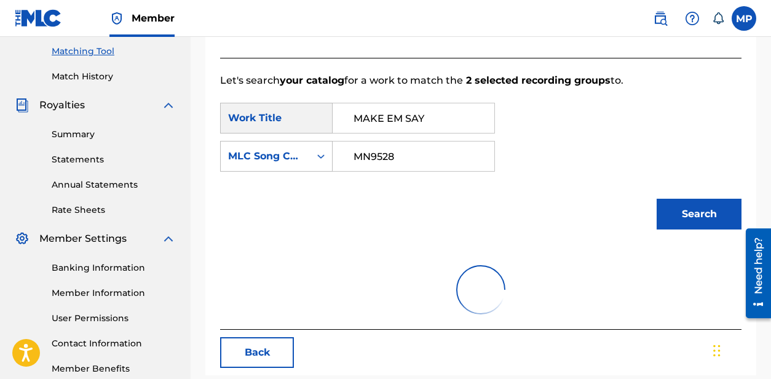
click at [681, 221] on button "Search" at bounding box center [699, 214] width 85 height 31
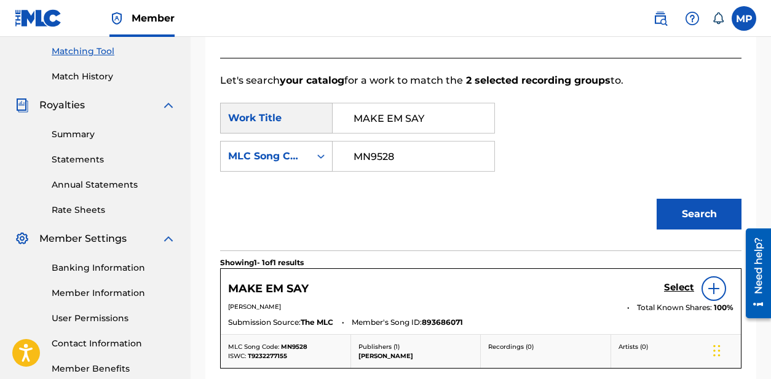
scroll to position [424, 0]
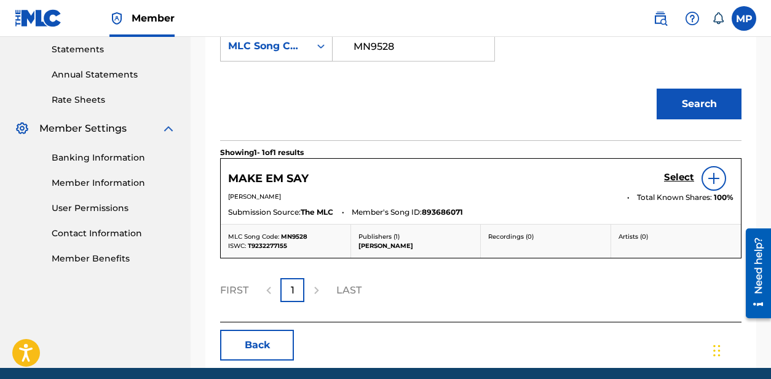
click at [666, 176] on h5 "Select" at bounding box center [679, 178] width 30 height 12
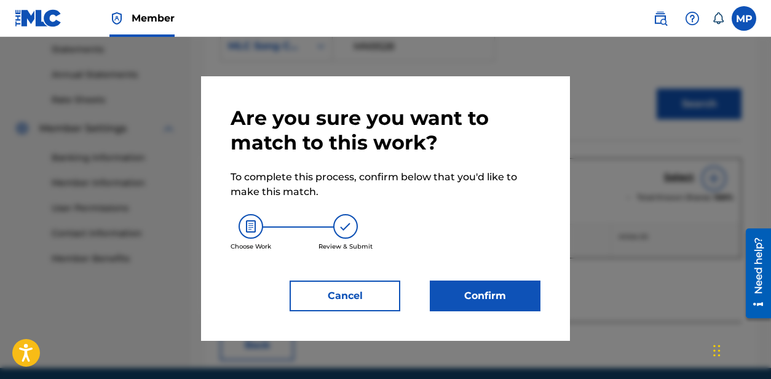
click at [481, 291] on button "Confirm" at bounding box center [485, 295] width 111 height 31
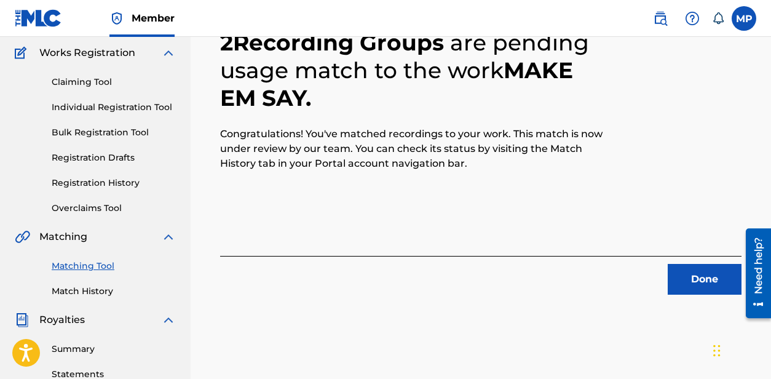
scroll to position [111, 0]
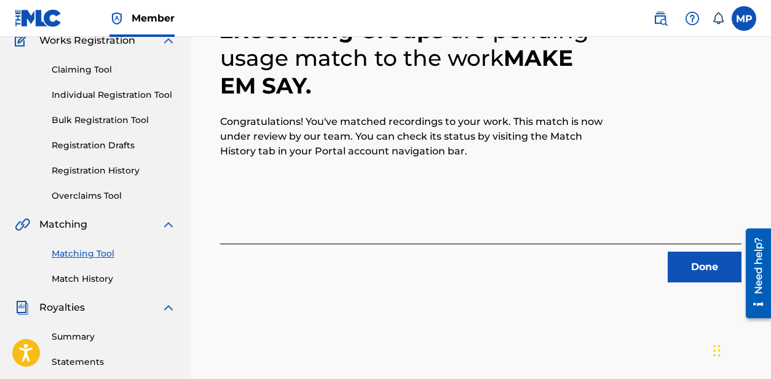
click at [705, 266] on button "Done" at bounding box center [705, 266] width 74 height 31
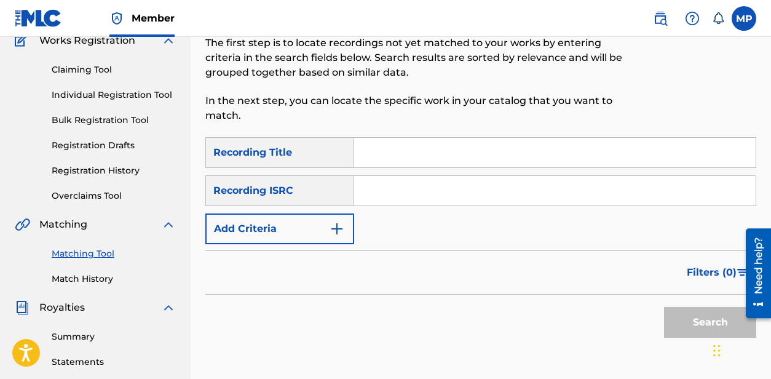
click at [309, 295] on div "Search" at bounding box center [480, 319] width 551 height 49
click at [308, 239] on button "Add Criteria" at bounding box center [279, 228] width 149 height 31
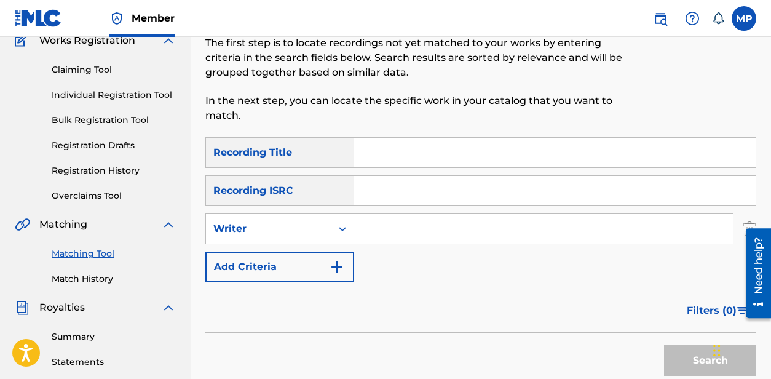
click at [328, 232] on div "Writer" at bounding box center [268, 228] width 125 height 23
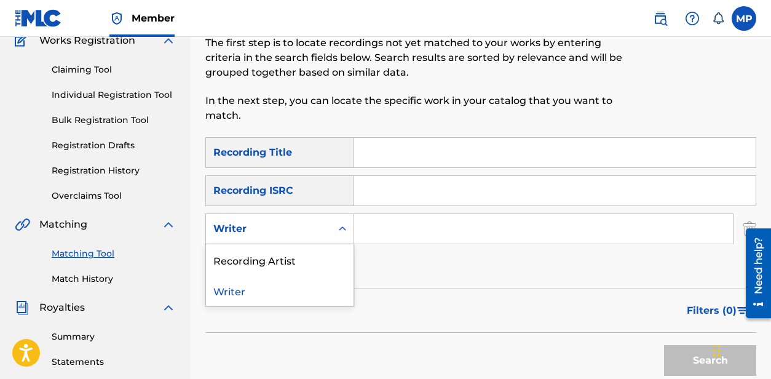
click at [307, 264] on div "Recording Artist" at bounding box center [280, 259] width 148 height 31
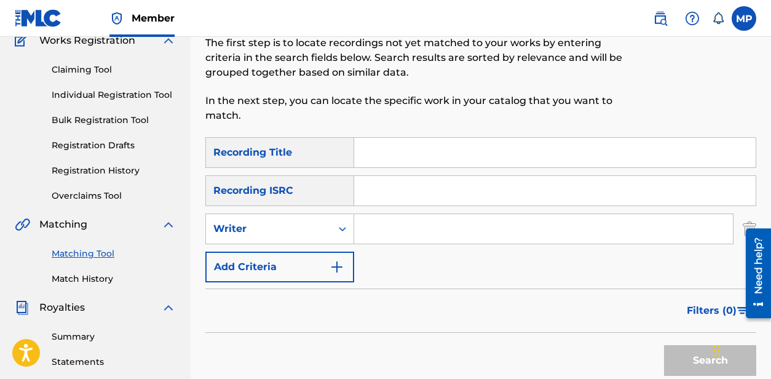
click at [410, 157] on input "Search Form" at bounding box center [555, 153] width 402 height 30
paste input "MAKING IT EASIER"
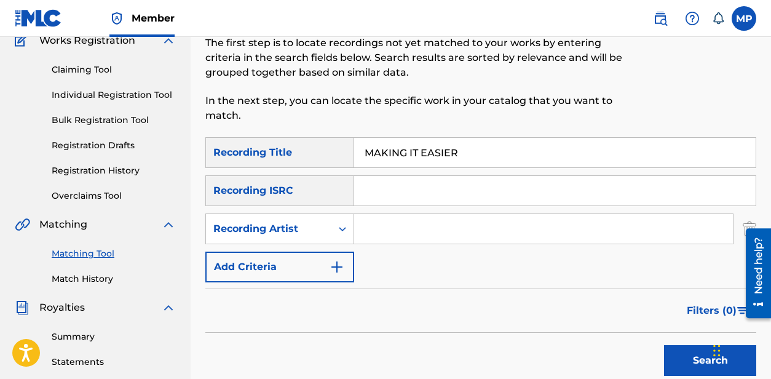
type input "MAKING IT EASIER"
click at [422, 237] on input "Search Form" at bounding box center [543, 229] width 379 height 30
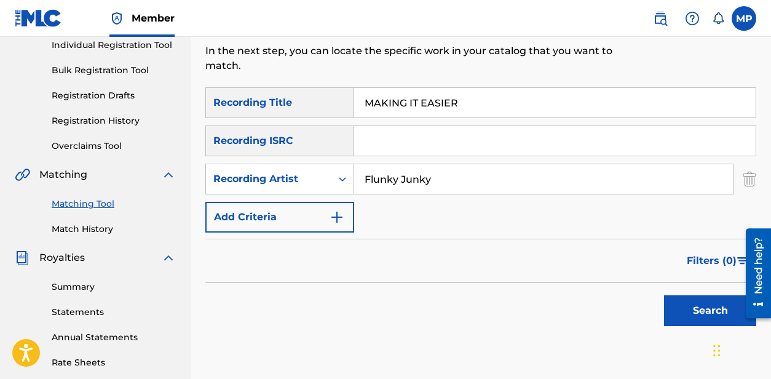
type input "Flunky Junky"
click at [673, 303] on button "Search" at bounding box center [710, 310] width 92 height 31
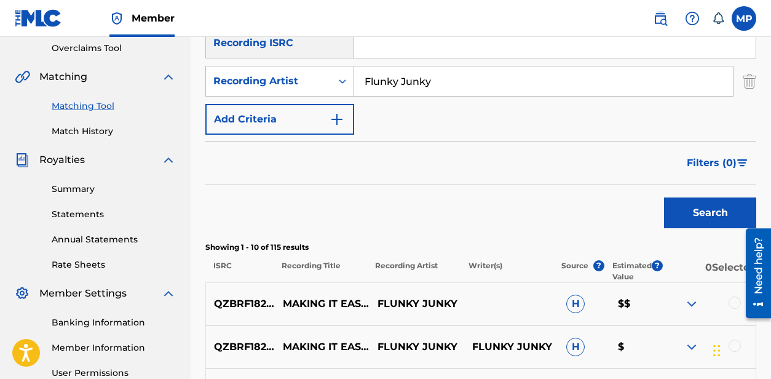
scroll to position [336, 0]
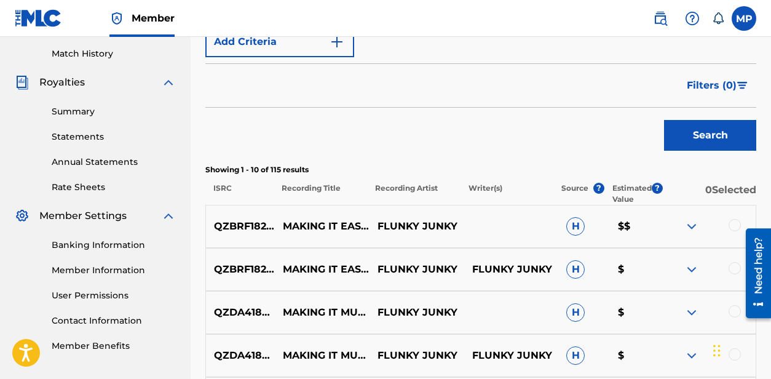
click at [733, 267] on div at bounding box center [735, 268] width 12 height 12
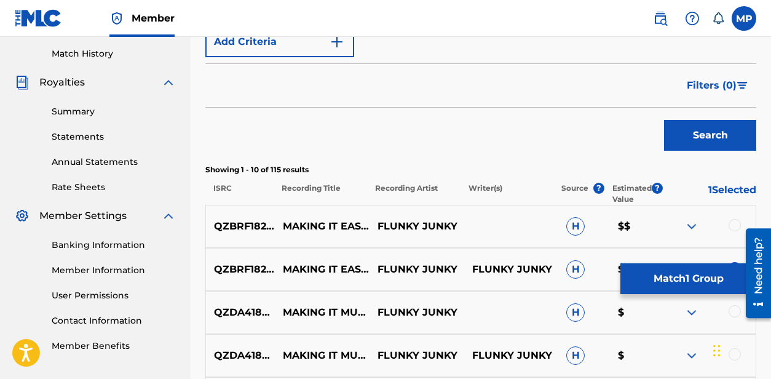
click at [732, 226] on div at bounding box center [735, 225] width 12 height 12
click at [701, 275] on button "Match 2 Groups" at bounding box center [688, 278] width 136 height 31
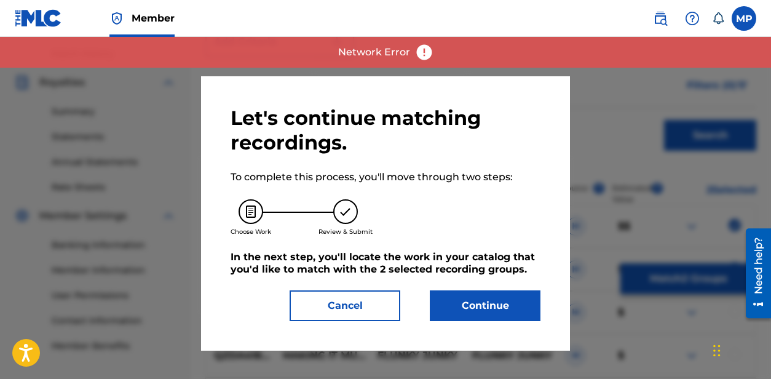
click at [508, 304] on button "Continue" at bounding box center [485, 305] width 111 height 31
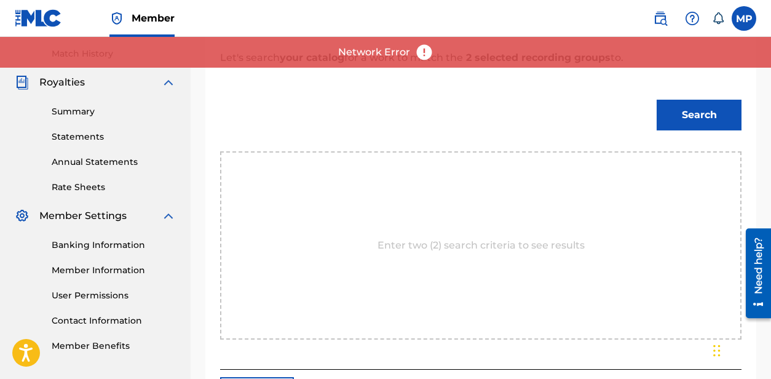
scroll to position [104, 0]
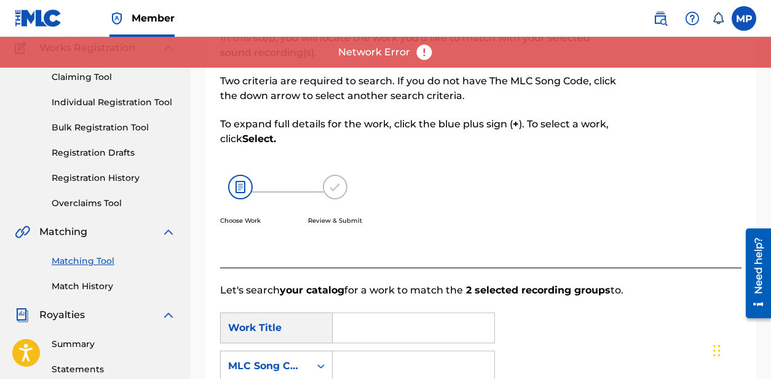
click at [443, 313] on input "Search Form" at bounding box center [413, 328] width 141 height 30
paste input "MAKING IT EASIER"
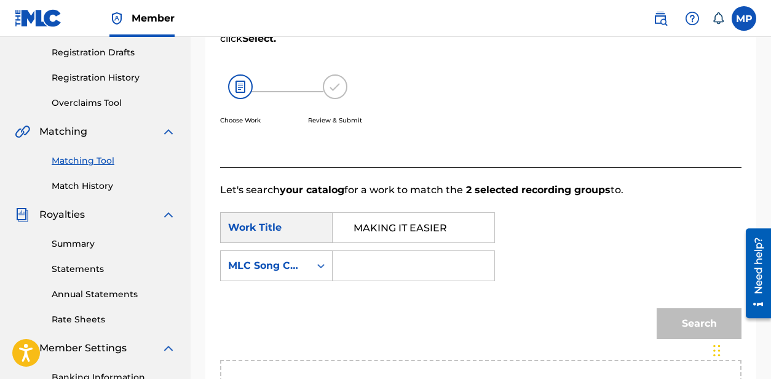
type input "MAKING IT EASIER"
click at [380, 267] on input "Search Form" at bounding box center [413, 266] width 141 height 30
paste input "MO0DN3"
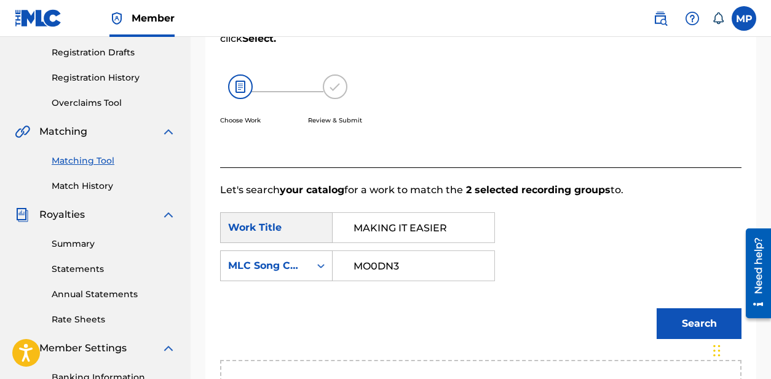
type input "MO0DN3"
click at [683, 312] on button "Search" at bounding box center [699, 323] width 85 height 31
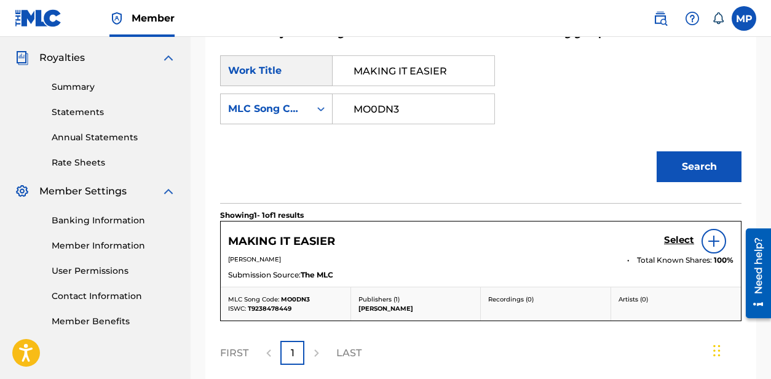
click at [673, 244] on h5 "Select" at bounding box center [679, 240] width 30 height 12
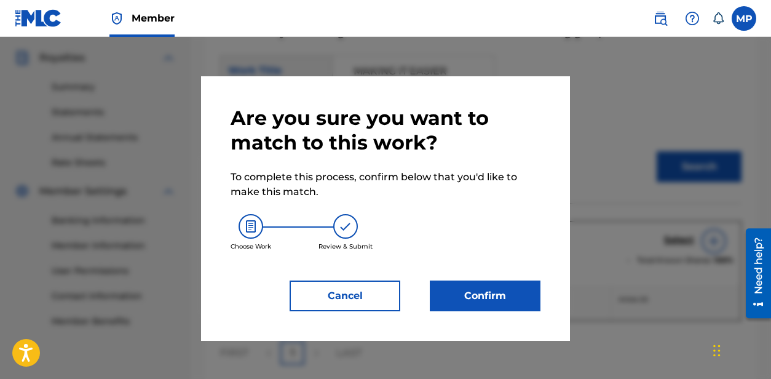
click at [509, 290] on button "Confirm" at bounding box center [485, 295] width 111 height 31
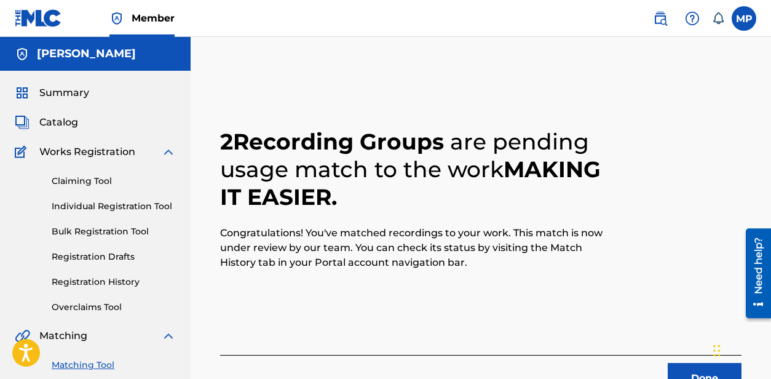
scroll to position [63, 0]
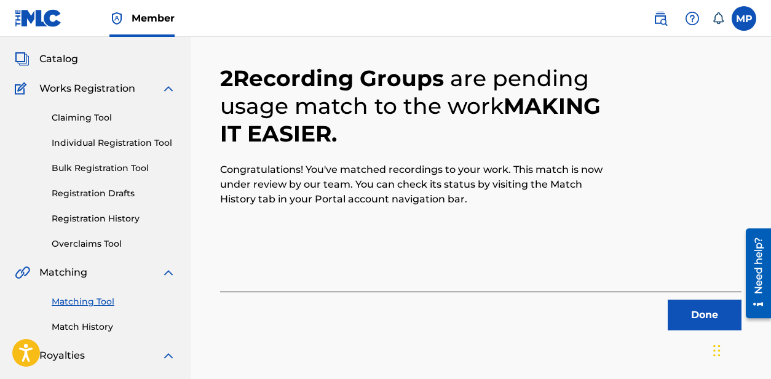
click at [689, 304] on button "Done" at bounding box center [705, 314] width 74 height 31
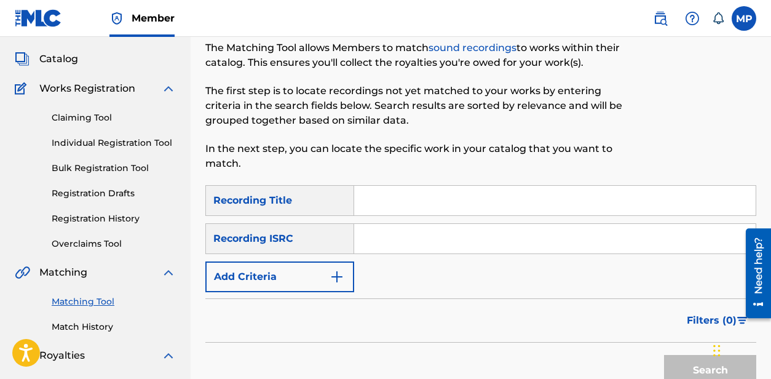
click at [388, 197] on input "Search Form" at bounding box center [555, 201] width 402 height 30
paste input "MAKING IT MUCH BETTER"
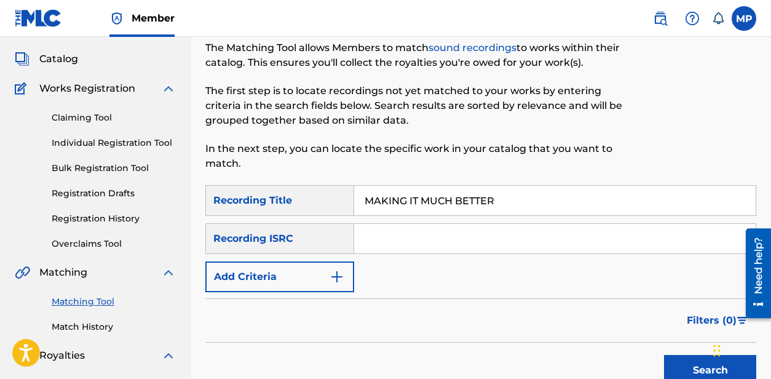
type input "MAKING IT MUCH BETTER"
click at [333, 269] on img "Search Form" at bounding box center [337, 276] width 15 height 15
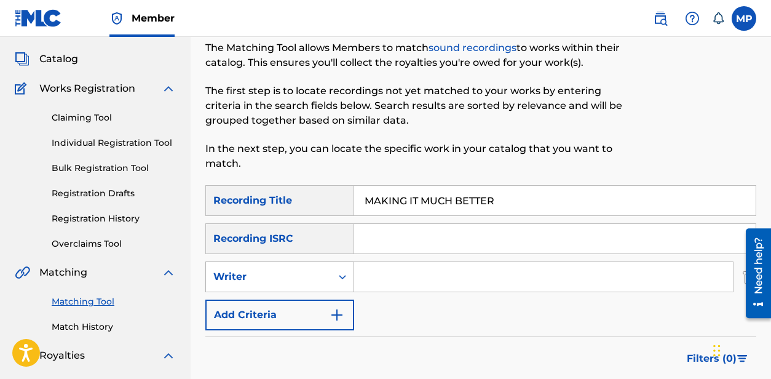
click at [314, 275] on div "Writer" at bounding box center [268, 276] width 111 height 15
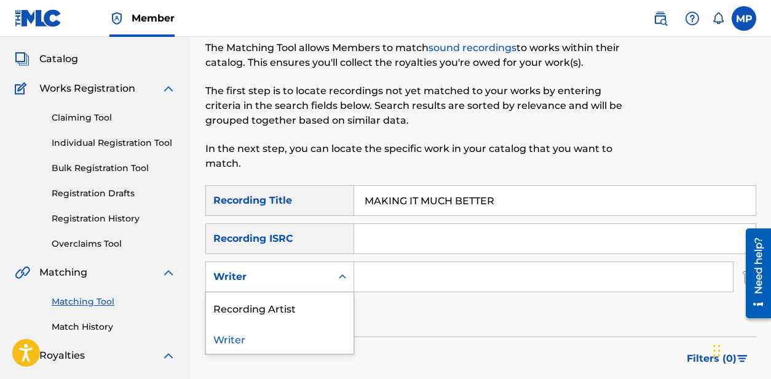
click at [290, 297] on div "Recording Artist" at bounding box center [280, 307] width 148 height 31
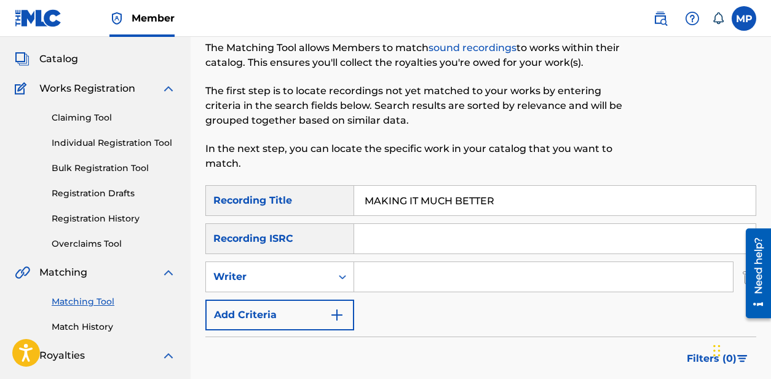
click at [381, 280] on input "Search Form" at bounding box center [543, 277] width 379 height 30
click at [429, 271] on input "Search Form" at bounding box center [543, 277] width 379 height 30
type input "Flunky Junky"
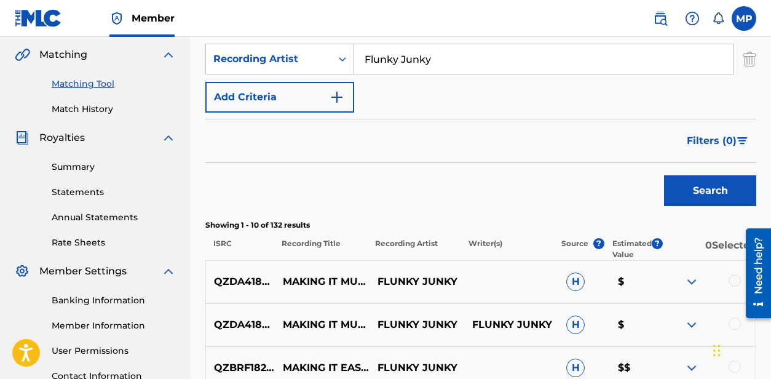
scroll to position [360, 0]
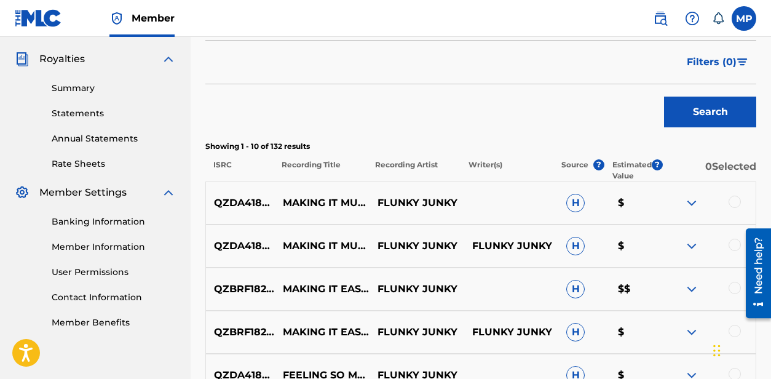
click at [731, 244] on div at bounding box center [735, 245] width 12 height 12
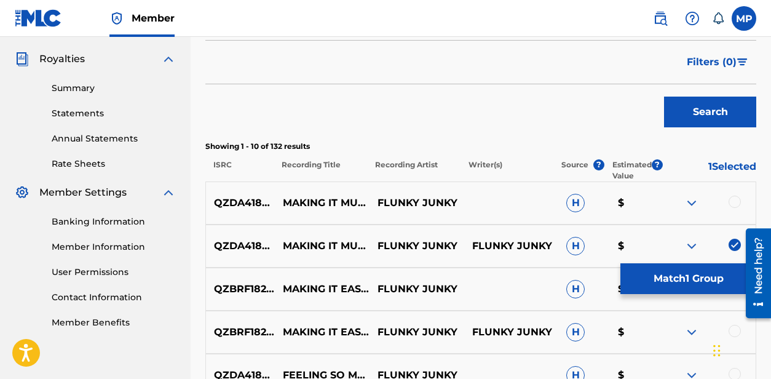
click at [735, 201] on div at bounding box center [735, 202] width 12 height 12
click at [689, 271] on button "Match 2 Groups" at bounding box center [688, 278] width 136 height 31
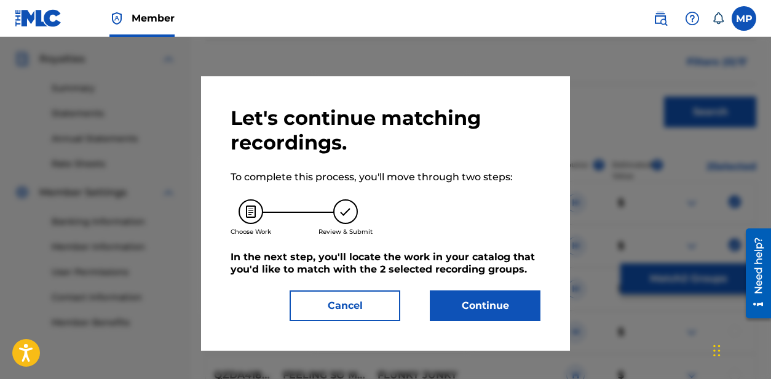
click at [525, 296] on button "Continue" at bounding box center [485, 305] width 111 height 31
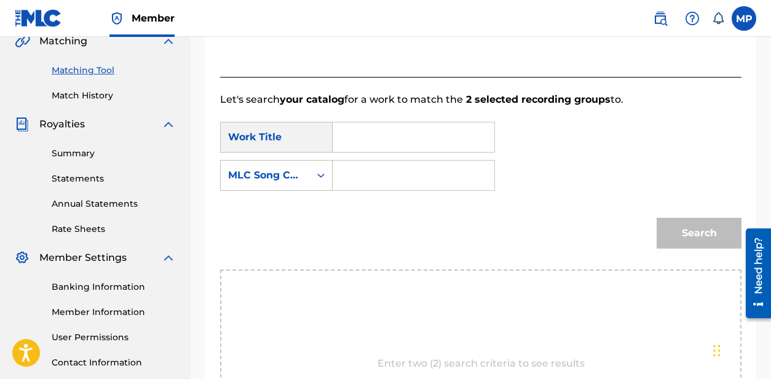
scroll to position [286, 0]
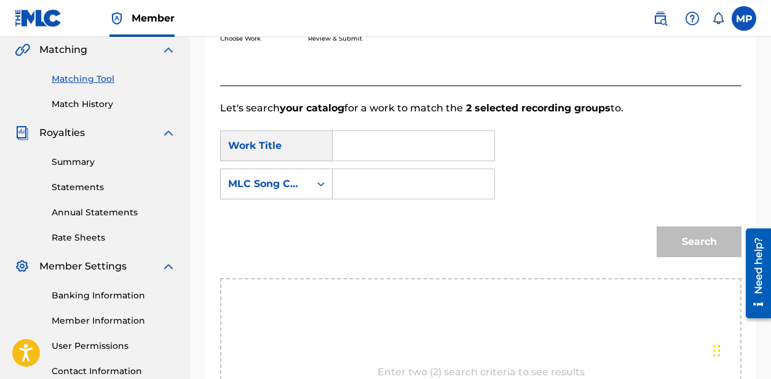
click at [388, 138] on input "Search Form" at bounding box center [413, 146] width 141 height 30
paste input "MAKING IT MUCH BETTER"
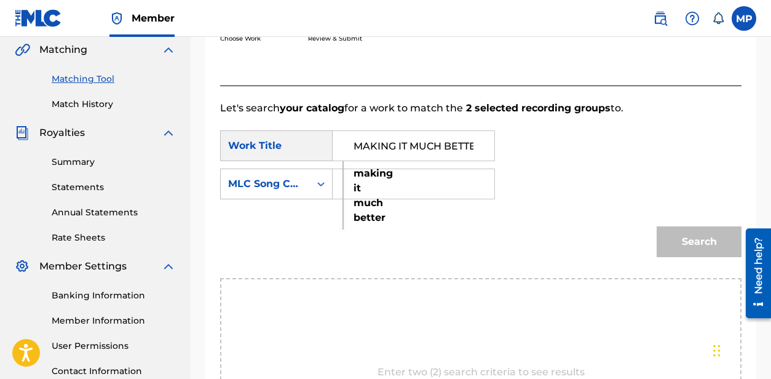
type input "MAKING IT MUCH BETTER"
click at [384, 179] on input "Search Form" at bounding box center [413, 184] width 141 height 30
paste input "MO0KYQ"
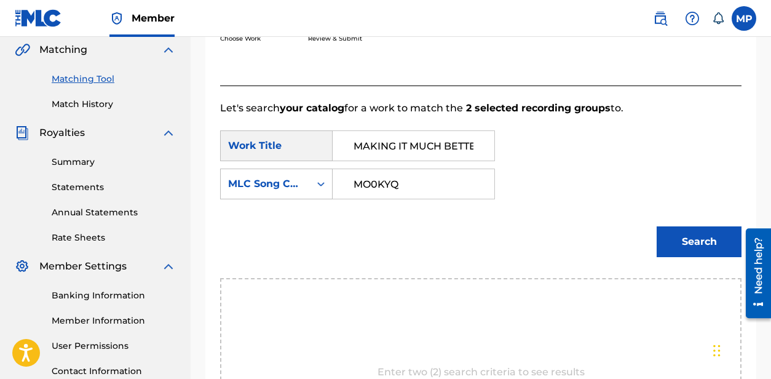
type input "MO0KYQ"
click at [668, 245] on button "Search" at bounding box center [699, 241] width 85 height 31
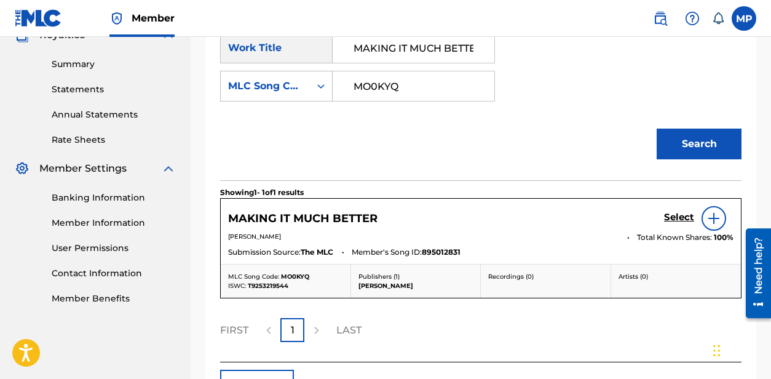
scroll to position [402, 0]
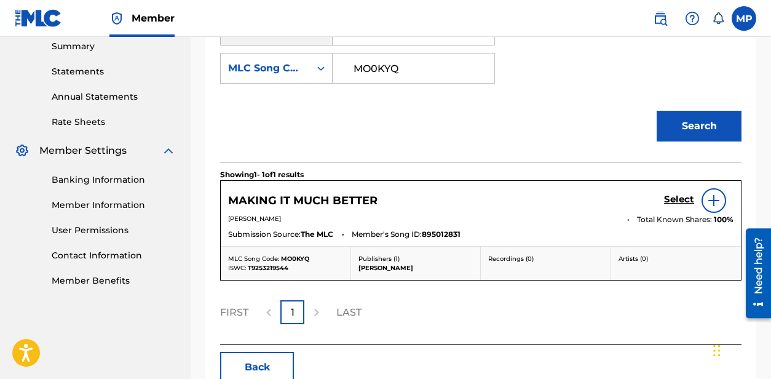
click at [668, 197] on h5 "Select" at bounding box center [679, 200] width 30 height 12
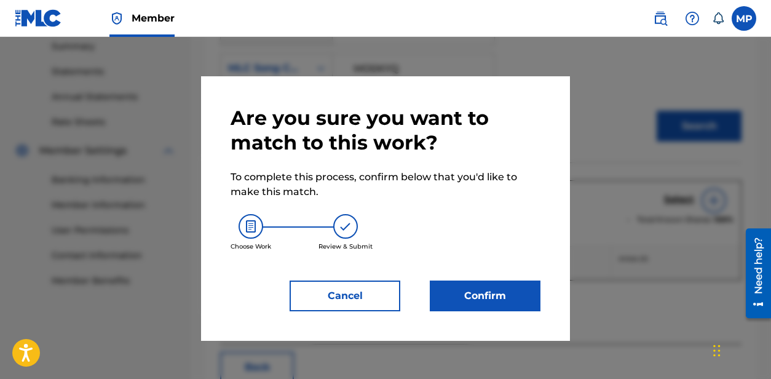
click at [475, 297] on button "Confirm" at bounding box center [485, 295] width 111 height 31
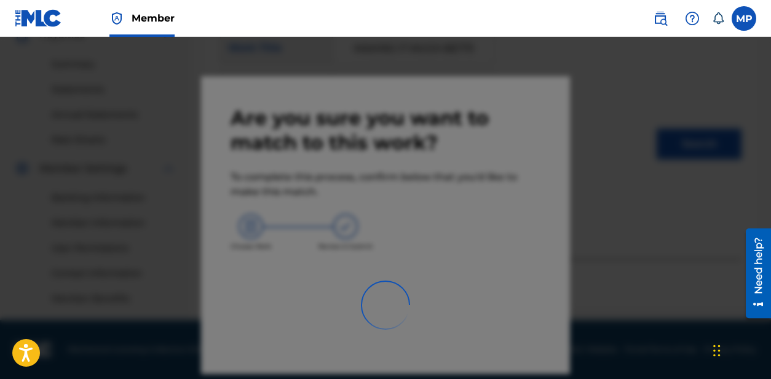
scroll to position [384, 0]
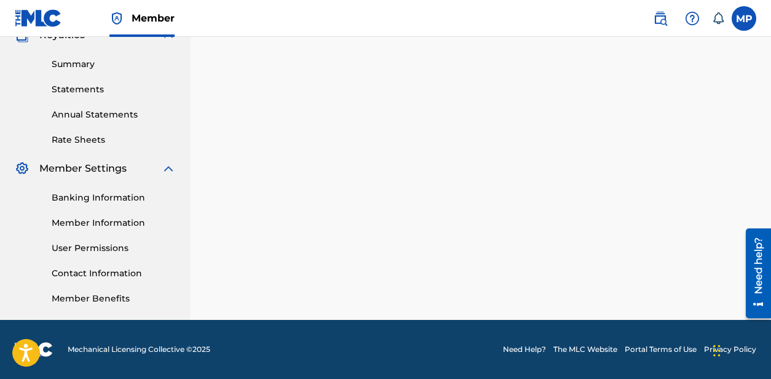
click at [336, 204] on div "2 Recording Groups are pending usage match to the work MAKING IT MUCH BETTER . …" at bounding box center [481, 2] width 580 height 636
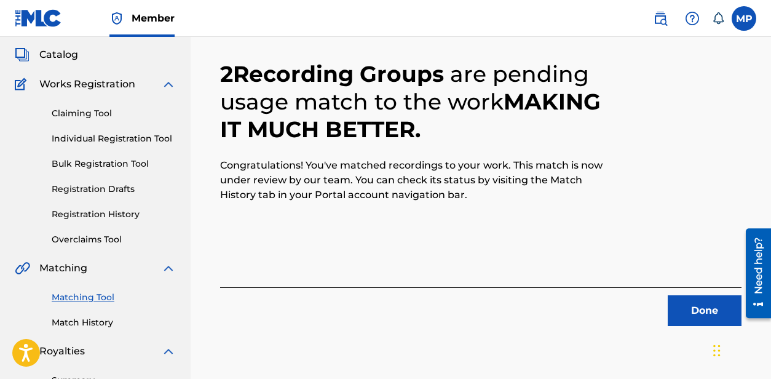
scroll to position [62, 0]
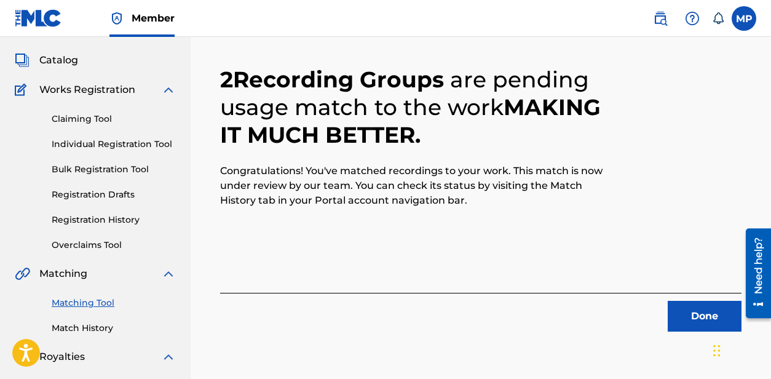
click at [686, 315] on button "Done" at bounding box center [705, 316] width 74 height 31
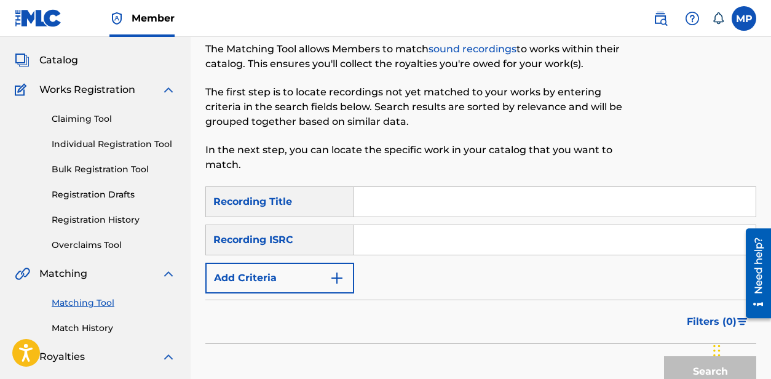
scroll to position [2, 0]
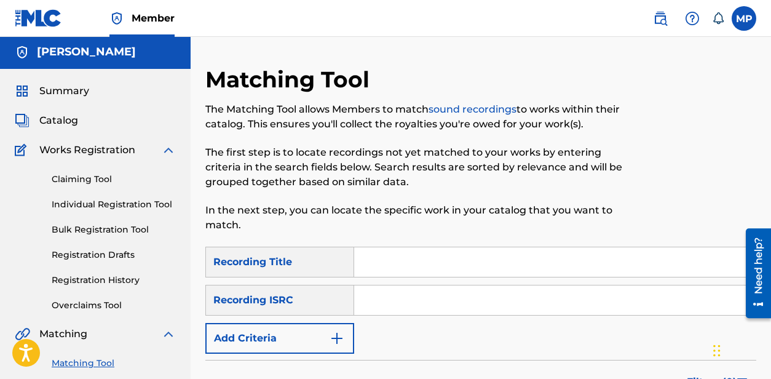
click at [433, 251] on input "Search Form" at bounding box center [555, 262] width 402 height 30
paste input "MANY [PERSON_NAME] WAAN FI"
type input "MANY [PERSON_NAME] WAAN FI"
click at [336, 331] on img "Search Form" at bounding box center [337, 338] width 15 height 15
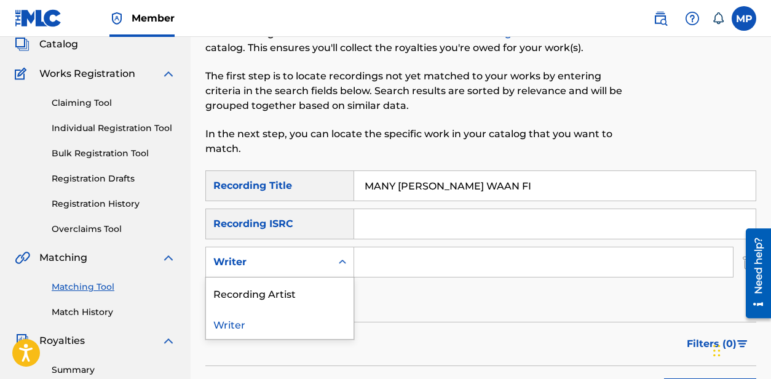
click at [300, 288] on div "Recording Artist" at bounding box center [280, 292] width 148 height 31
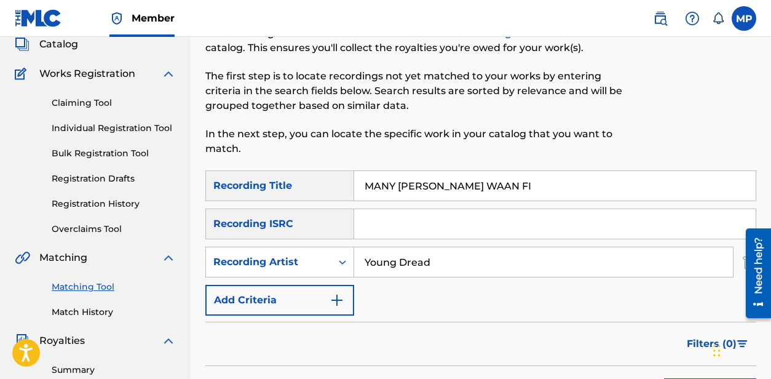
scroll to position [182, 0]
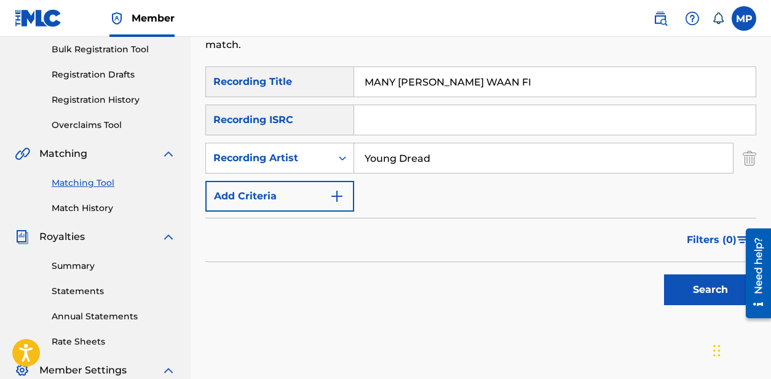
type input "Young Dread"
click at [683, 290] on button "Search" at bounding box center [710, 289] width 92 height 31
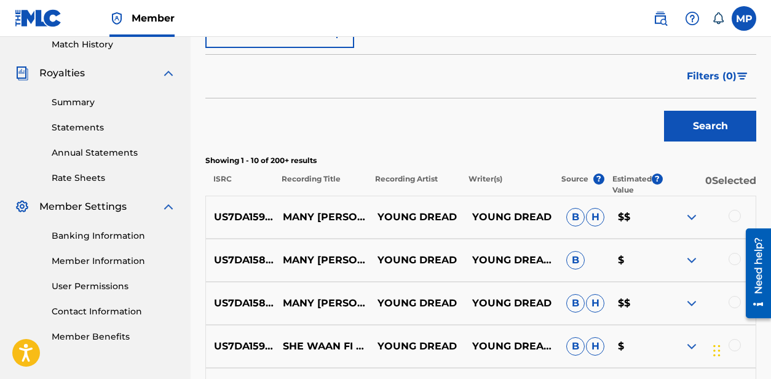
scroll to position [393, 0]
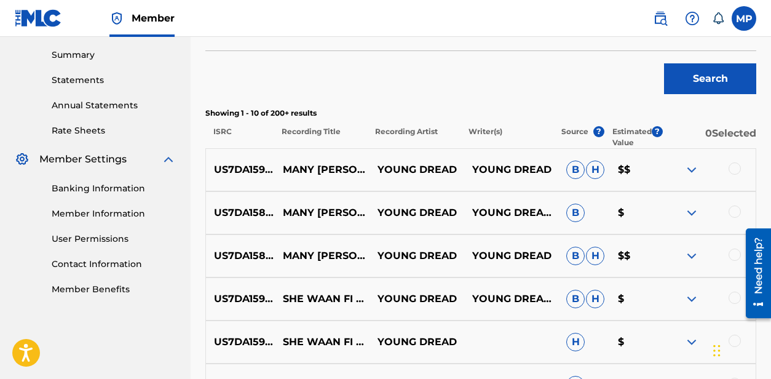
click at [737, 257] on div at bounding box center [754, 272] width 34 height 99
click at [732, 254] on div at bounding box center [735, 254] width 12 height 12
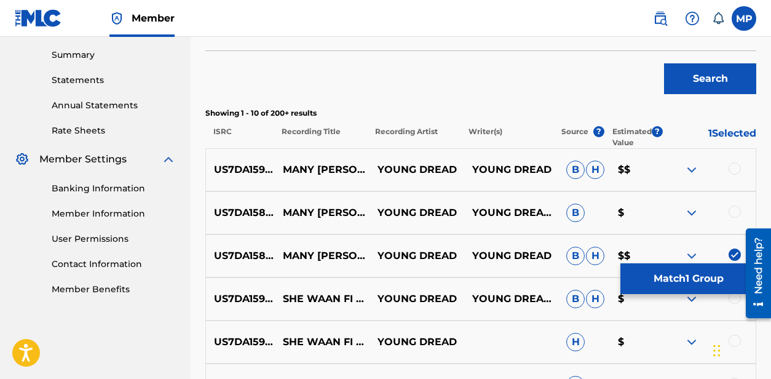
click at [733, 213] on div at bounding box center [735, 211] width 12 height 12
click at [735, 253] on img at bounding box center [735, 254] width 12 height 12
click at [737, 217] on img at bounding box center [735, 211] width 12 height 12
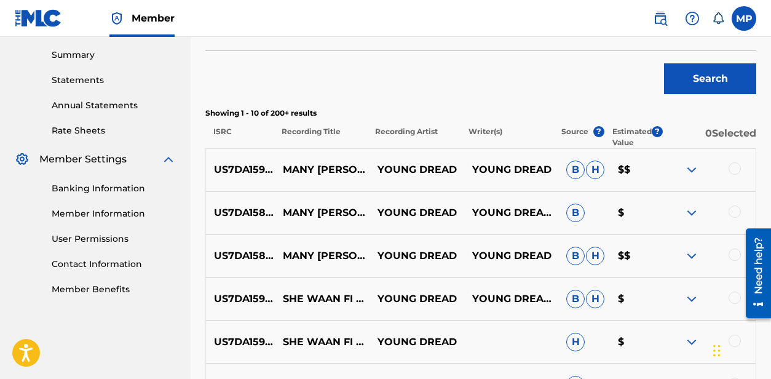
click at [736, 167] on div at bounding box center [735, 168] width 12 height 12
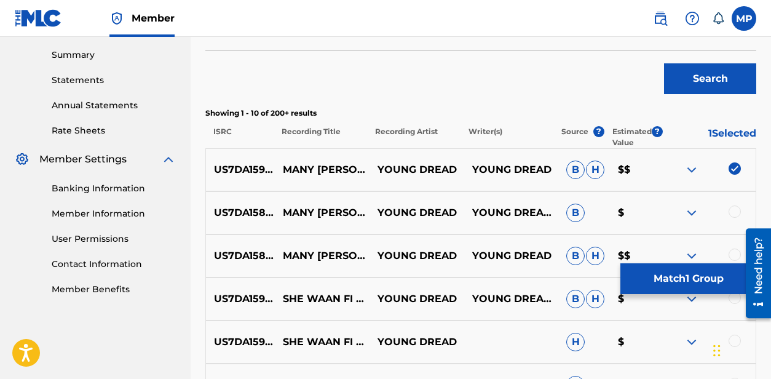
click at [663, 272] on button "Match 1 Group" at bounding box center [688, 278] width 136 height 31
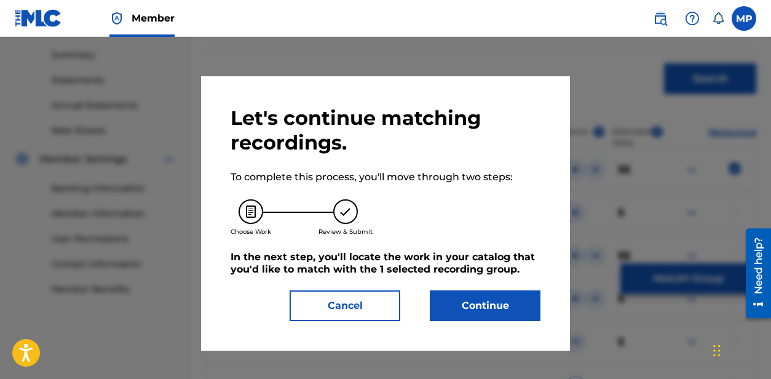
click at [513, 296] on button "Continue" at bounding box center [485, 305] width 111 height 31
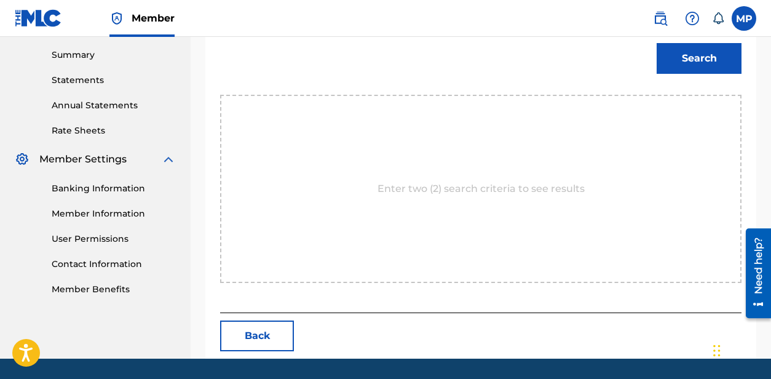
scroll to position [228, 0]
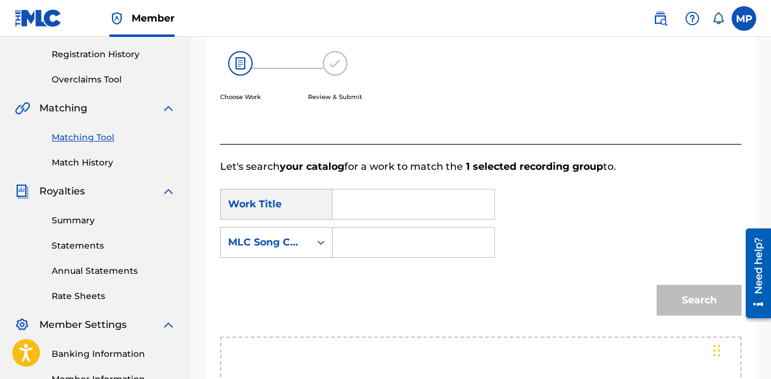
click at [451, 210] on input "Search Form" at bounding box center [413, 204] width 141 height 30
paste input "MANY [PERSON_NAME] WAAN FI"
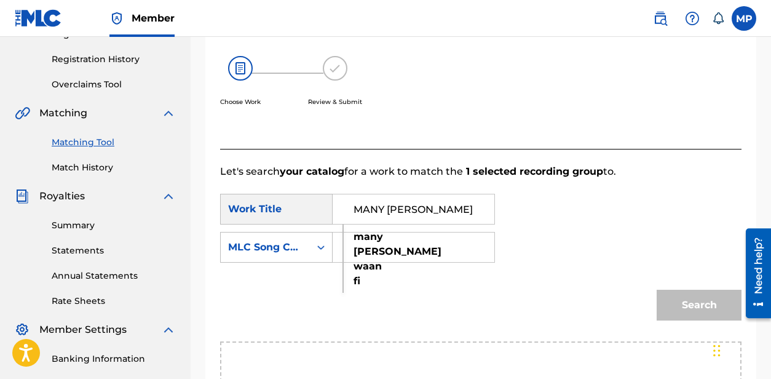
type input "MANY [PERSON_NAME] WAAN FI"
click at [262, 293] on div "Search" at bounding box center [480, 309] width 521 height 64
click at [390, 244] on input "Search Form" at bounding box center [413, 247] width 141 height 30
paste input "MN9JUJ"
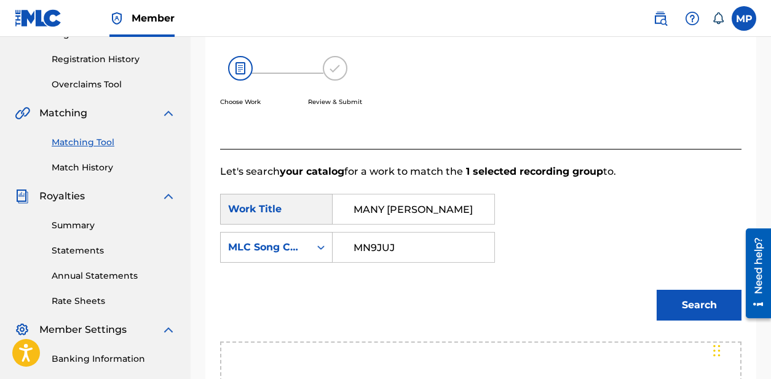
type input "MN9JUJ"
click at [685, 296] on button "Search" at bounding box center [699, 305] width 85 height 31
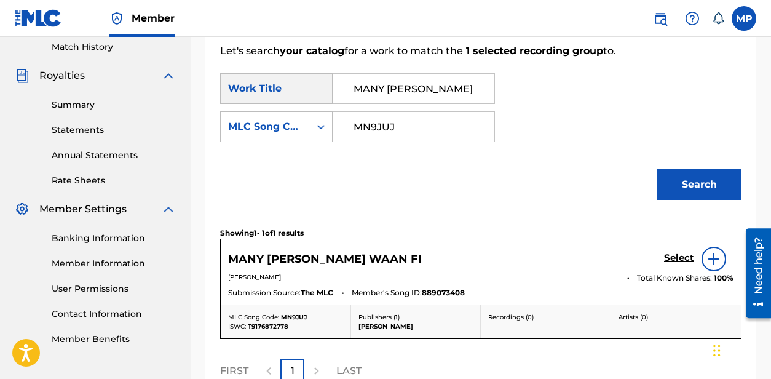
click at [676, 256] on h5 "Select" at bounding box center [679, 258] width 30 height 12
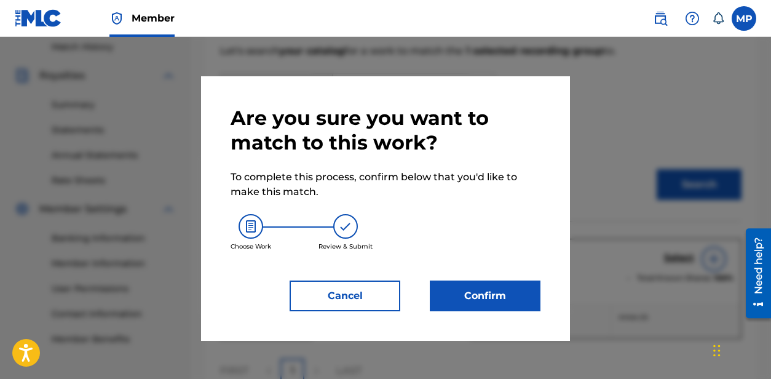
click at [519, 281] on button "Confirm" at bounding box center [485, 295] width 111 height 31
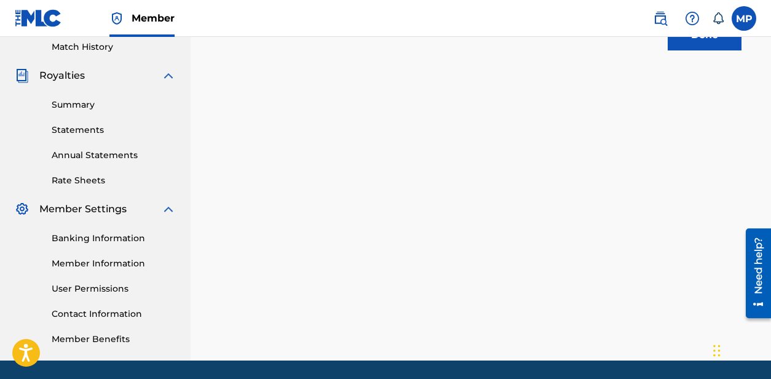
scroll to position [124, 0]
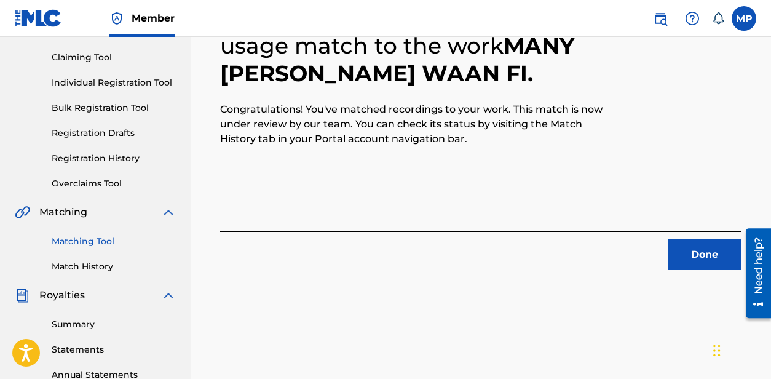
click at [703, 254] on button "Done" at bounding box center [705, 254] width 74 height 31
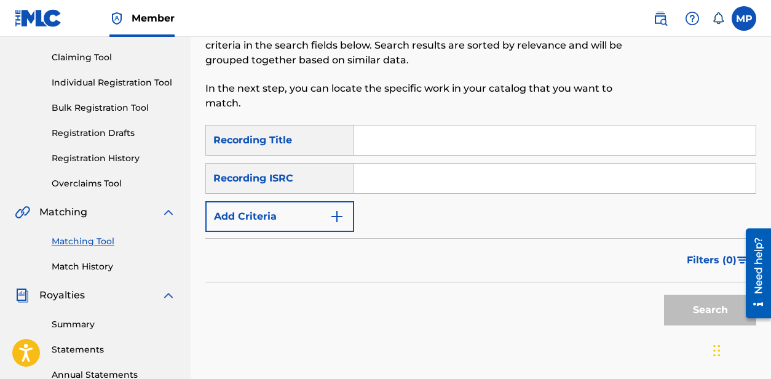
click at [437, 137] on input "Search Form" at bounding box center [555, 140] width 402 height 30
paste input "MN9JUJ"
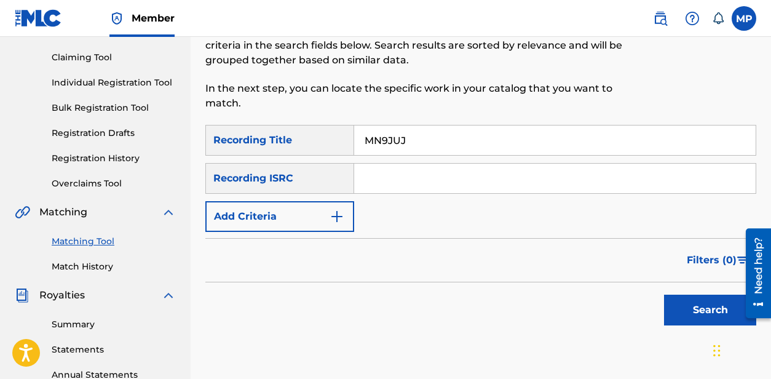
click at [310, 216] on button "Add Criteria" at bounding box center [279, 216] width 149 height 31
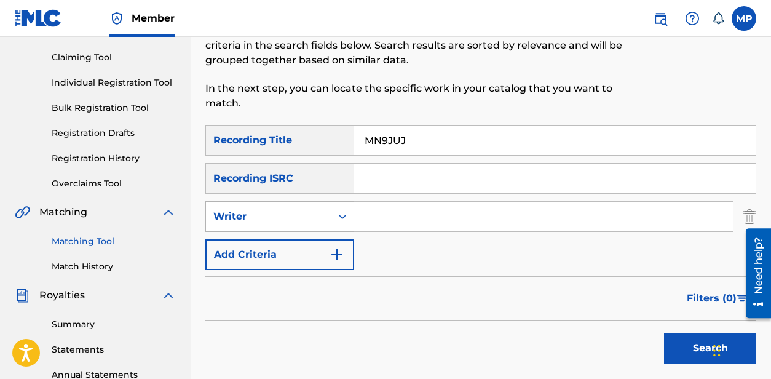
click at [299, 230] on div "Writer" at bounding box center [279, 216] width 149 height 31
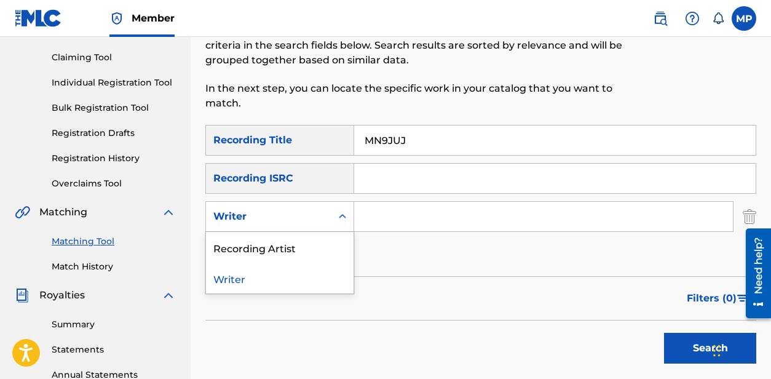
click at [280, 245] on div "Recording Artist" at bounding box center [280, 247] width 148 height 31
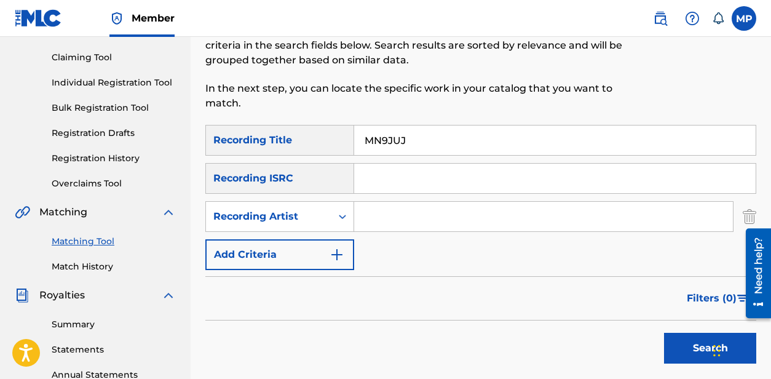
click at [434, 148] on input "MN9JUJ" at bounding box center [555, 140] width 402 height 30
type input "Many"
click at [434, 223] on input "Search Form" at bounding box center [543, 217] width 379 height 30
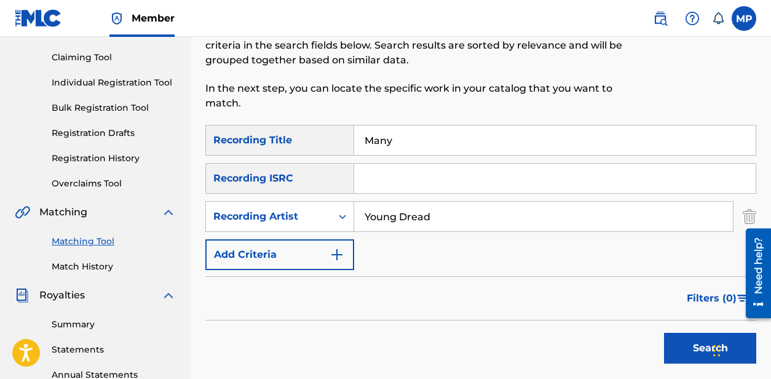
type input "Young Dread"
click at [690, 347] on button "Search" at bounding box center [710, 348] width 92 height 31
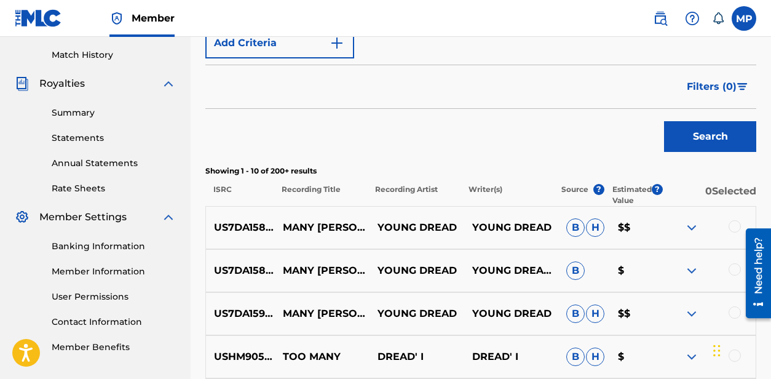
click at [250, 228] on p "US7DA1585423" at bounding box center [240, 227] width 69 height 15
